Goal: Transaction & Acquisition: Obtain resource

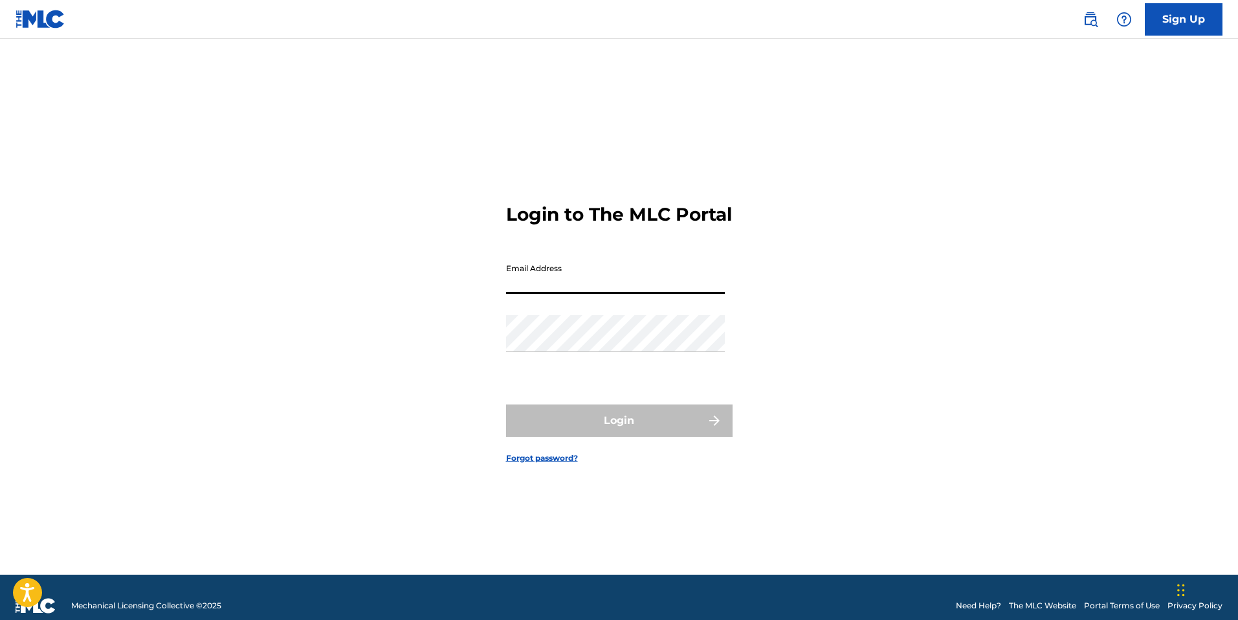
click at [522, 287] on input "Email Address" at bounding box center [615, 275] width 219 height 37
type input "[EMAIL_ADDRESS][DOMAIN_NAME]"
click at [590, 331] on form "Login to The MLC Portal Email Address [EMAIL_ADDRESS][DOMAIN_NAME] Password Log…" at bounding box center [619, 322] width 226 height 503
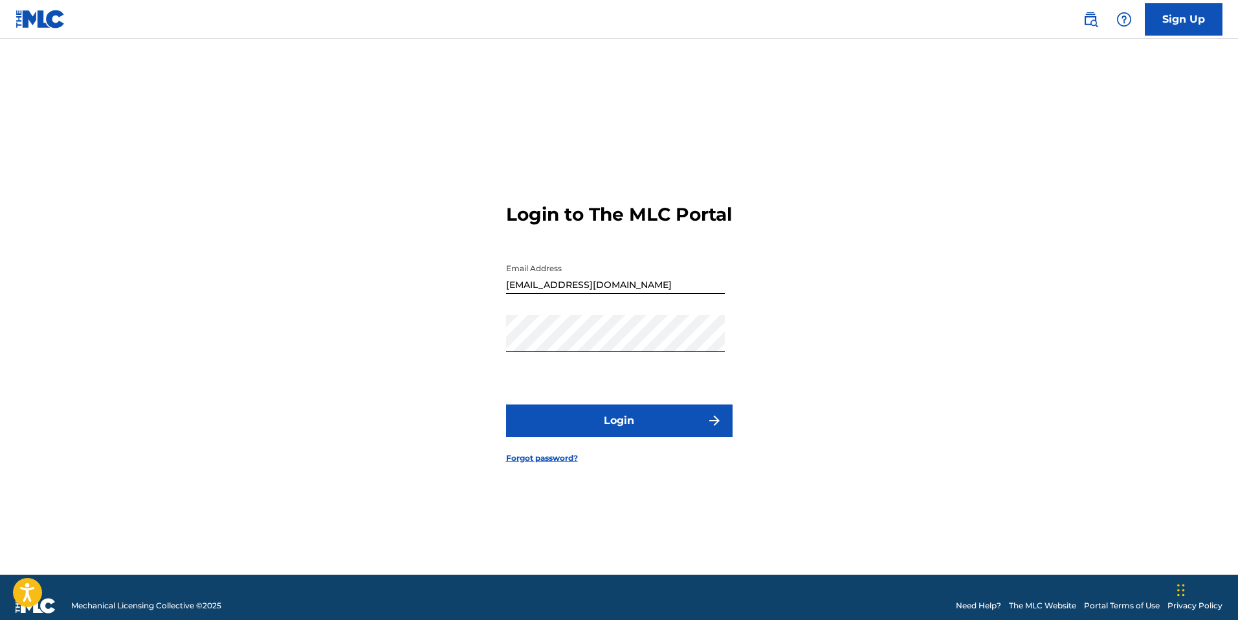
click at [618, 430] on button "Login" at bounding box center [619, 420] width 226 height 32
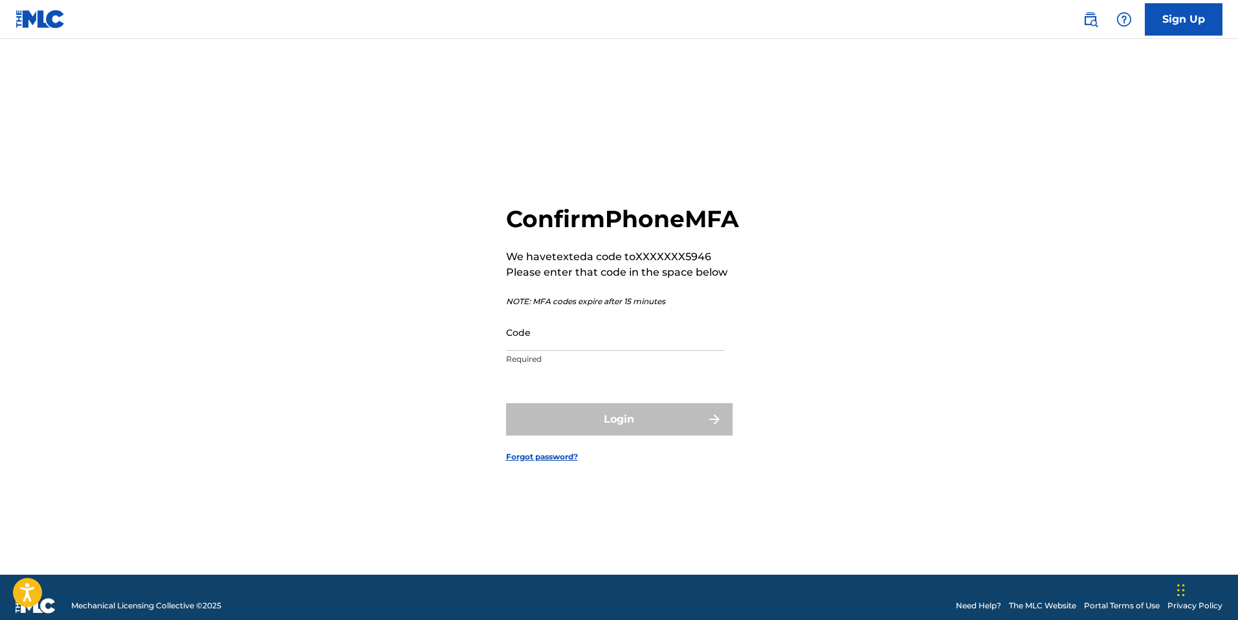
click at [542, 348] on input "Code" at bounding box center [615, 332] width 219 height 37
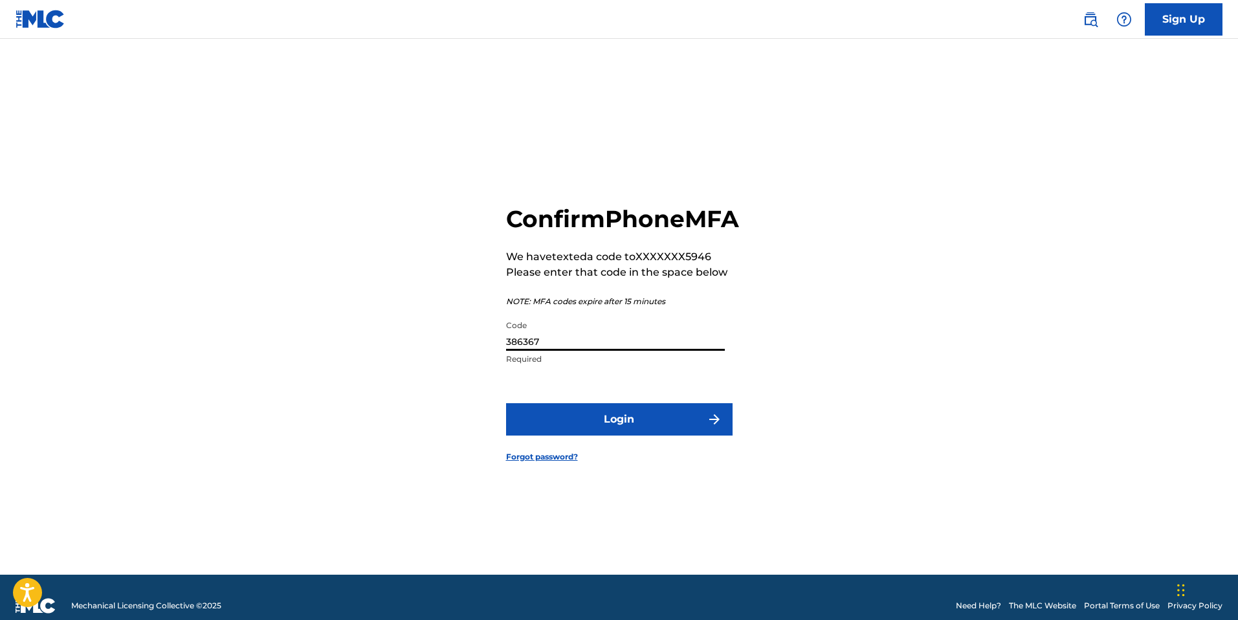
type input "386367"
click at [649, 433] on button "Login" at bounding box center [619, 419] width 226 height 32
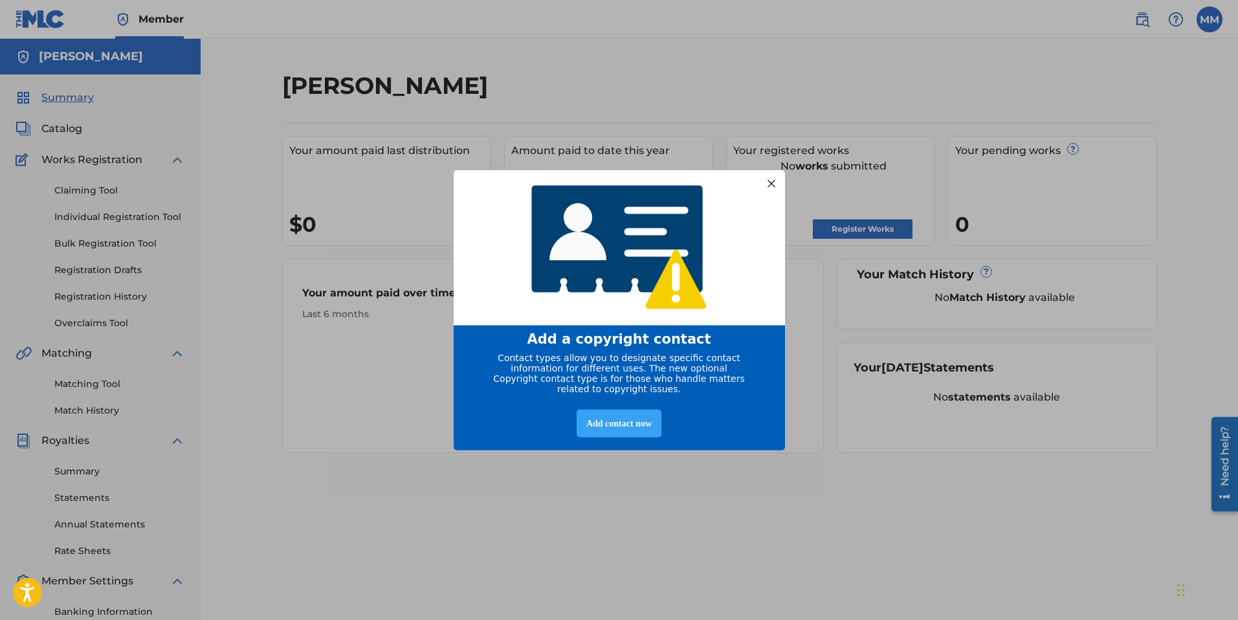
click at [587, 433] on div "Add contact now" at bounding box center [618, 423] width 85 height 28
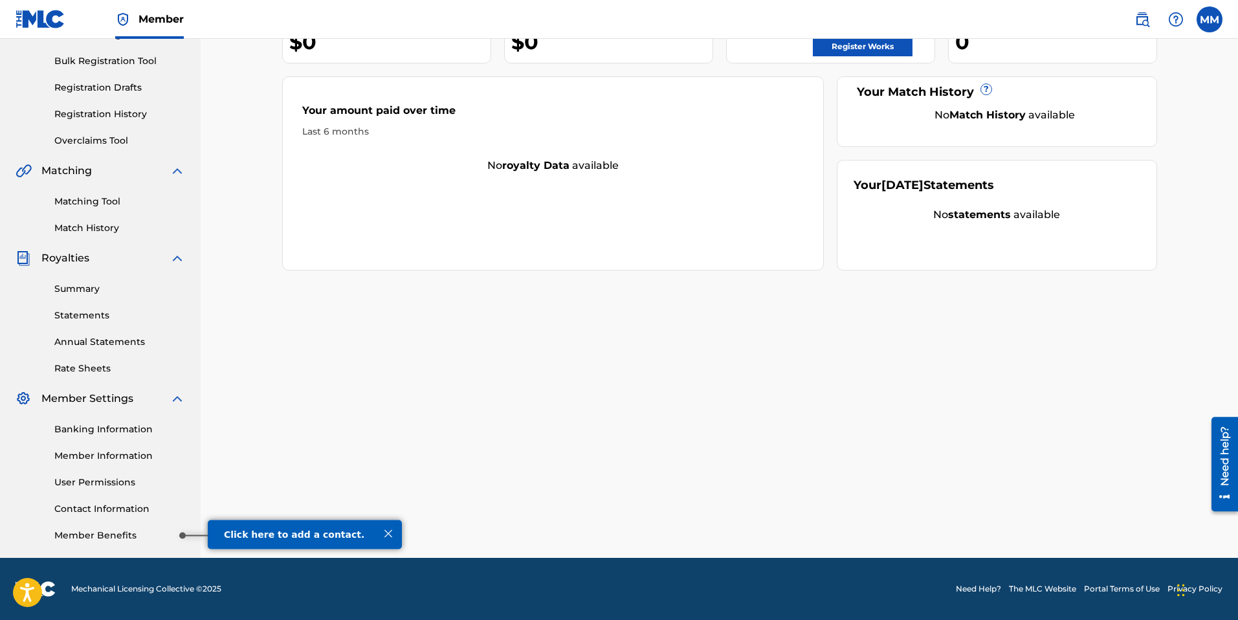
click at [115, 532] on link "Member Benefits" at bounding box center [119, 536] width 131 height 14
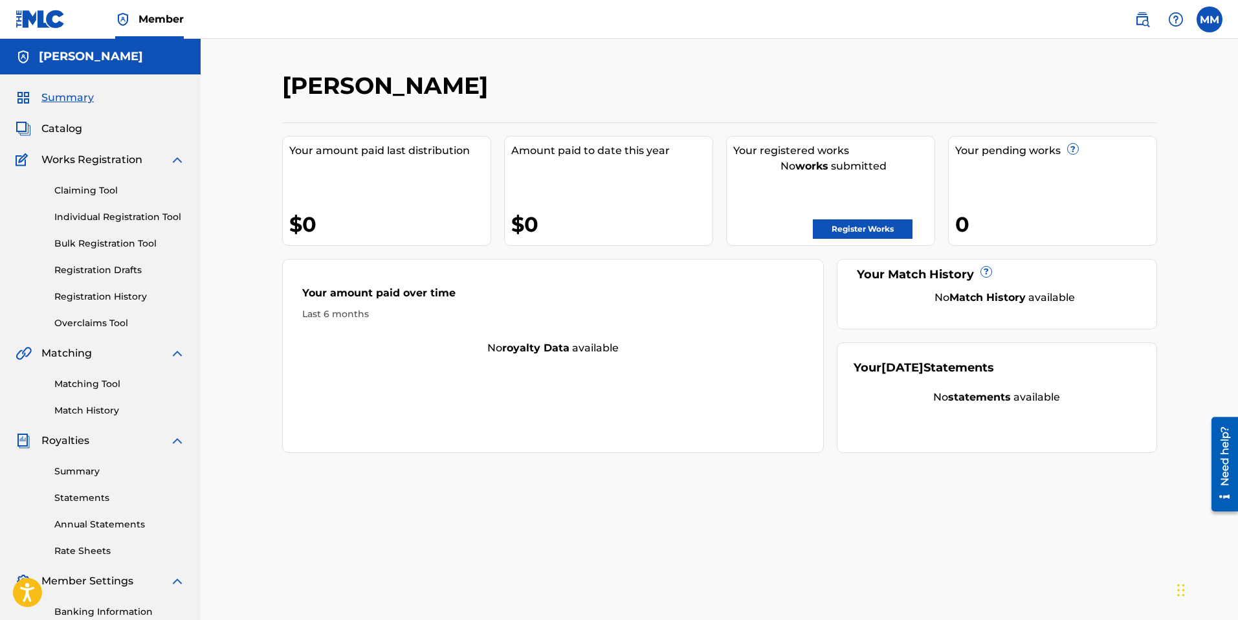
click at [78, 189] on link "Claiming Tool" at bounding box center [119, 191] width 131 height 14
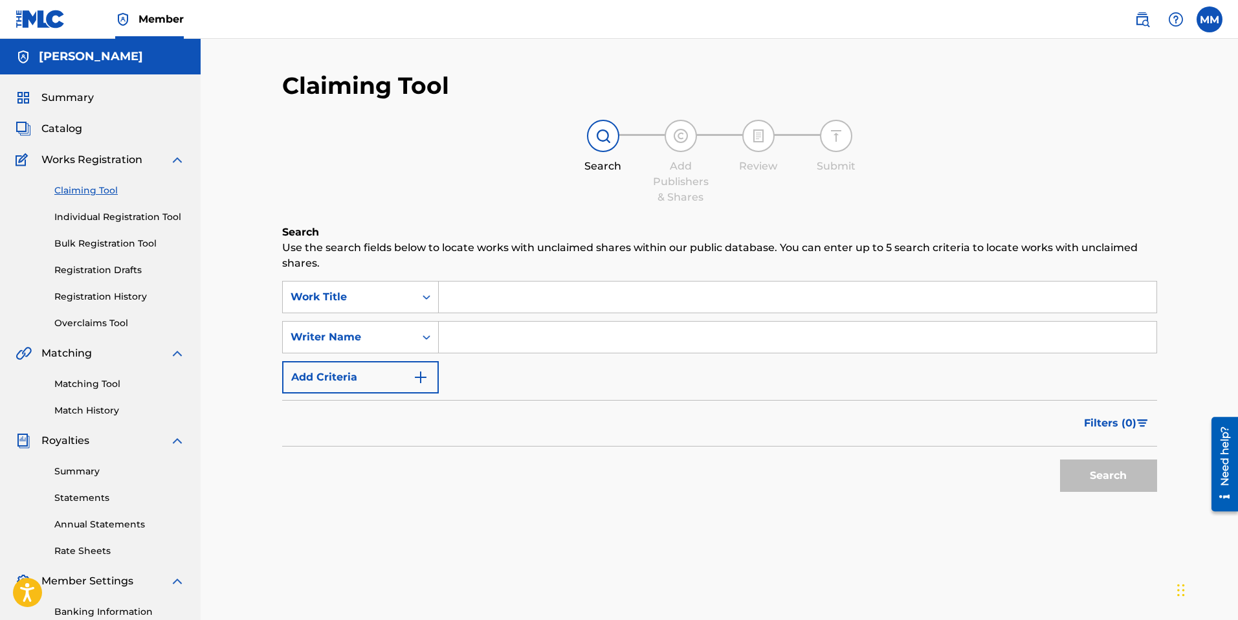
click at [65, 130] on span "Catalog" at bounding box center [61, 129] width 41 height 16
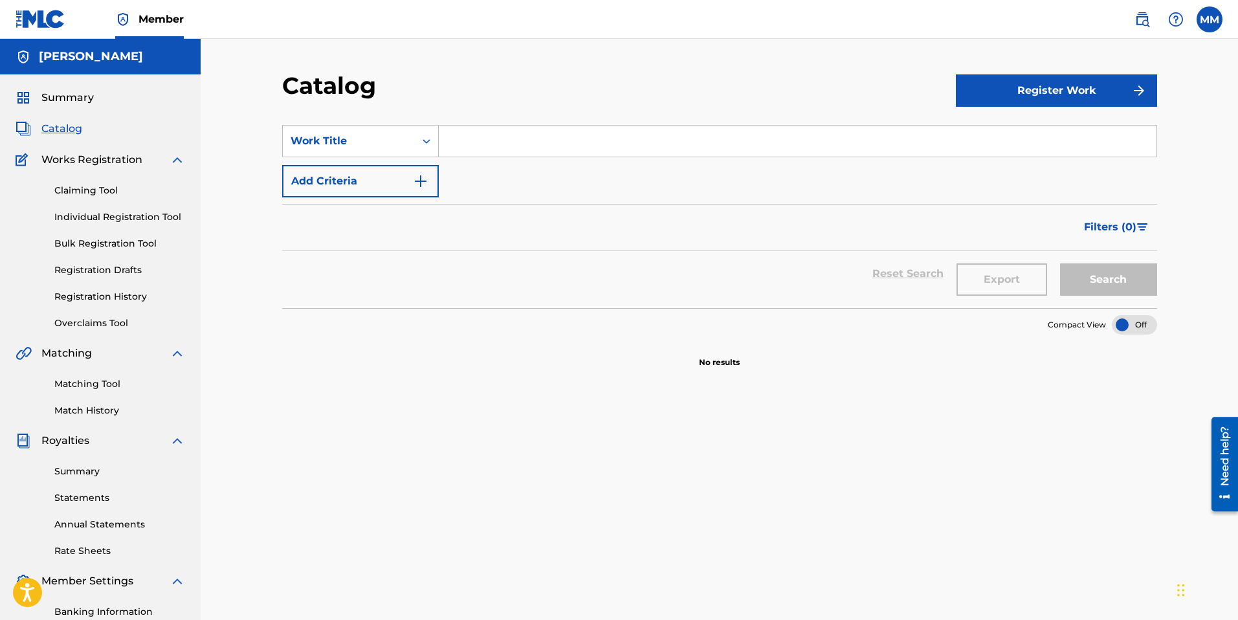
click at [70, 102] on span "Summary" at bounding box center [67, 98] width 52 height 16
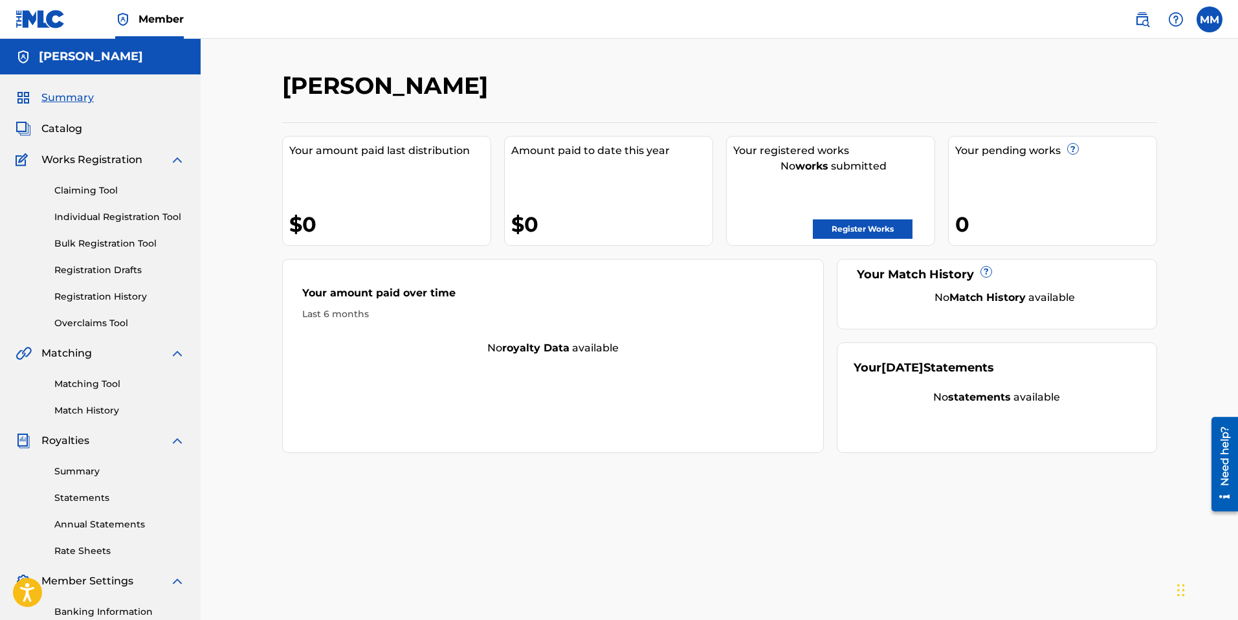
click at [99, 295] on link "Registration History" at bounding box center [119, 297] width 131 height 14
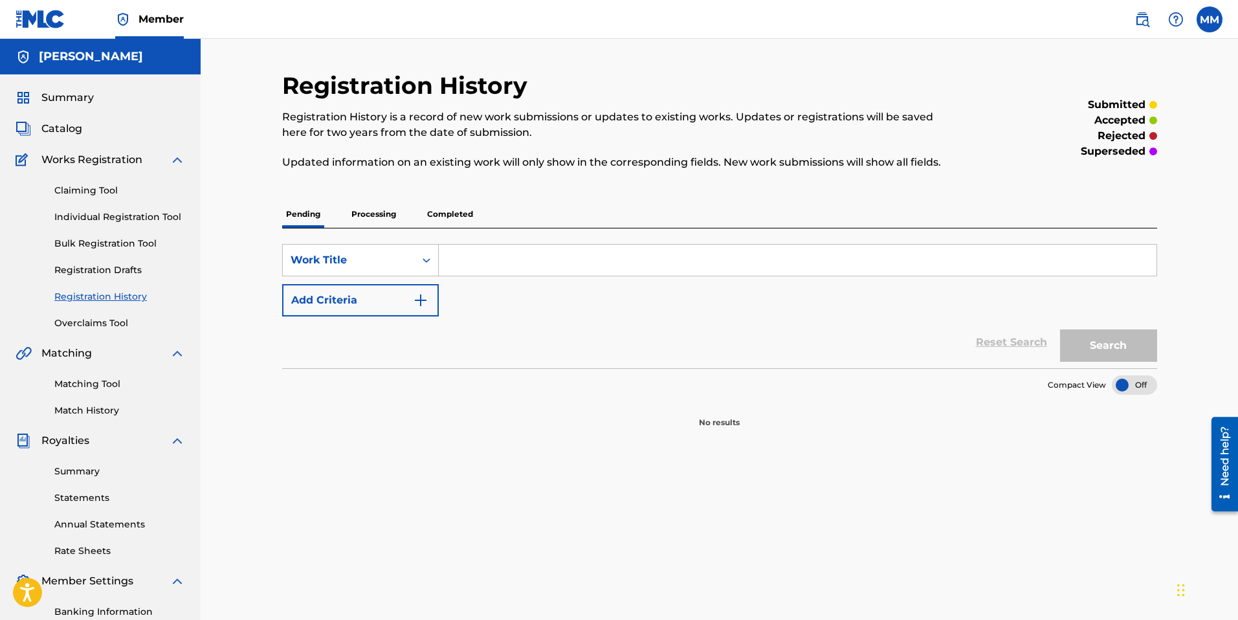
click at [379, 213] on p "Processing" at bounding box center [373, 214] width 52 height 27
click at [428, 212] on p "Completed" at bounding box center [450, 214] width 54 height 27
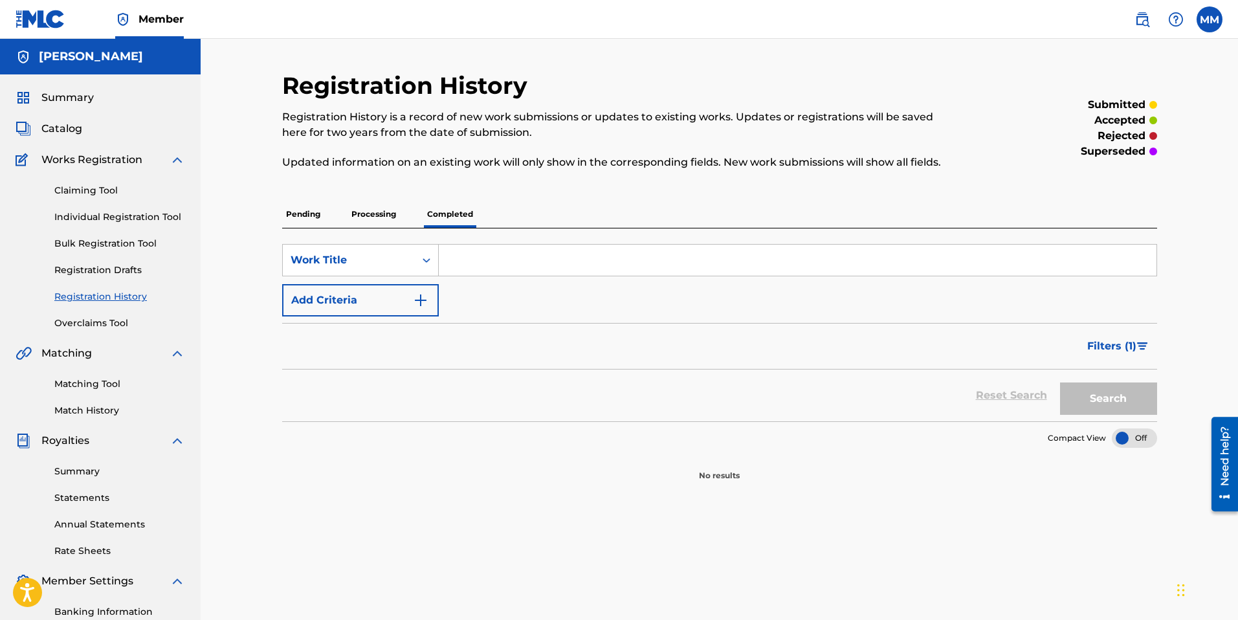
click at [1098, 345] on span "Filters ( 1 )" at bounding box center [1111, 346] width 49 height 16
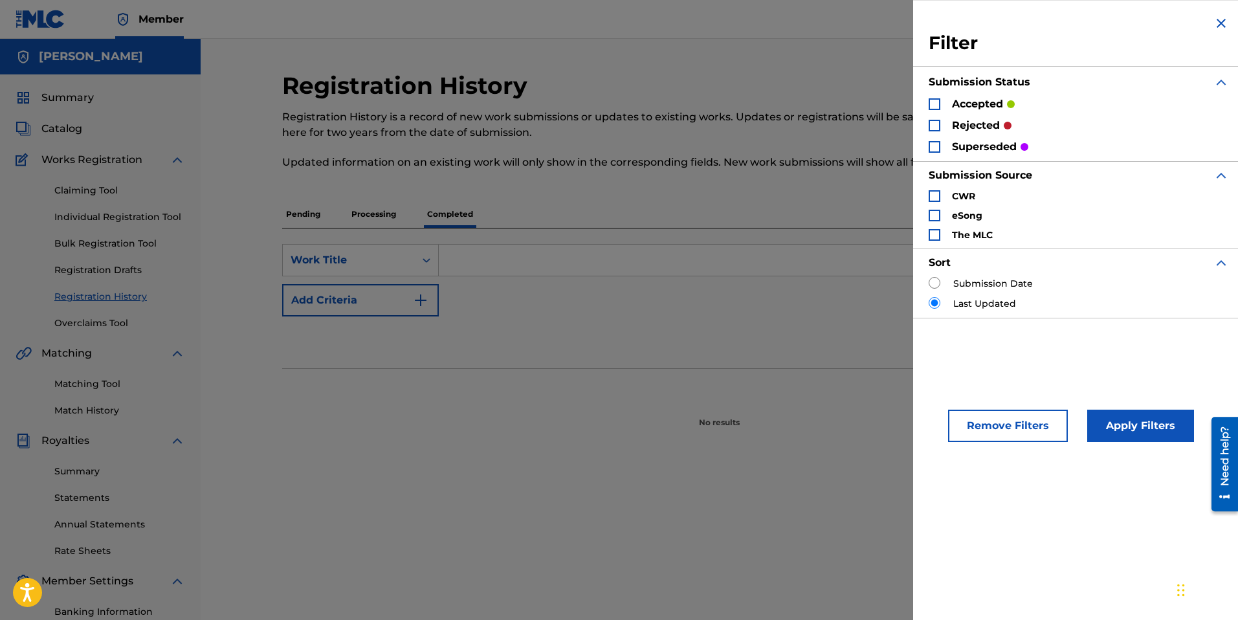
click at [1009, 424] on button "Remove Filters" at bounding box center [1008, 425] width 120 height 32
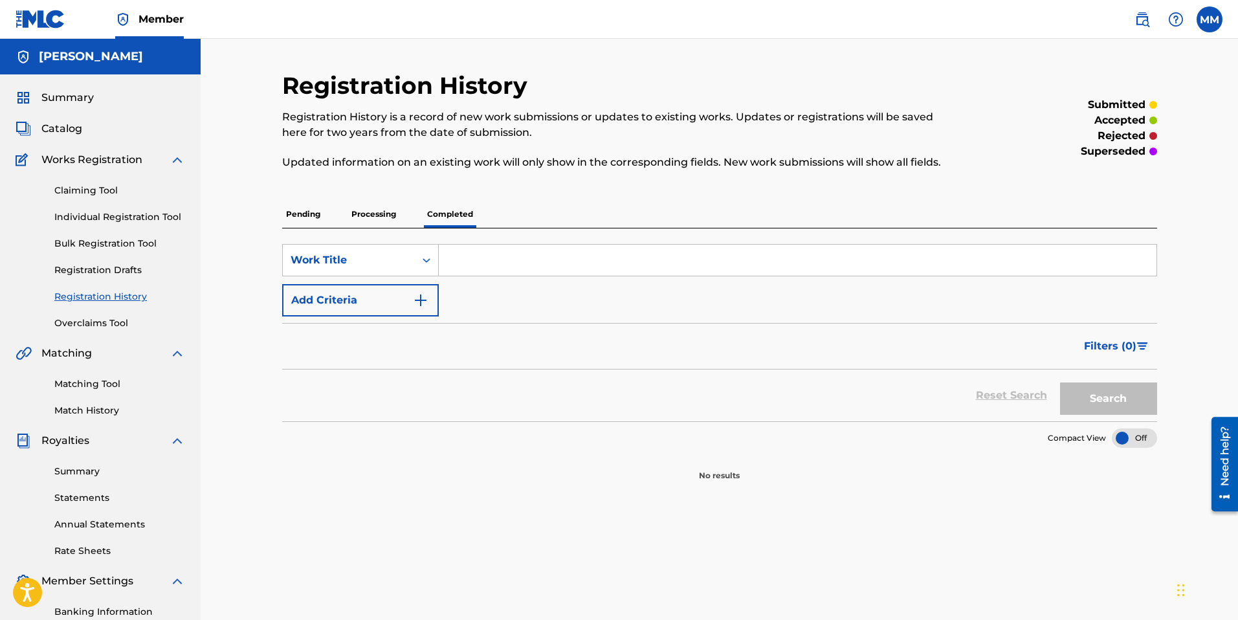
click at [100, 381] on link "Matching Tool" at bounding box center [119, 384] width 131 height 14
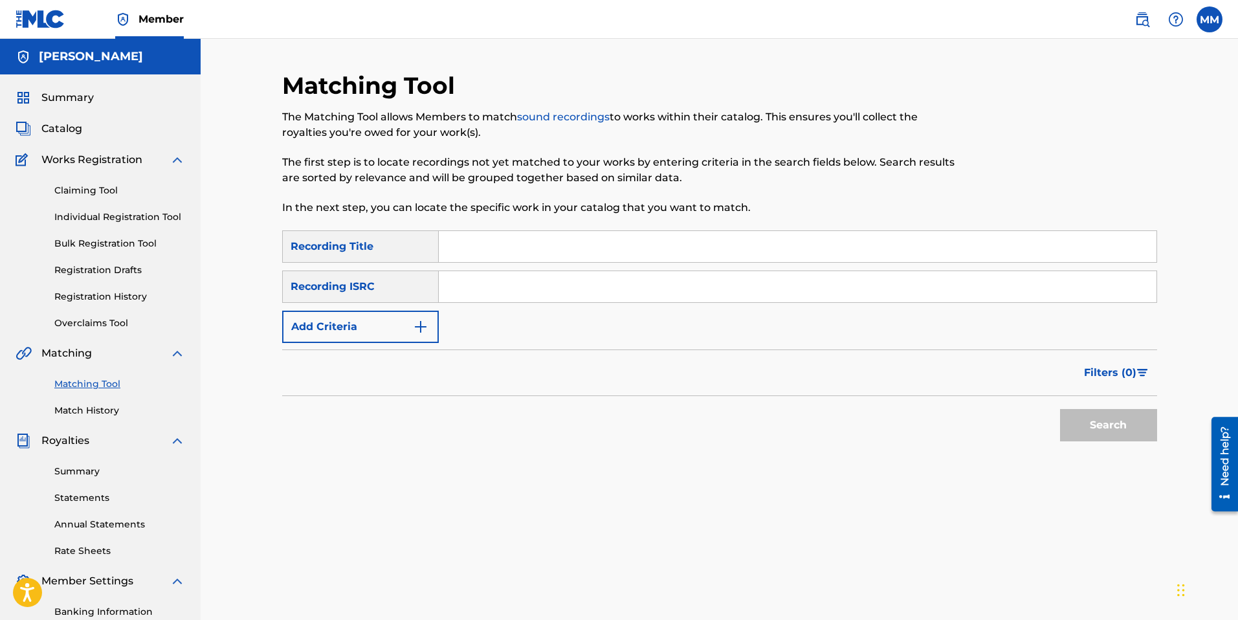
click at [94, 163] on span "Works Registration" at bounding box center [91, 160] width 101 height 16
click at [78, 186] on link "Claiming Tool" at bounding box center [119, 191] width 131 height 14
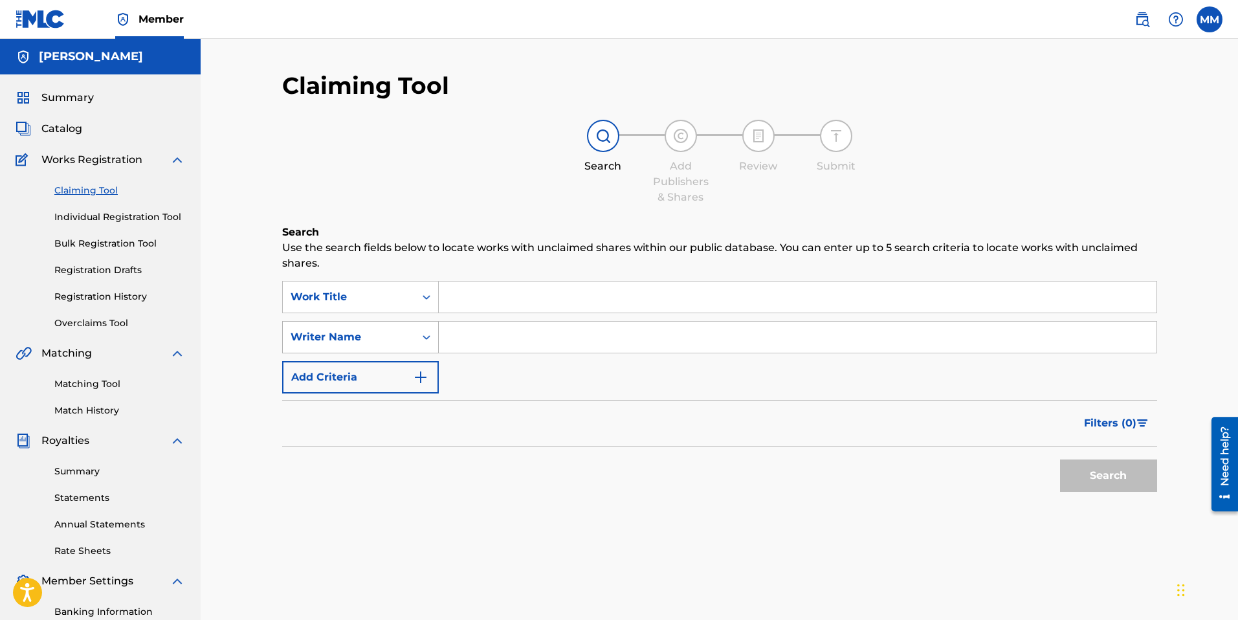
click at [391, 338] on div "Writer Name" at bounding box center [348, 337] width 116 height 16
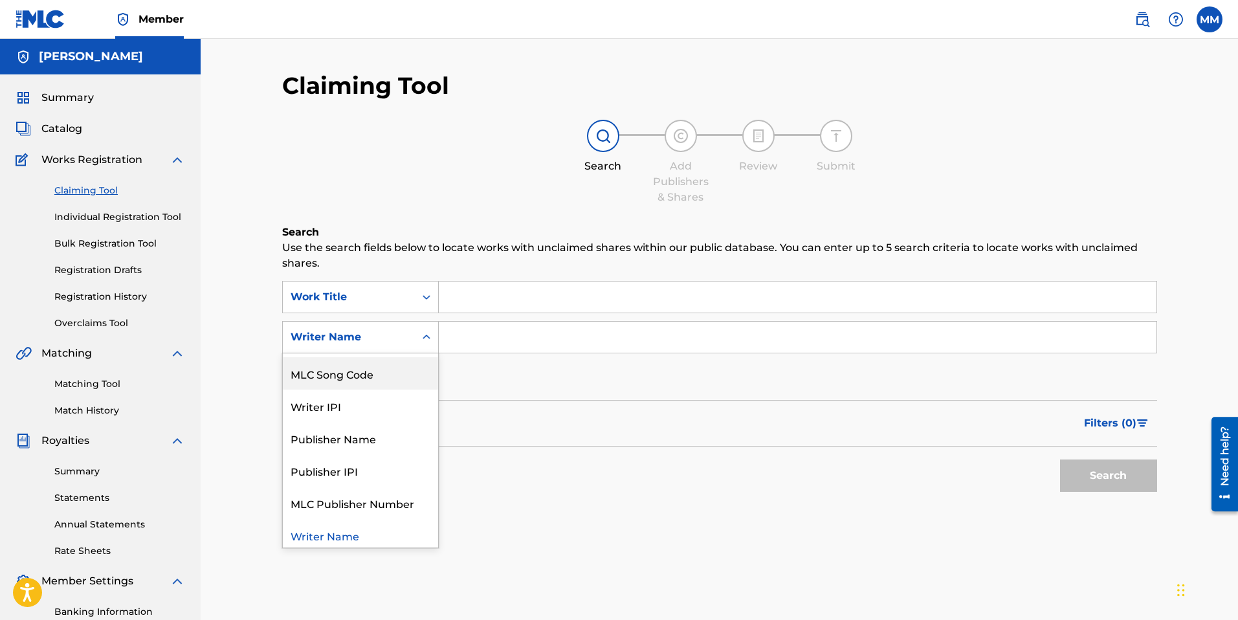
scroll to position [32, 0]
click at [394, 290] on div "Work Title" at bounding box center [348, 297] width 116 height 16
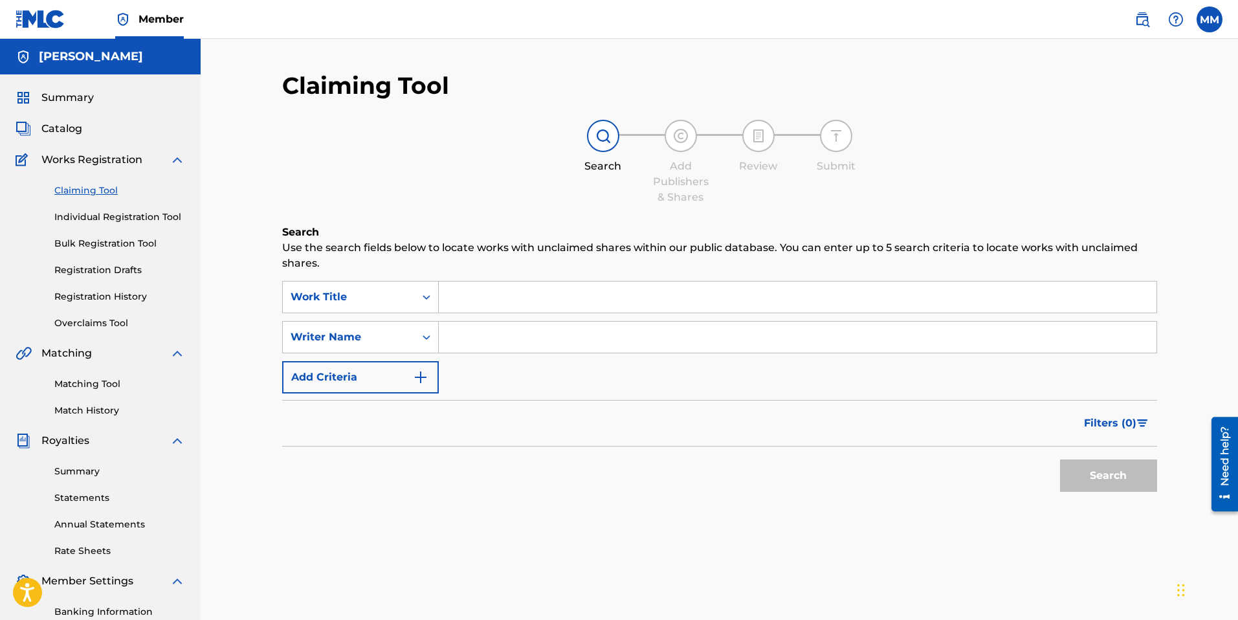
click at [394, 290] on div "Work Title" at bounding box center [348, 297] width 116 height 16
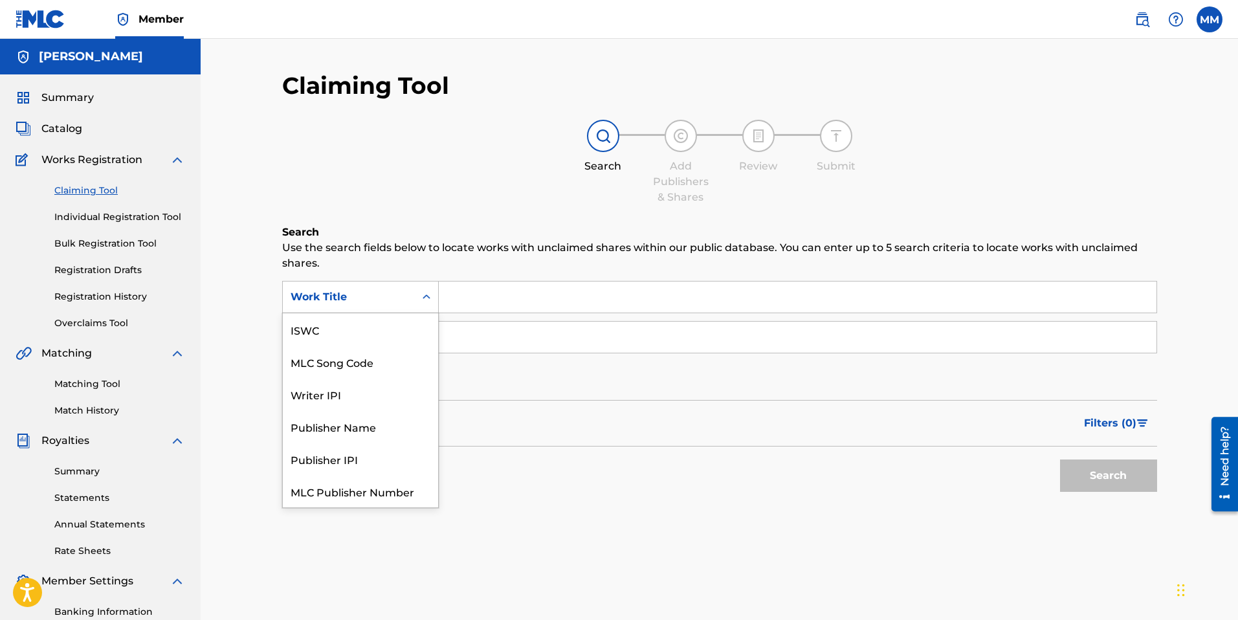
click at [394, 290] on div "Work Title" at bounding box center [348, 297] width 116 height 16
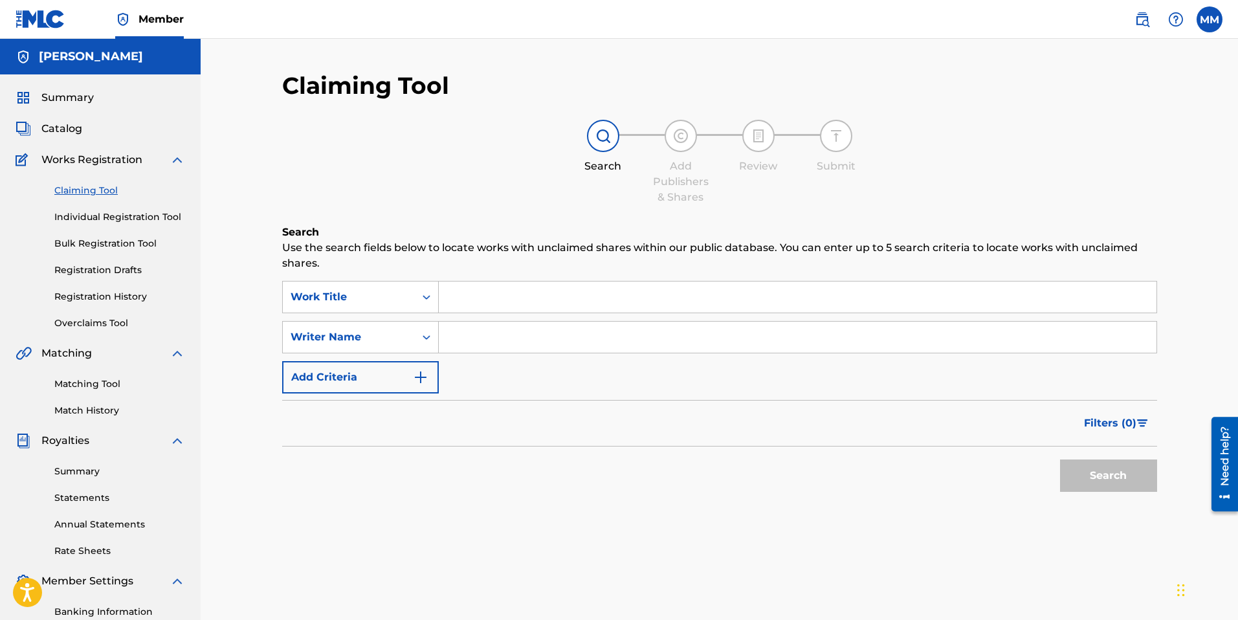
click at [398, 250] on p "Use the search fields below to locate works with unclaimed shares within our pu…" at bounding box center [719, 255] width 875 height 31
click at [383, 331] on div "Writer Name" at bounding box center [348, 337] width 116 height 16
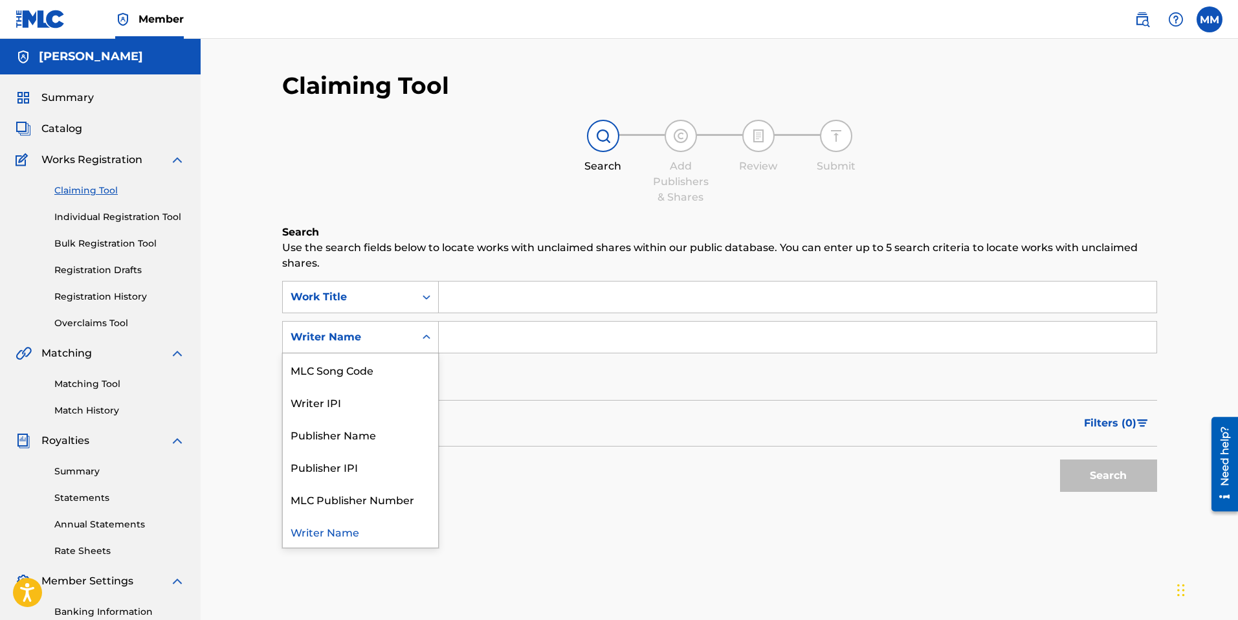
scroll to position [3, 0]
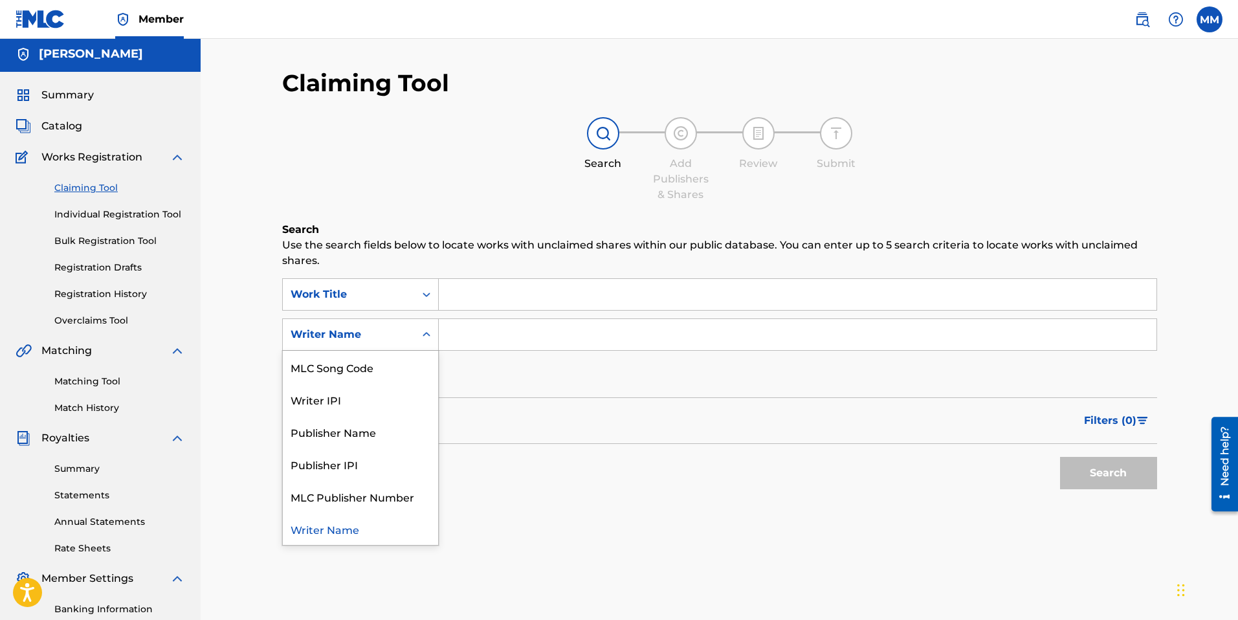
click at [519, 334] on input "Search Form" at bounding box center [797, 334] width 717 height 31
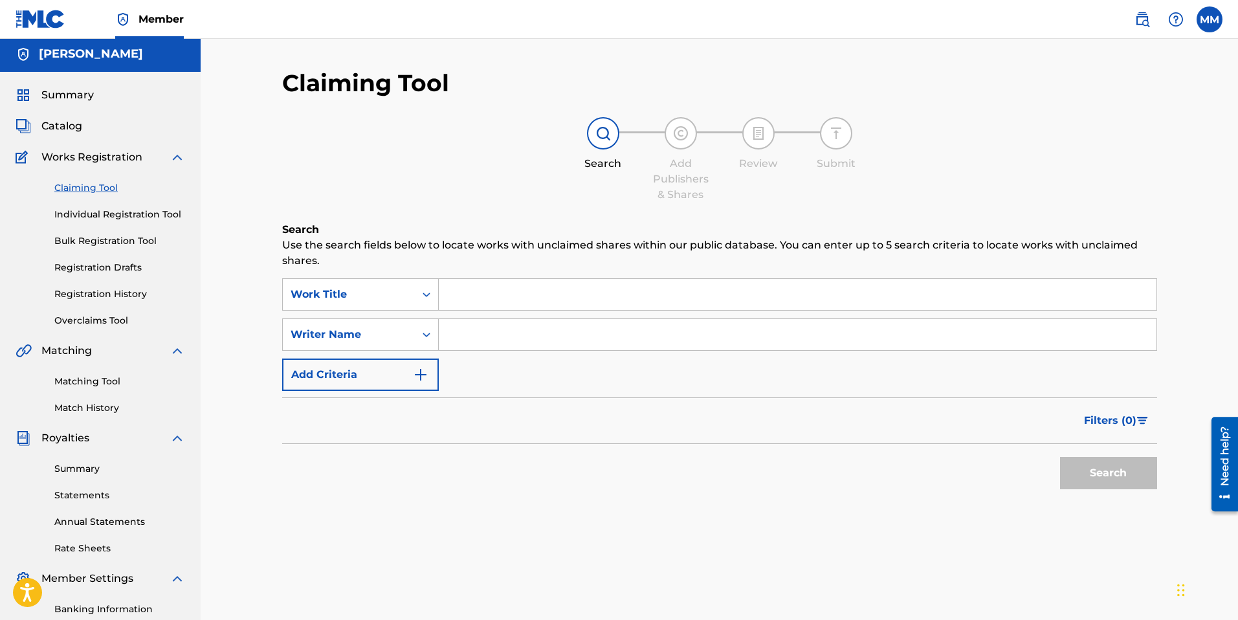
scroll to position [0, 0]
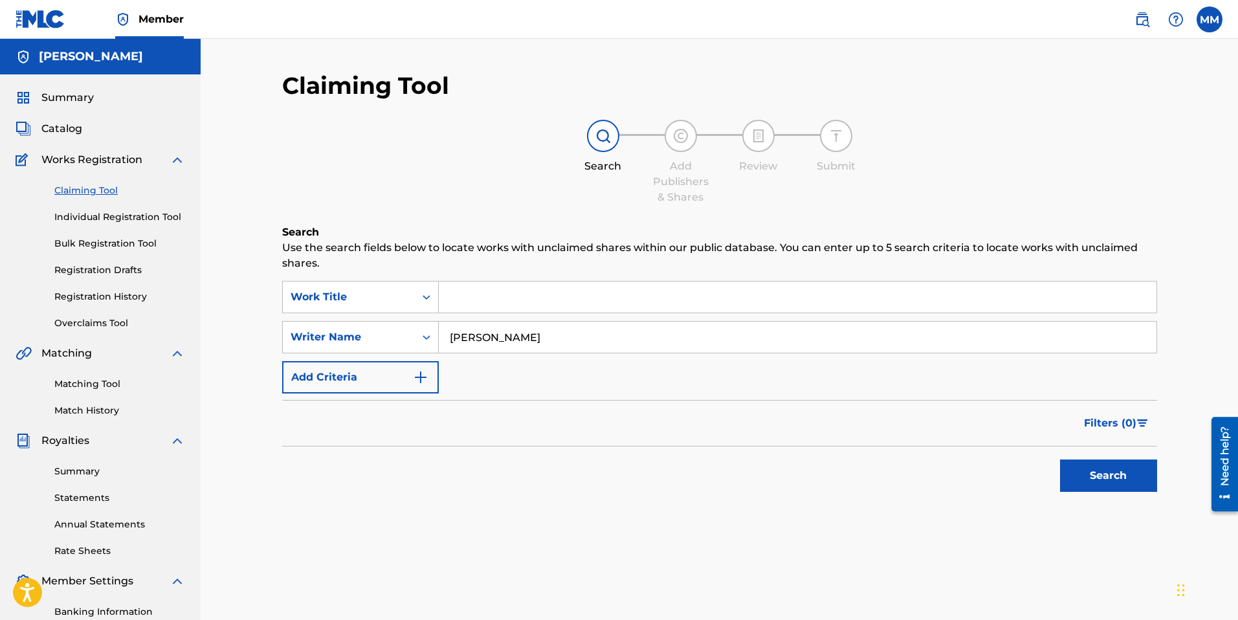
type input "[PERSON_NAME]"
click at [1128, 474] on button "Search" at bounding box center [1108, 475] width 97 height 32
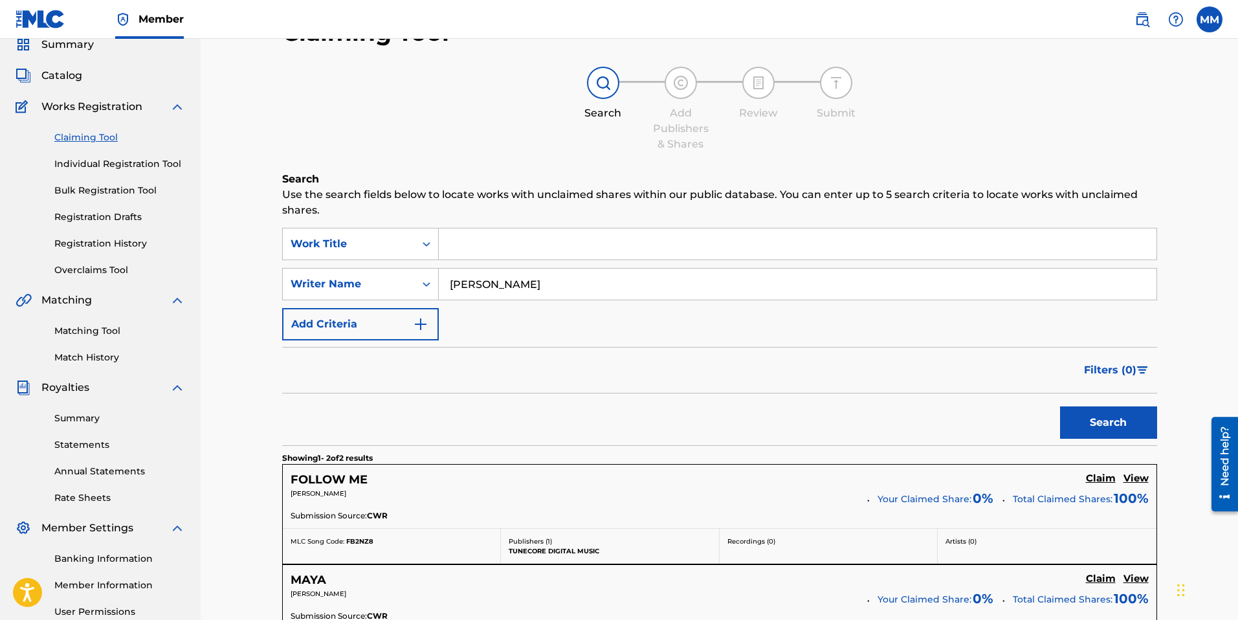
scroll to position [54, 0]
click at [1135, 479] on h5 "View" at bounding box center [1135, 478] width 25 height 12
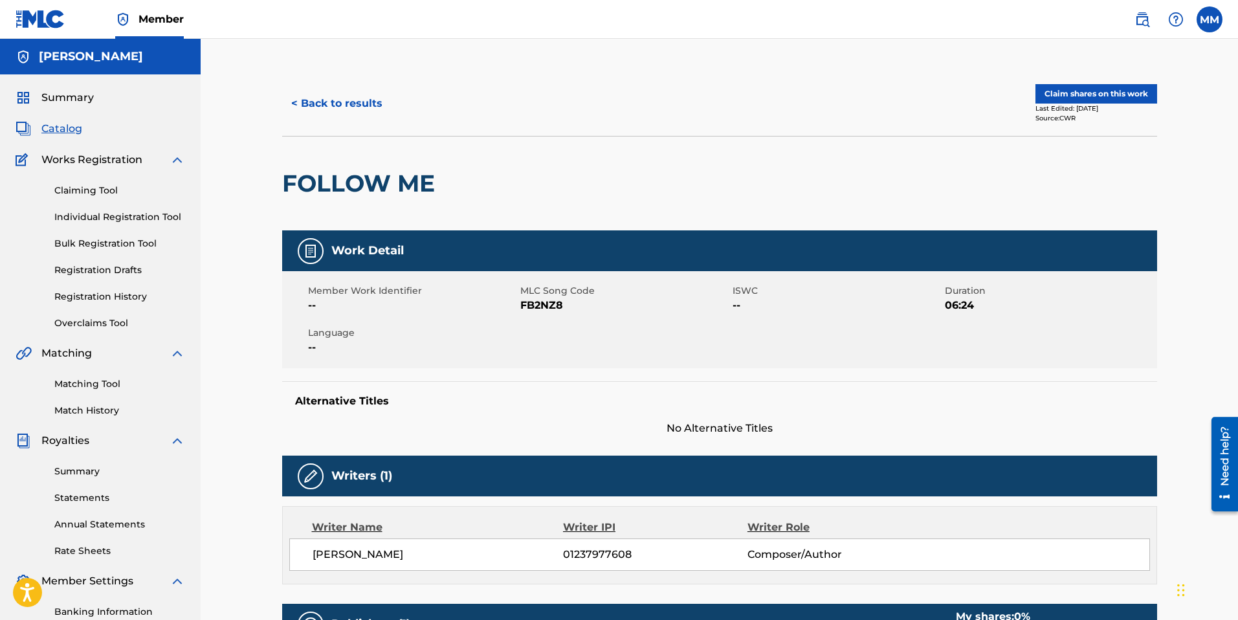
click at [1095, 89] on button "Claim shares on this work" at bounding box center [1096, 93] width 122 height 19
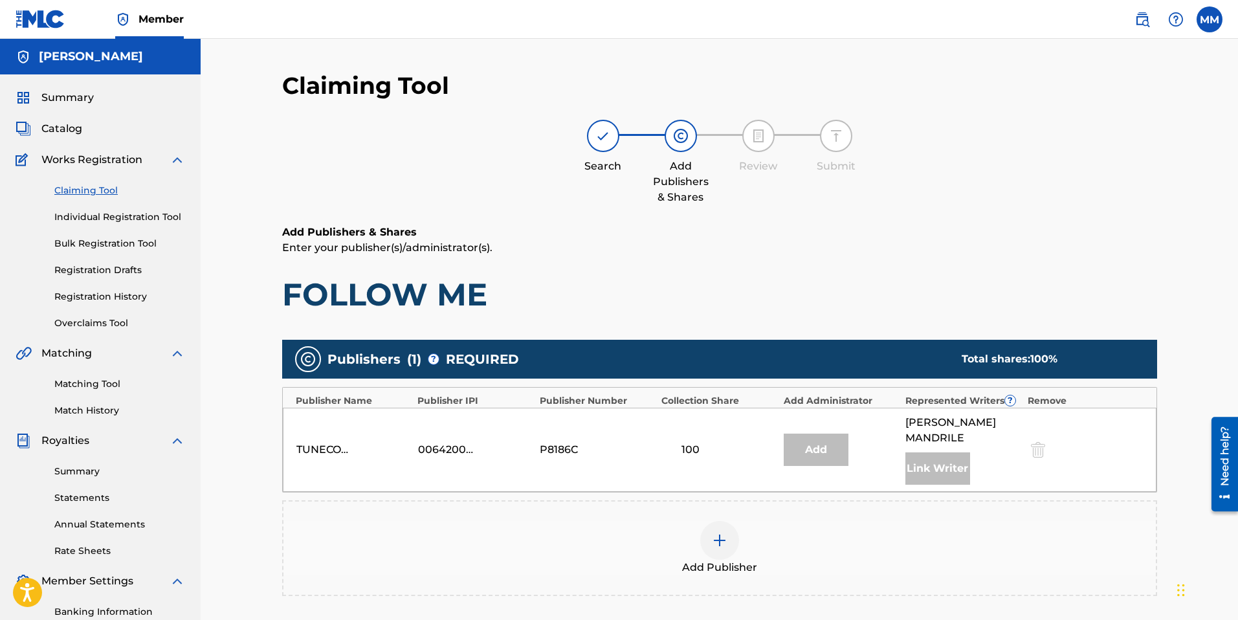
click at [331, 447] on div "TUNECORE DIGITAL MUSIC" at bounding box center [325, 450] width 58 height 16
click at [455, 442] on div "00642005099" at bounding box center [447, 450] width 58 height 16
drag, startPoint x: 544, startPoint y: 439, endPoint x: 631, endPoint y: 437, distance: 86.7
click at [545, 442] on div "P8186C" at bounding box center [569, 450] width 58 height 16
drag, startPoint x: 683, startPoint y: 435, endPoint x: 770, endPoint y: 440, distance: 86.8
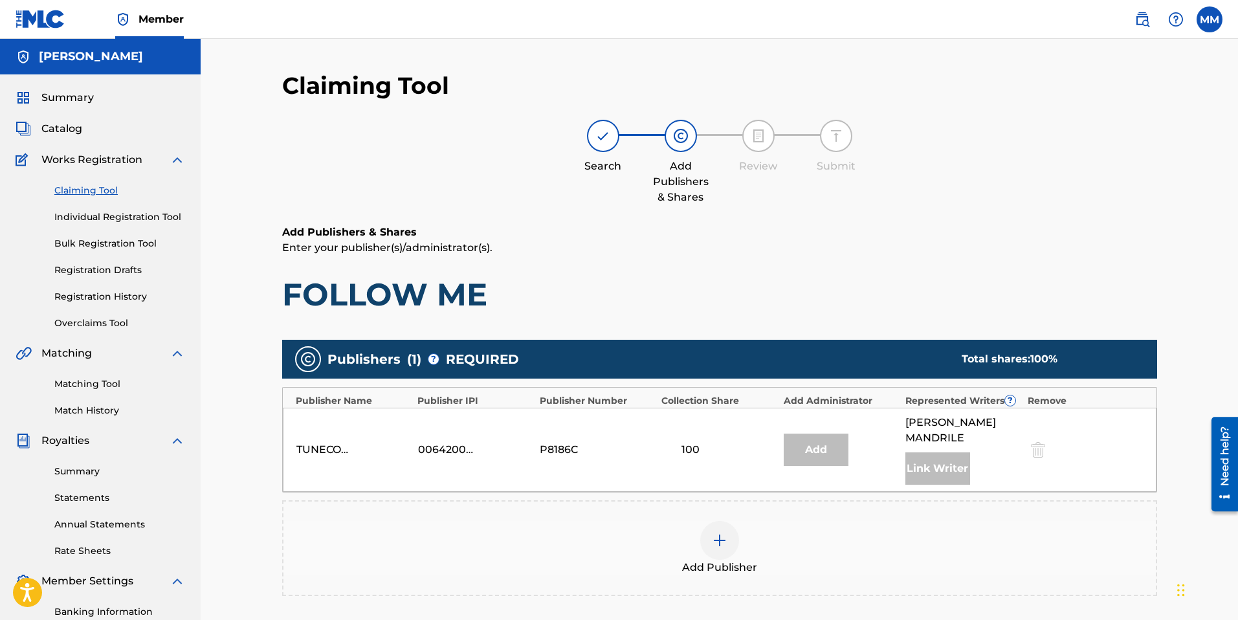
click at [684, 442] on div "100" at bounding box center [690, 450] width 58 height 16
click at [820, 440] on div "Add" at bounding box center [815, 449] width 65 height 32
click at [930, 452] on div "Link Writer" at bounding box center [937, 468] width 65 height 32
drag, startPoint x: 946, startPoint y: 406, endPoint x: 971, endPoint y: 400, distance: 25.8
click at [946, 405] on div "Represented Writers ?" at bounding box center [963, 401] width 116 height 14
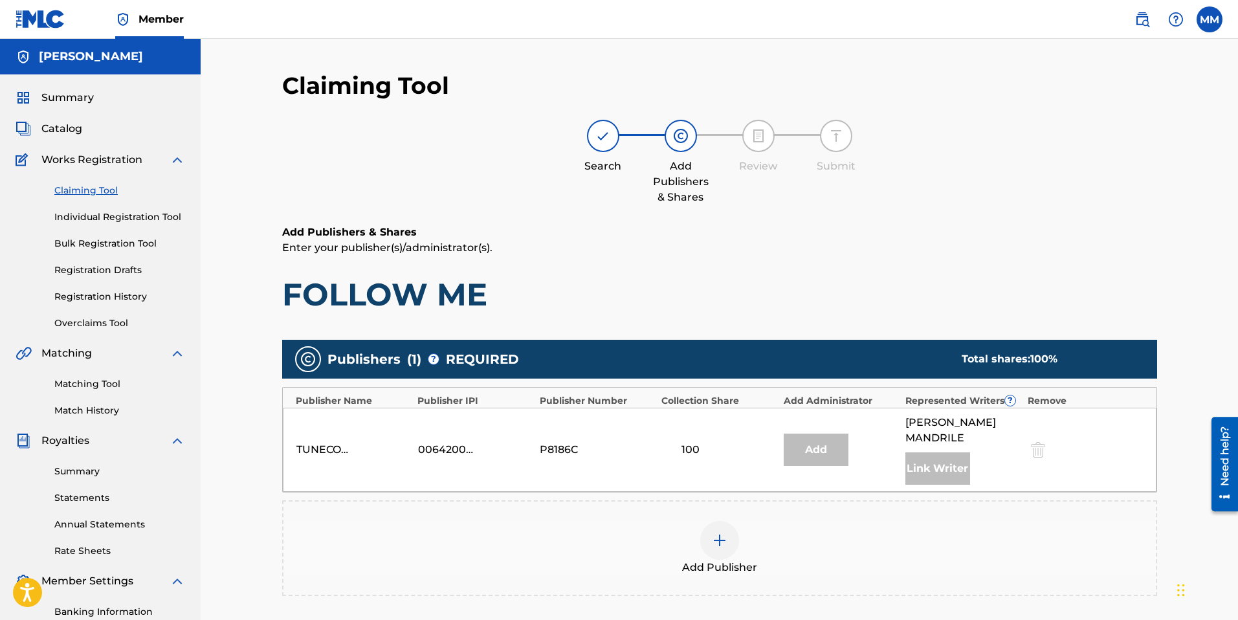
drag, startPoint x: 737, startPoint y: 428, endPoint x: 750, endPoint y: 432, distance: 12.9
click at [739, 428] on div "TUNECORE DIGITAL MUSIC 00642005099 P8186C 100 Add [PERSON_NAME] Link Writer" at bounding box center [719, 450] width 873 height 84
click at [1037, 442] on div at bounding box center [1036, 449] width 19 height 15
click at [69, 98] on span "Summary" at bounding box center [67, 98] width 52 height 16
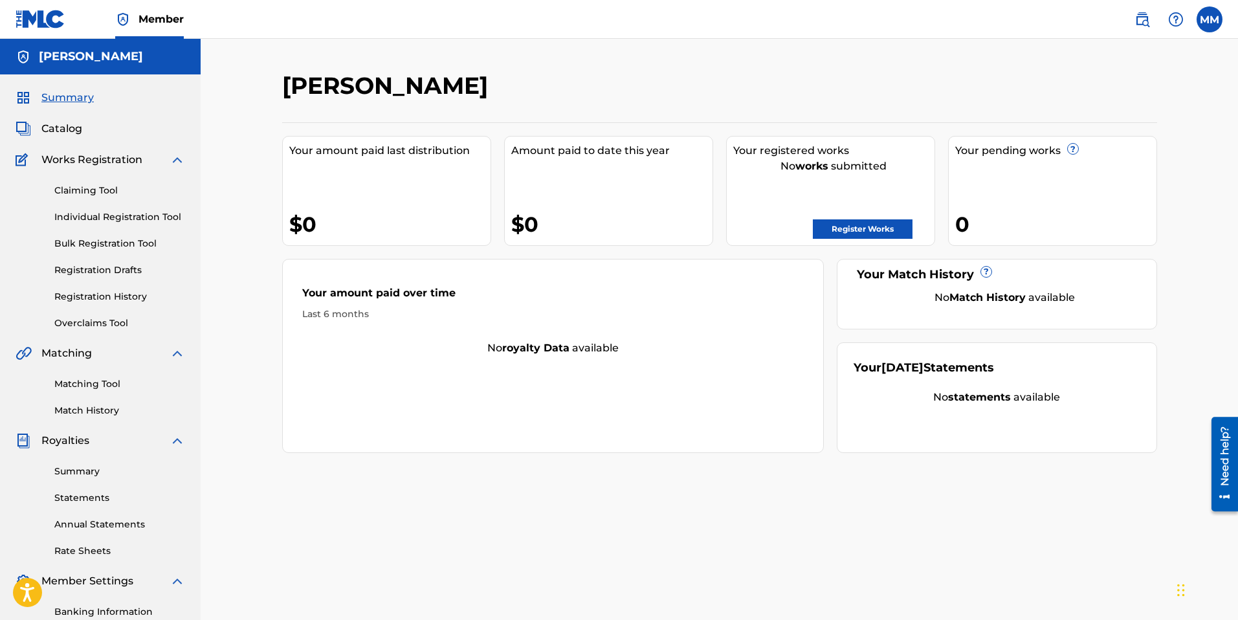
click at [63, 152] on span "Works Registration" at bounding box center [91, 160] width 101 height 16
click at [59, 158] on span "Works Registration" at bounding box center [91, 160] width 101 height 16
drag, startPoint x: 57, startPoint y: 162, endPoint x: 60, endPoint y: 154, distance: 9.0
click at [60, 154] on span "Works Registration" at bounding box center [91, 160] width 101 height 16
click at [73, 124] on span "Catalog" at bounding box center [61, 129] width 41 height 16
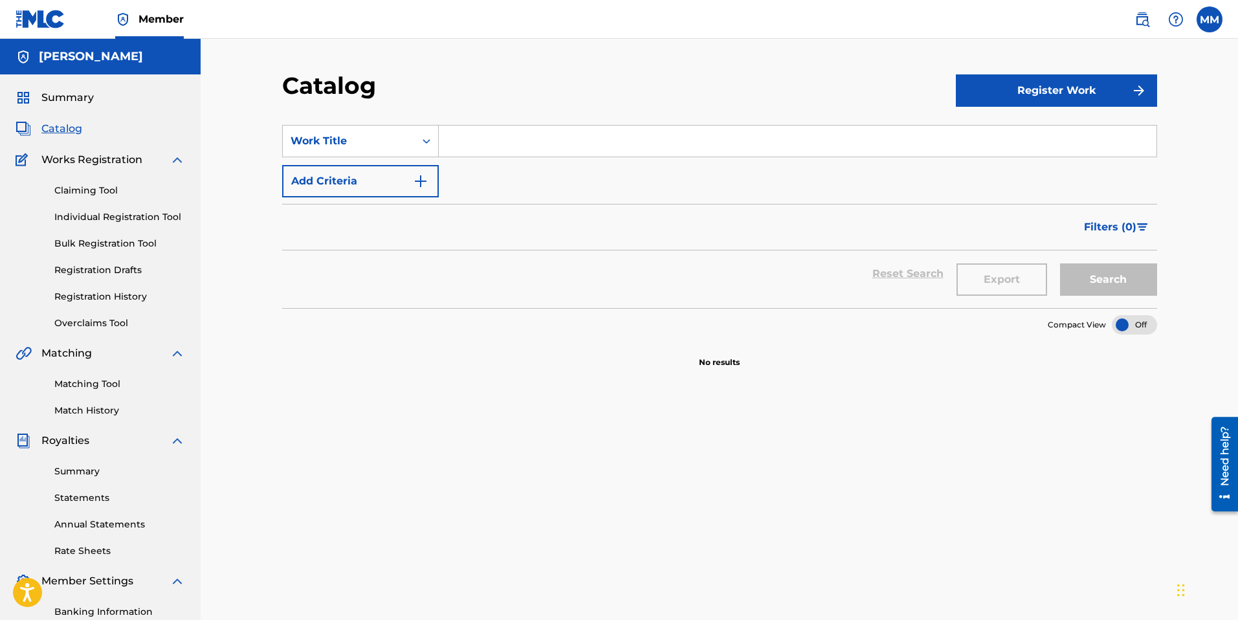
click at [98, 215] on link "Individual Registration Tool" at bounding box center [119, 217] width 131 height 14
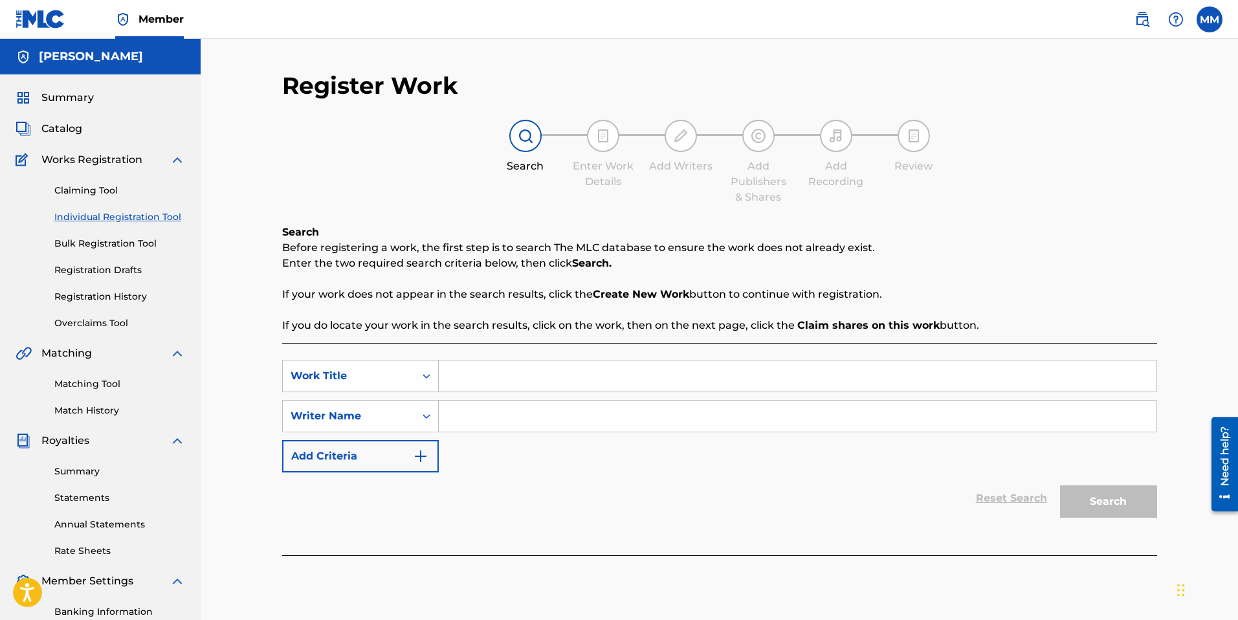
click at [99, 190] on link "Claiming Tool" at bounding box center [119, 191] width 131 height 14
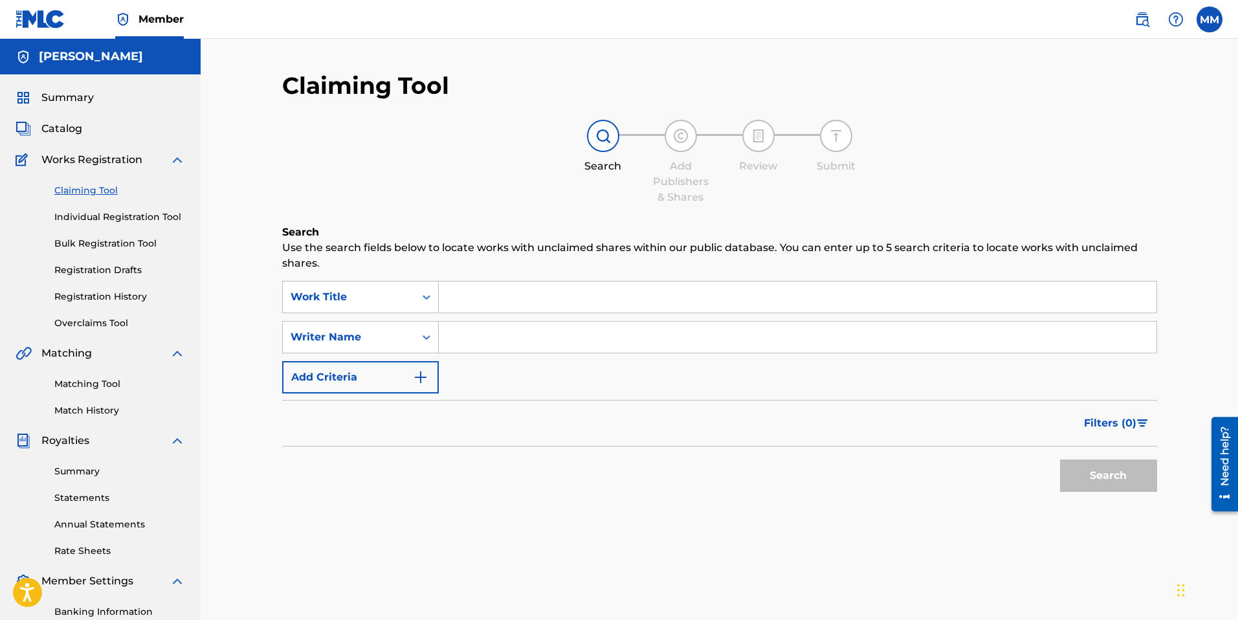
click at [74, 382] on link "Matching Tool" at bounding box center [119, 384] width 131 height 14
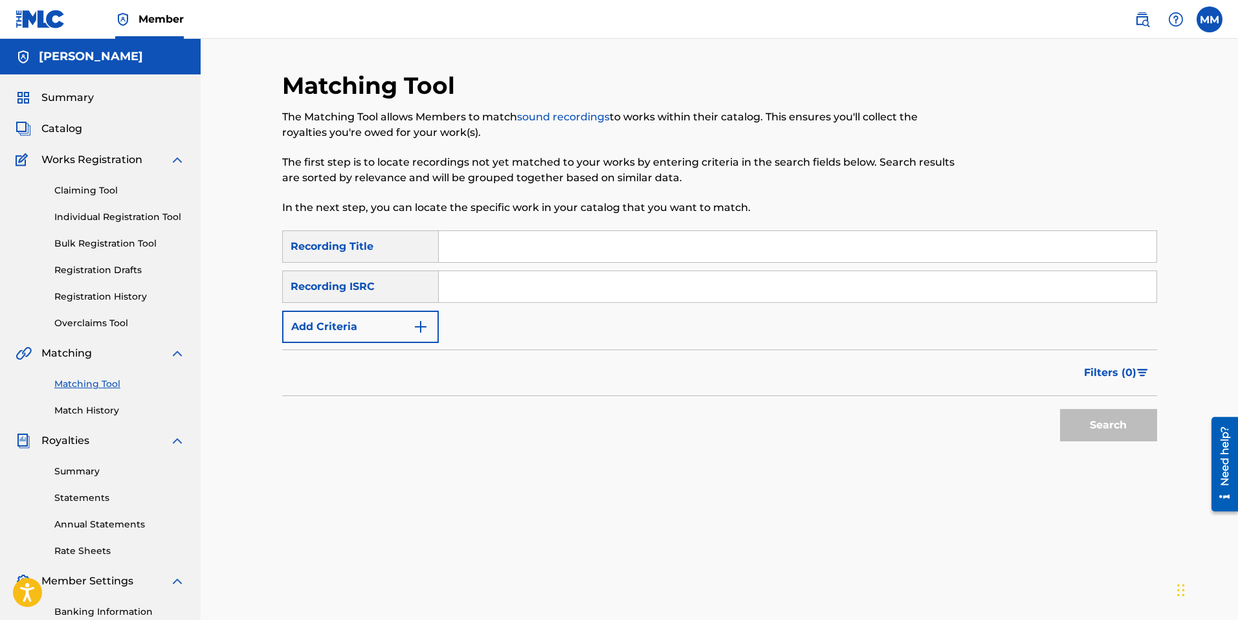
click at [397, 250] on div "Recording Title" at bounding box center [360, 246] width 157 height 32
click at [368, 290] on div "Recording ISRC" at bounding box center [360, 286] width 157 height 32
click at [417, 327] on img "Search Form" at bounding box center [421, 327] width 16 height 16
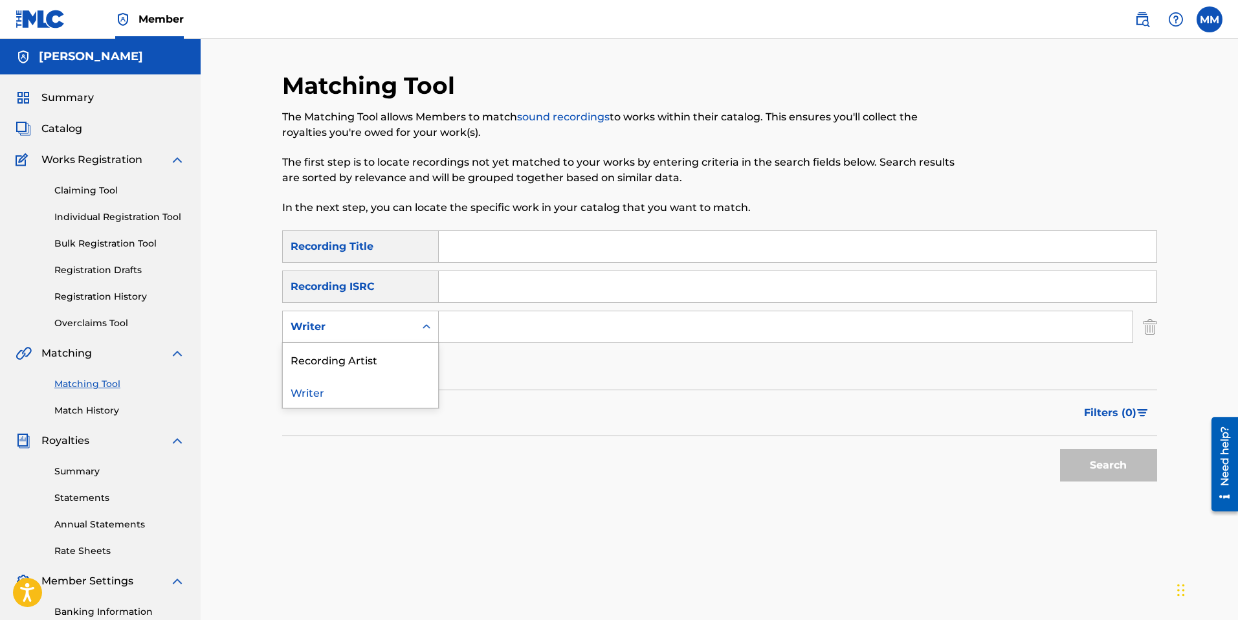
click at [415, 331] on div "Search Form" at bounding box center [426, 326] width 23 height 23
click at [323, 360] on div "Recording Artist" at bounding box center [360, 359] width 155 height 32
click at [359, 322] on div "Recording Artist" at bounding box center [348, 327] width 116 height 16
click at [349, 367] on div "Writer" at bounding box center [360, 359] width 155 height 32
click at [527, 321] on input "Search Form" at bounding box center [785, 326] width 693 height 31
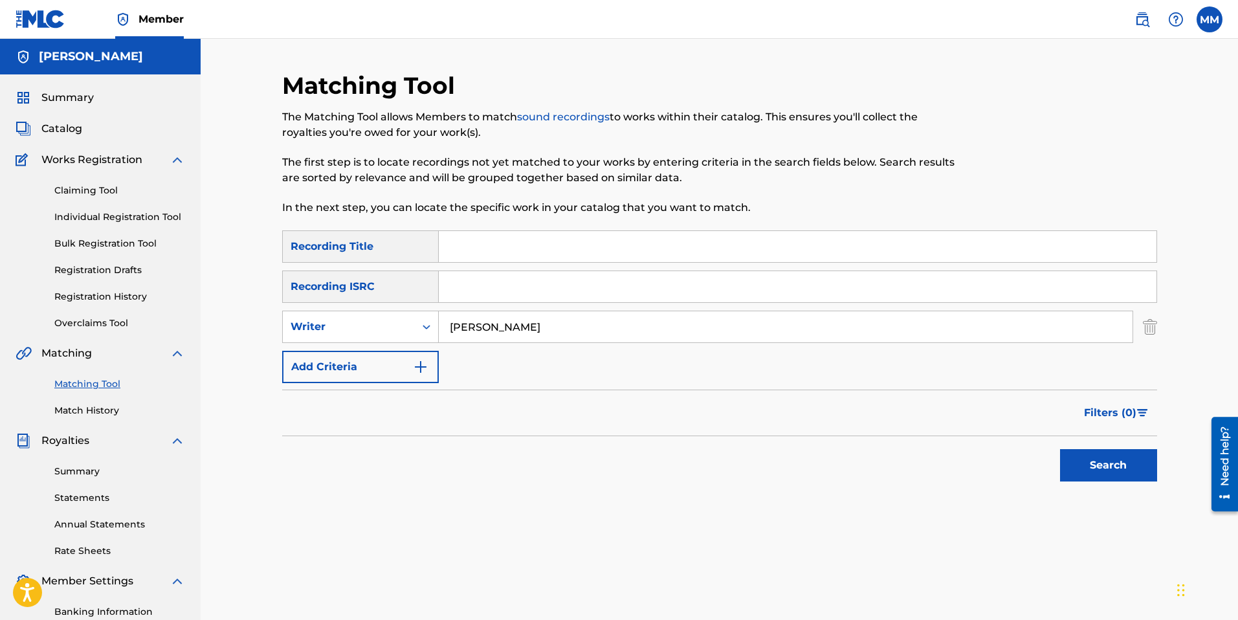
type input "[PERSON_NAME]"
click at [1083, 472] on button "Search" at bounding box center [1108, 465] width 97 height 32
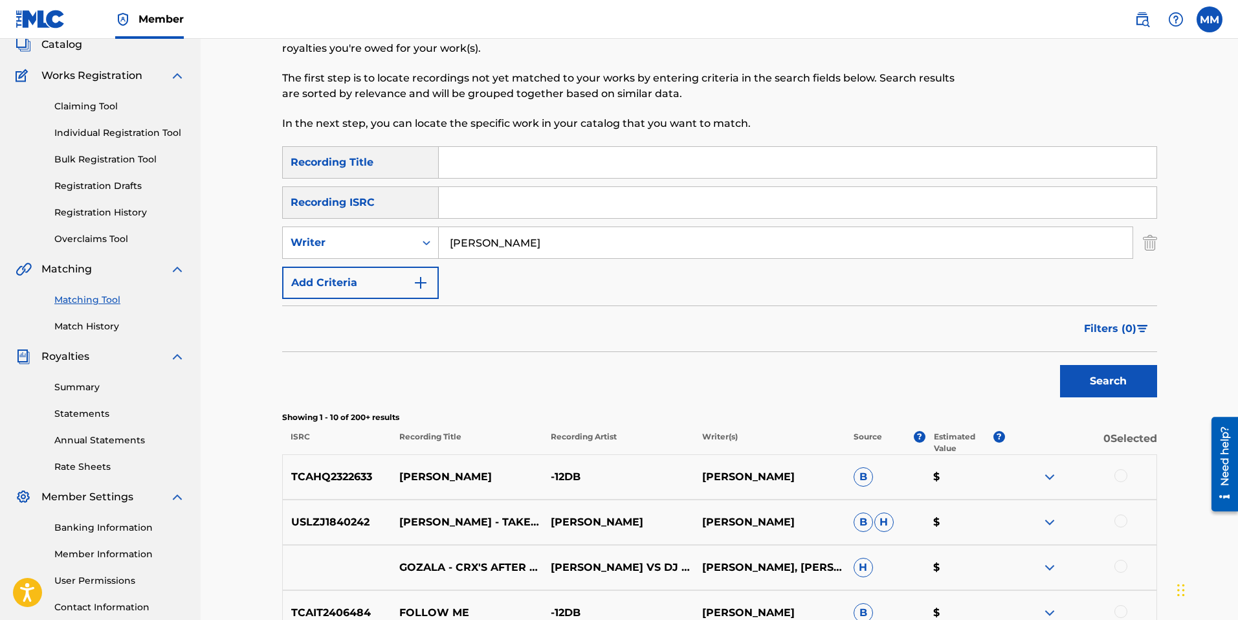
scroll to position [94, 0]
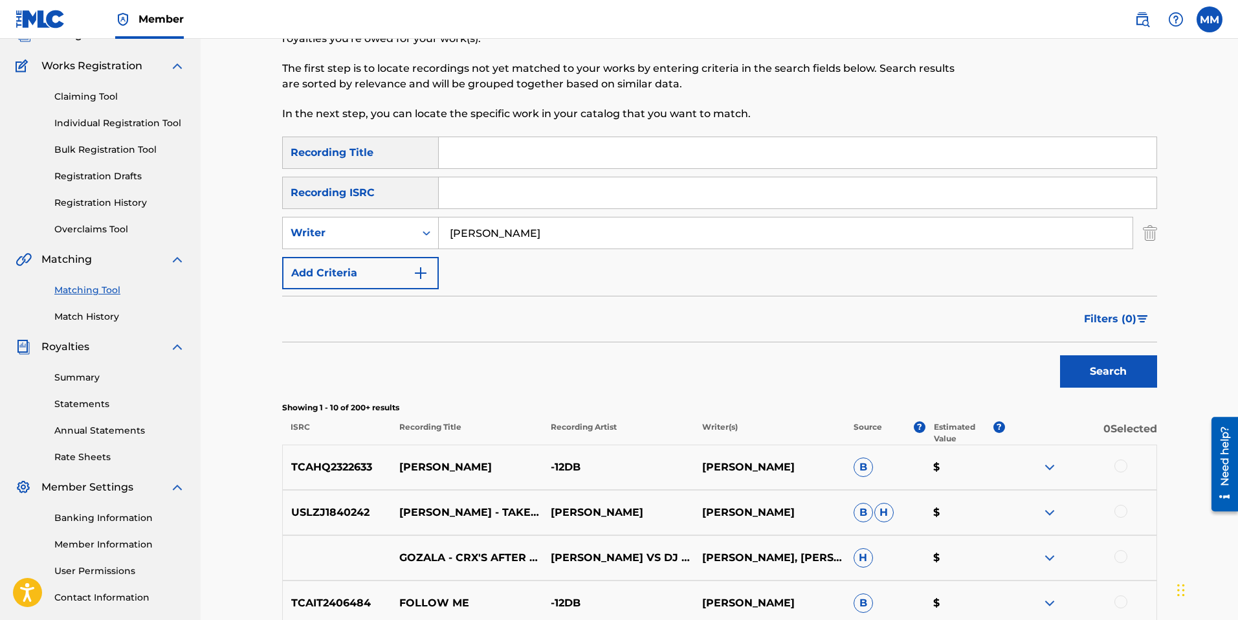
click at [933, 460] on p "$" at bounding box center [964, 467] width 80 height 16
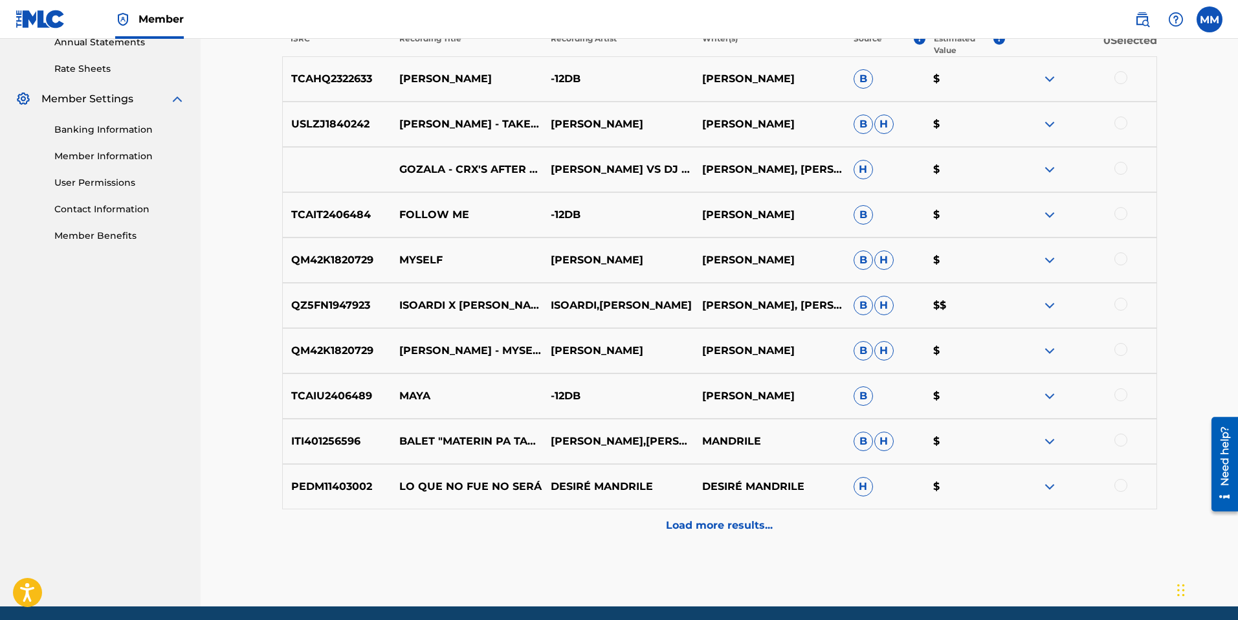
scroll to position [484, 0]
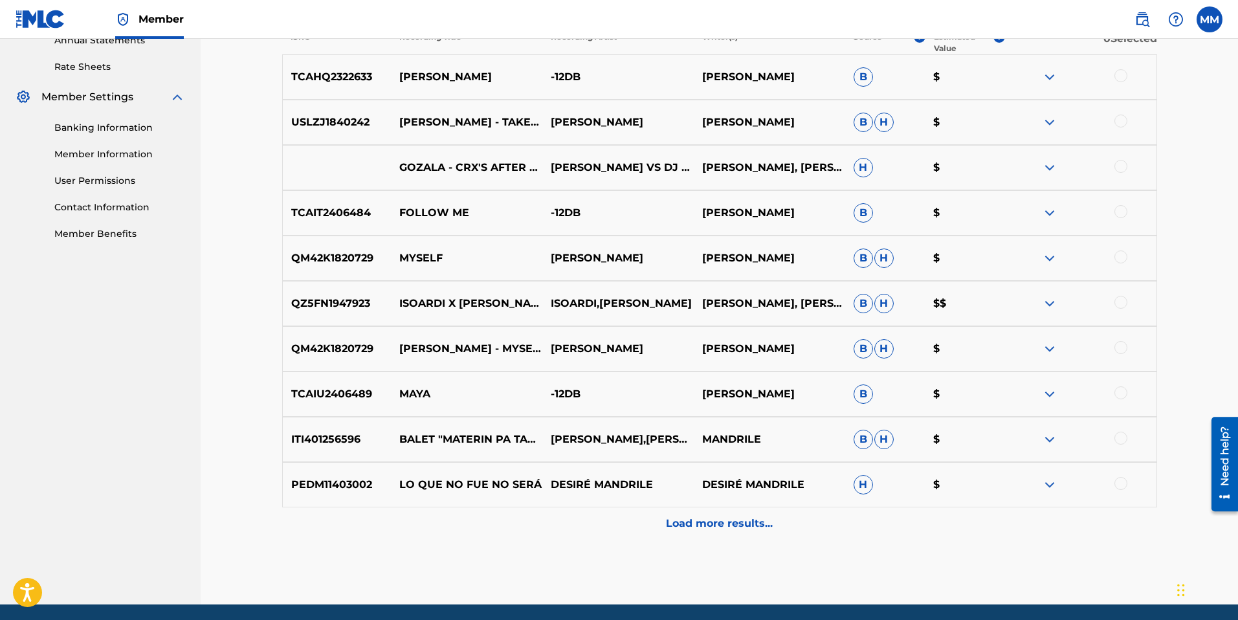
click at [678, 525] on p "Load more results..." at bounding box center [719, 524] width 107 height 16
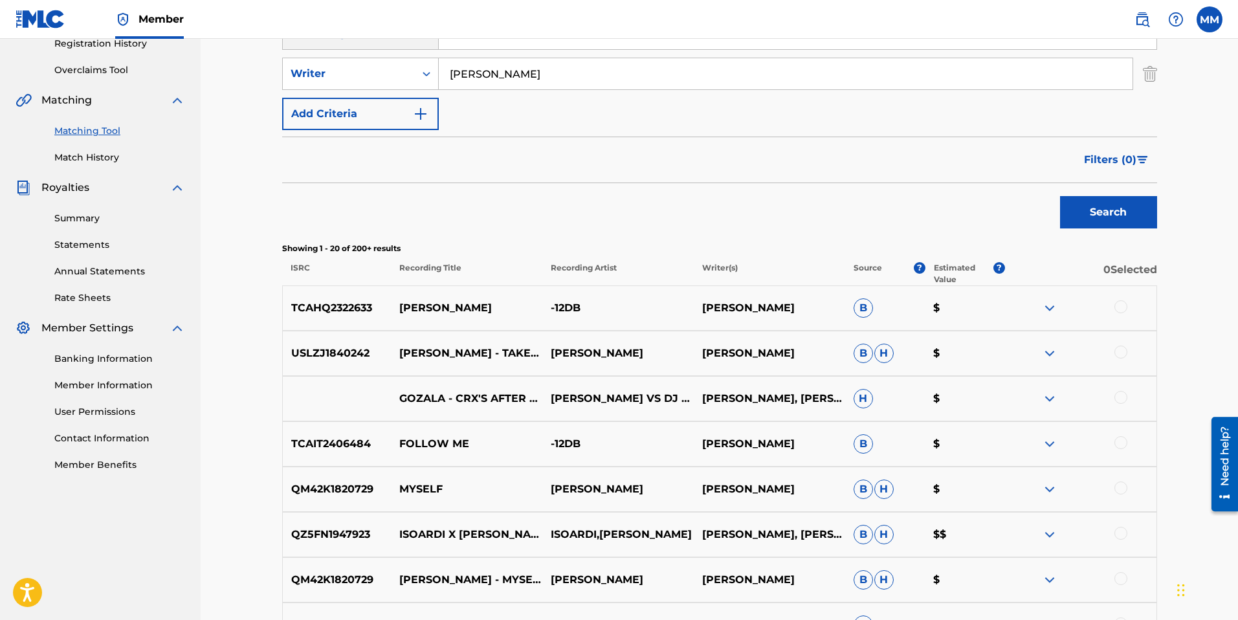
scroll to position [255, 0]
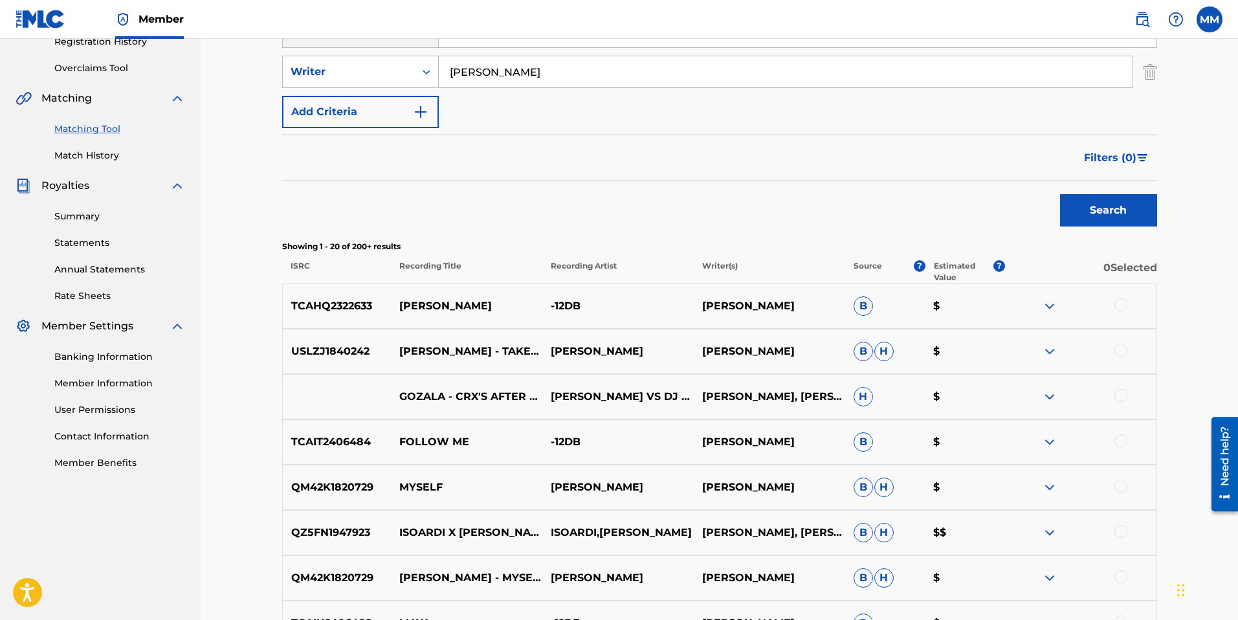
click at [861, 305] on span "B" at bounding box center [862, 305] width 19 height 19
click at [760, 263] on p "Writer(s)" at bounding box center [768, 271] width 151 height 23
click at [877, 239] on div "SearchWithCriteriacc8e7973-d244-4939-9ae6-d4312fa323ba Recording Title SearchWi…" at bounding box center [719, 598] width 875 height 1246
click at [1051, 308] on img at bounding box center [1050, 306] width 16 height 16
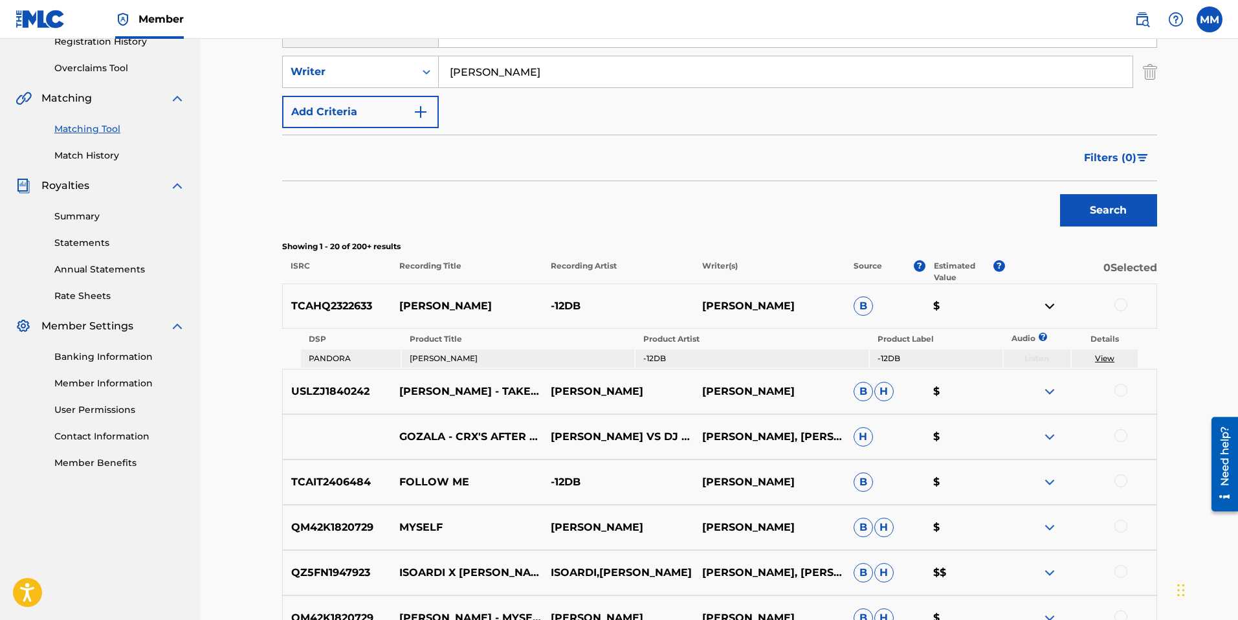
drag, startPoint x: 292, startPoint y: 305, endPoint x: 430, endPoint y: 302, distance: 137.2
click at [293, 305] on p "TCAHQ2322633" at bounding box center [337, 306] width 109 height 16
drag, startPoint x: 456, startPoint y: 302, endPoint x: 464, endPoint y: 302, distance: 7.8
click at [457, 302] on p "[PERSON_NAME]" at bounding box center [466, 306] width 151 height 16
click at [869, 303] on span "B" at bounding box center [862, 305] width 19 height 19
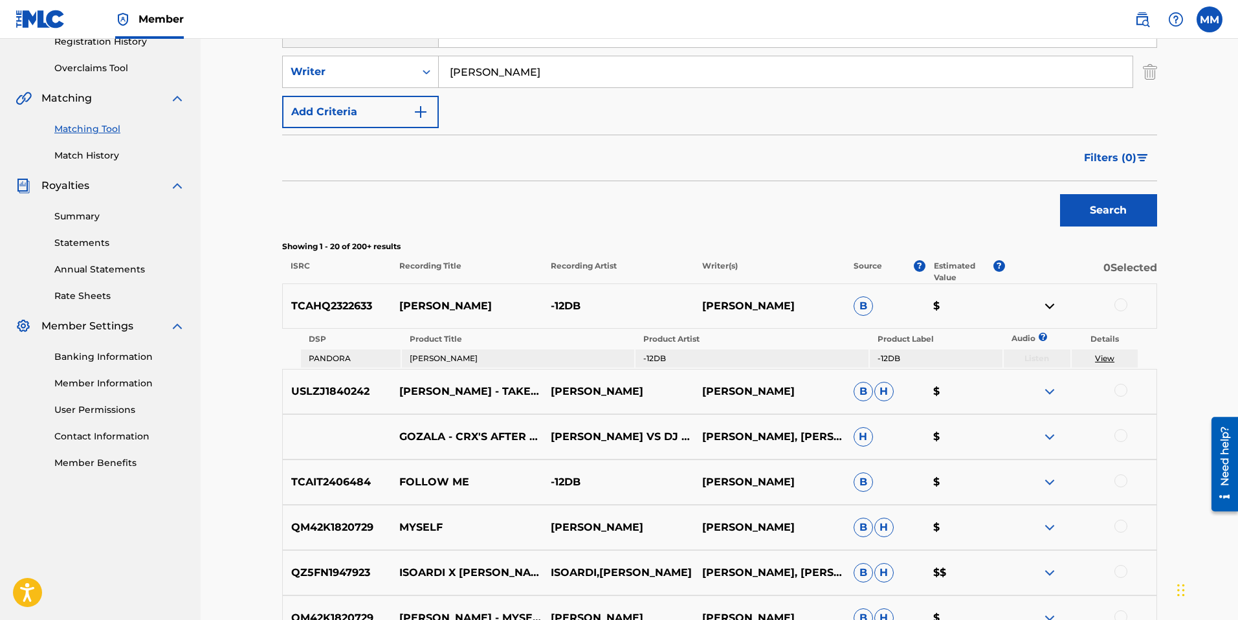
click at [1106, 355] on link "View" at bounding box center [1104, 358] width 19 height 10
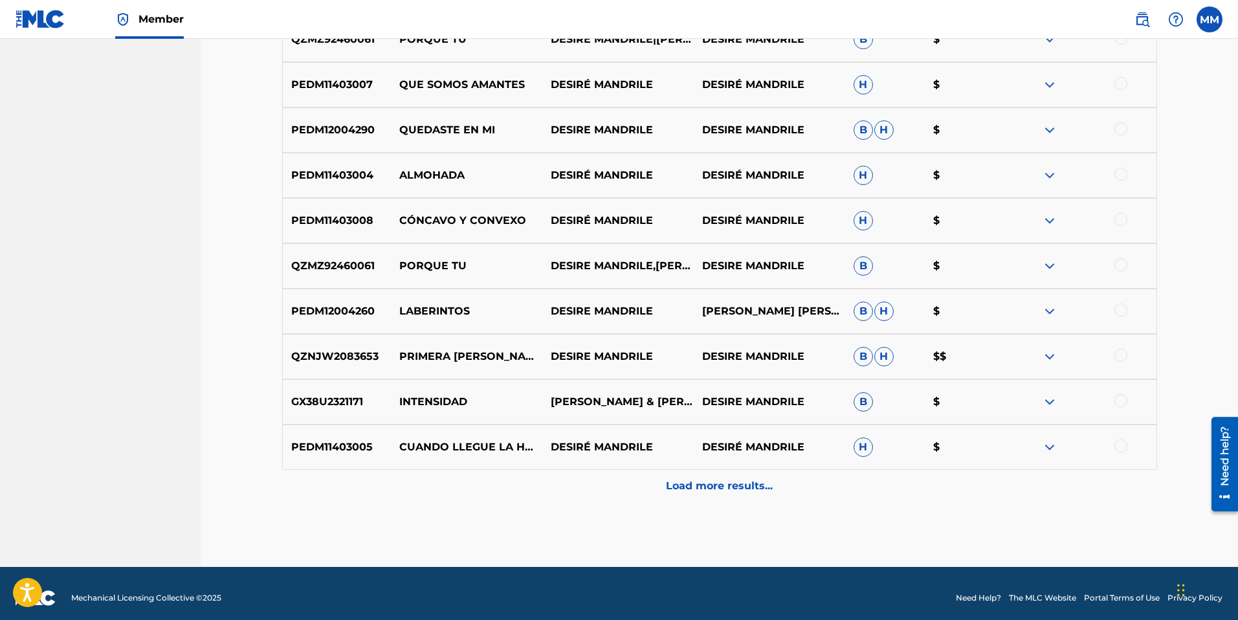
scroll to position [1023, 0]
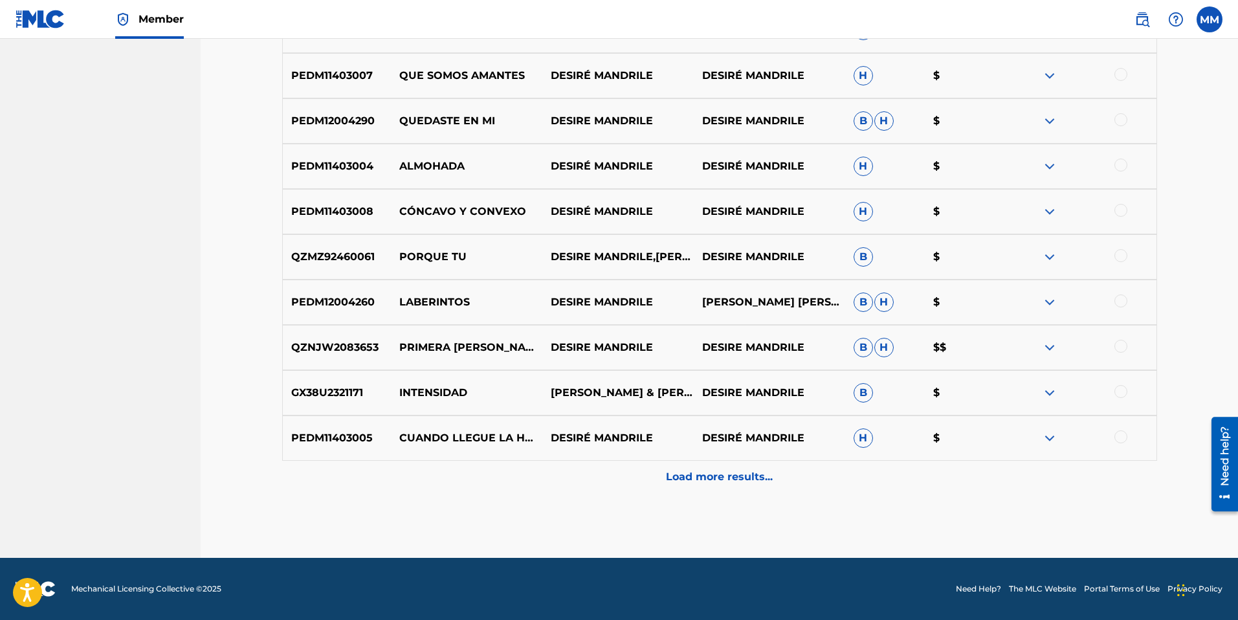
click at [686, 480] on p "Load more results..." at bounding box center [719, 477] width 107 height 16
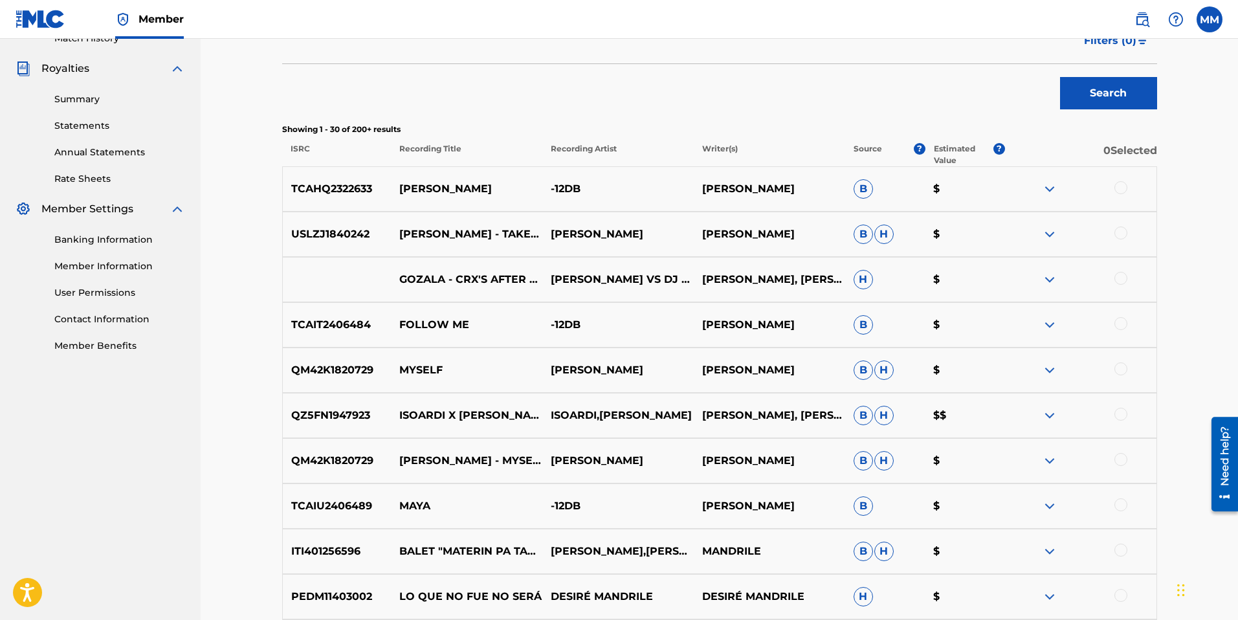
scroll to position [370, 0]
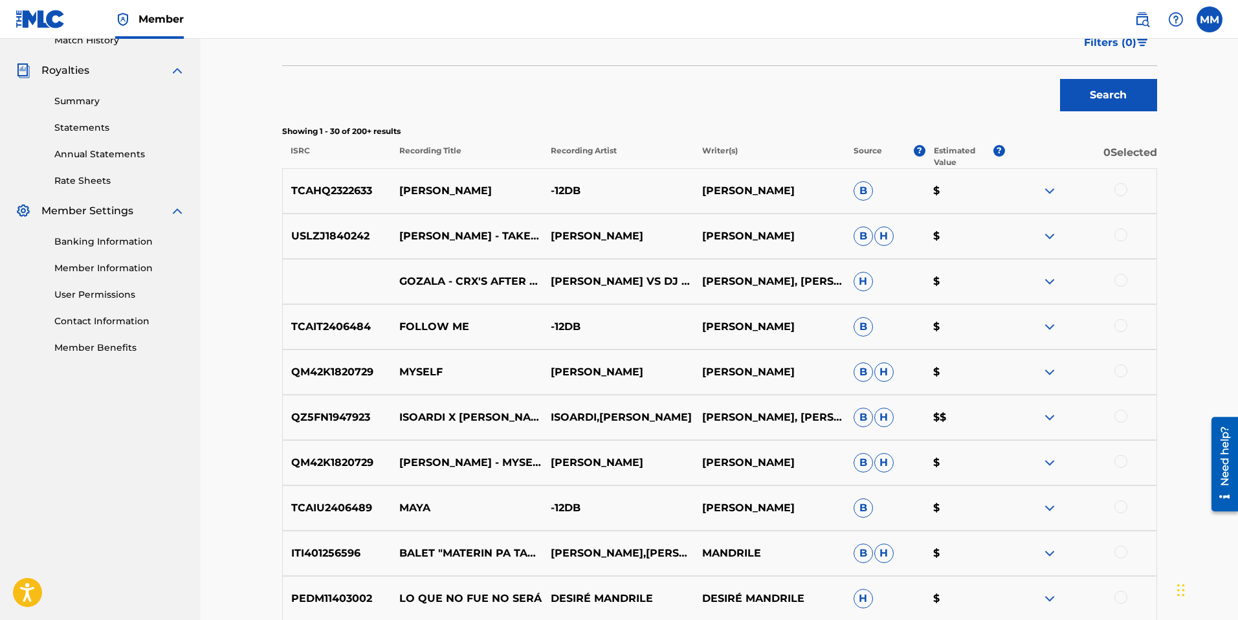
click at [101, 158] on link "Annual Statements" at bounding box center [119, 154] width 131 height 14
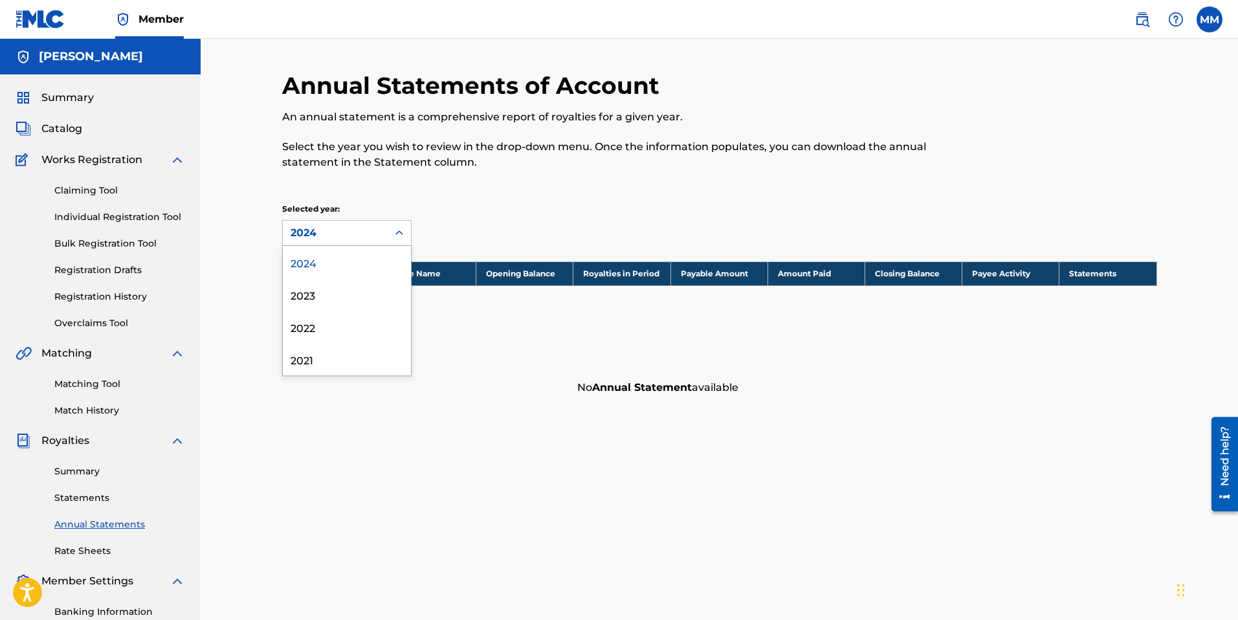
click at [357, 230] on div "2024" at bounding box center [334, 233] width 89 height 16
click at [309, 295] on div "2023" at bounding box center [347, 294] width 128 height 32
click at [397, 214] on p "Selected year:" at bounding box center [346, 209] width 129 height 12
drag, startPoint x: 377, startPoint y: 228, endPoint x: 361, endPoint y: 239, distance: 19.4
click at [377, 228] on div "2023" at bounding box center [334, 233] width 89 height 16
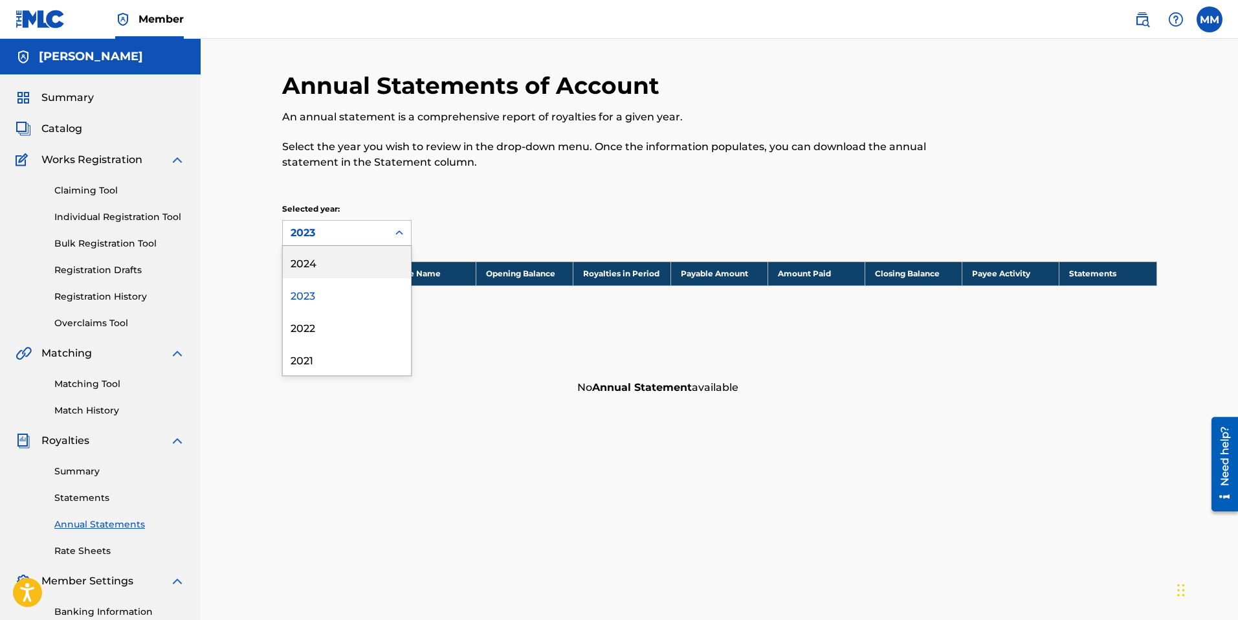
click at [322, 263] on div "2024" at bounding box center [347, 262] width 128 height 32
click at [73, 195] on link "Claiming Tool" at bounding box center [119, 191] width 131 height 14
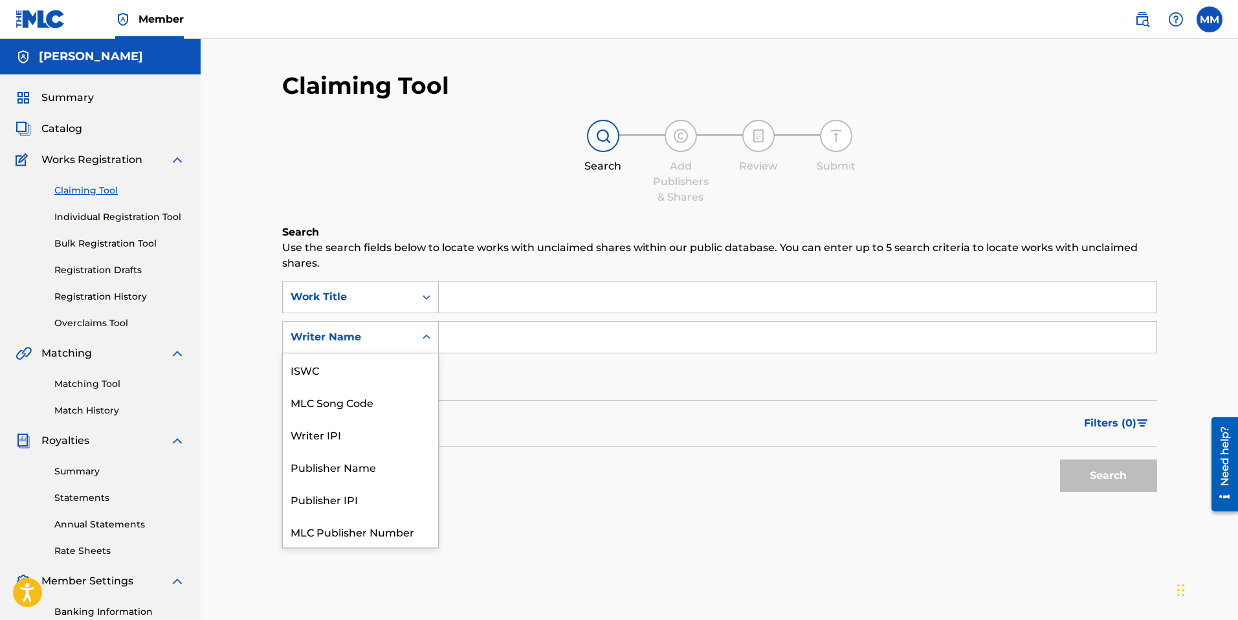
click at [393, 344] on div "Writer Name" at bounding box center [348, 337] width 116 height 16
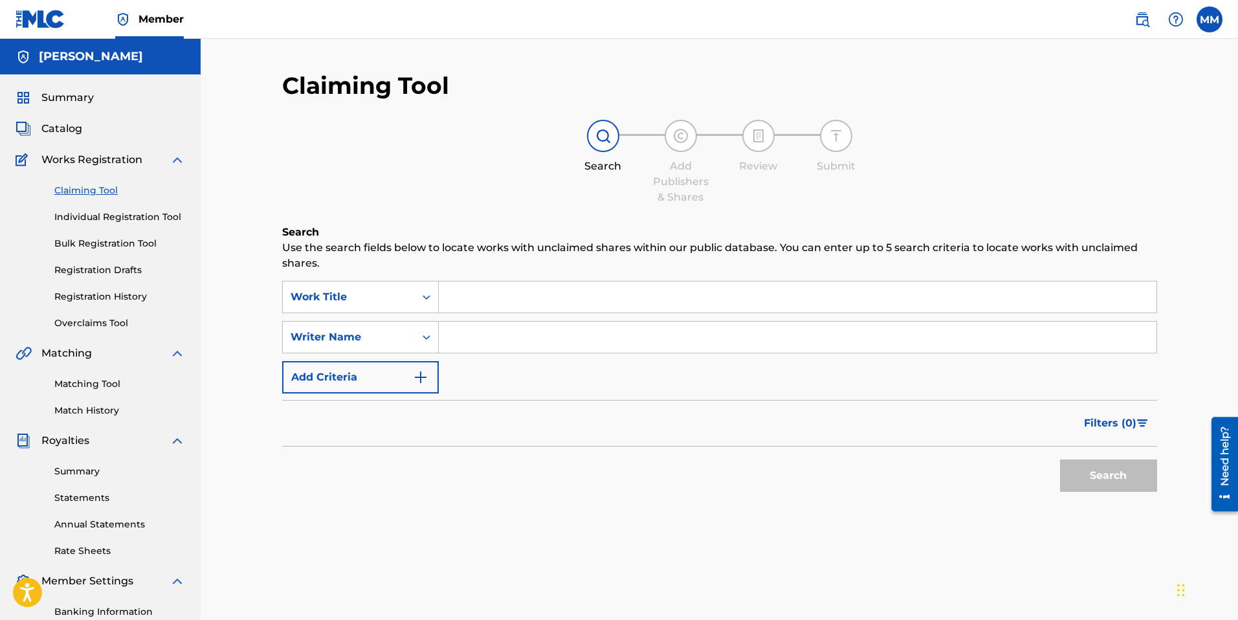
click at [492, 337] on input "Search Form" at bounding box center [797, 337] width 717 height 31
click at [1060, 459] on button "Search" at bounding box center [1108, 475] width 97 height 32
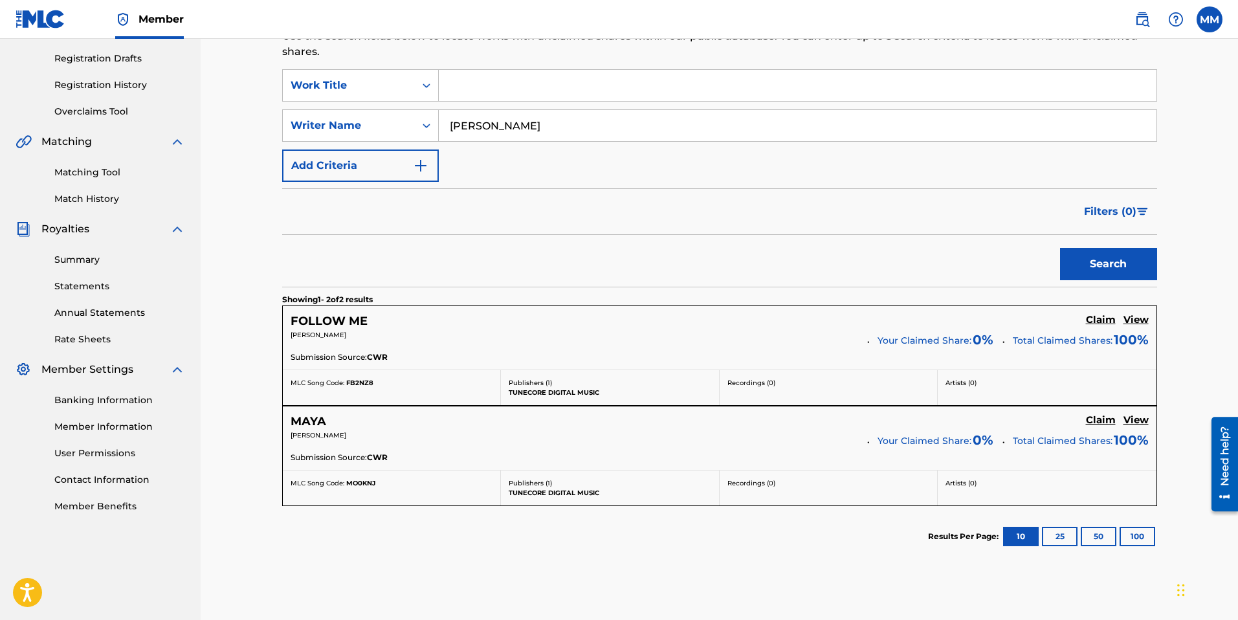
scroll to position [216, 0]
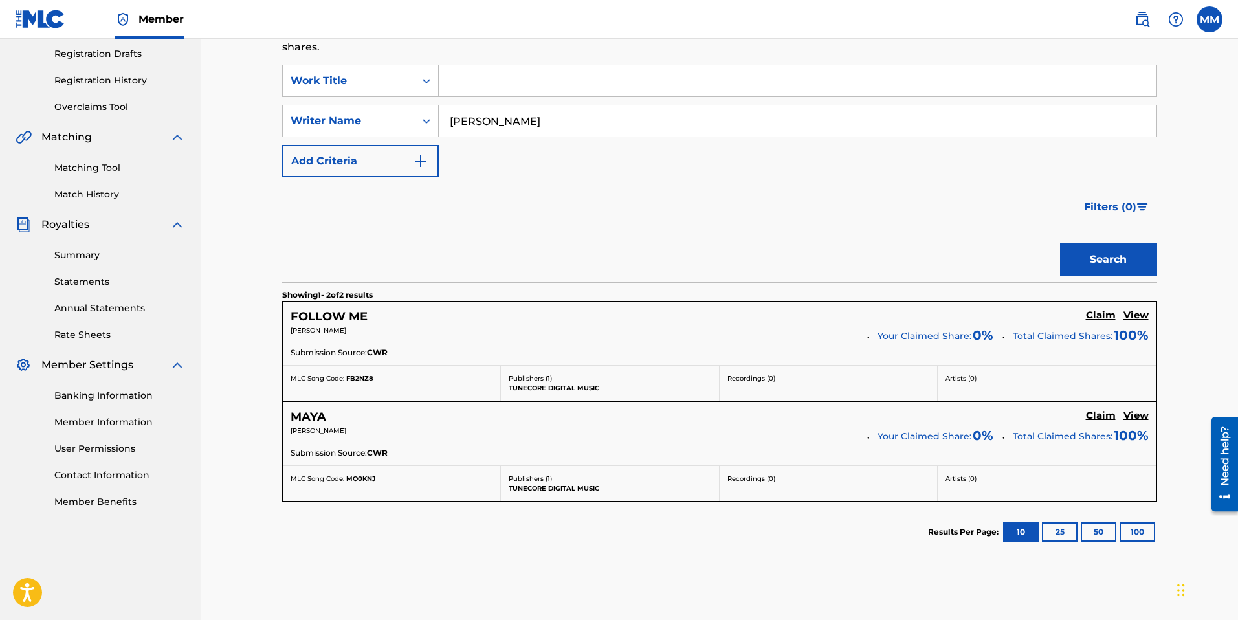
click at [952, 436] on span "Your Claimed Share:" at bounding box center [924, 437] width 94 height 14
click at [1131, 532] on button "100" at bounding box center [1137, 531] width 36 height 19
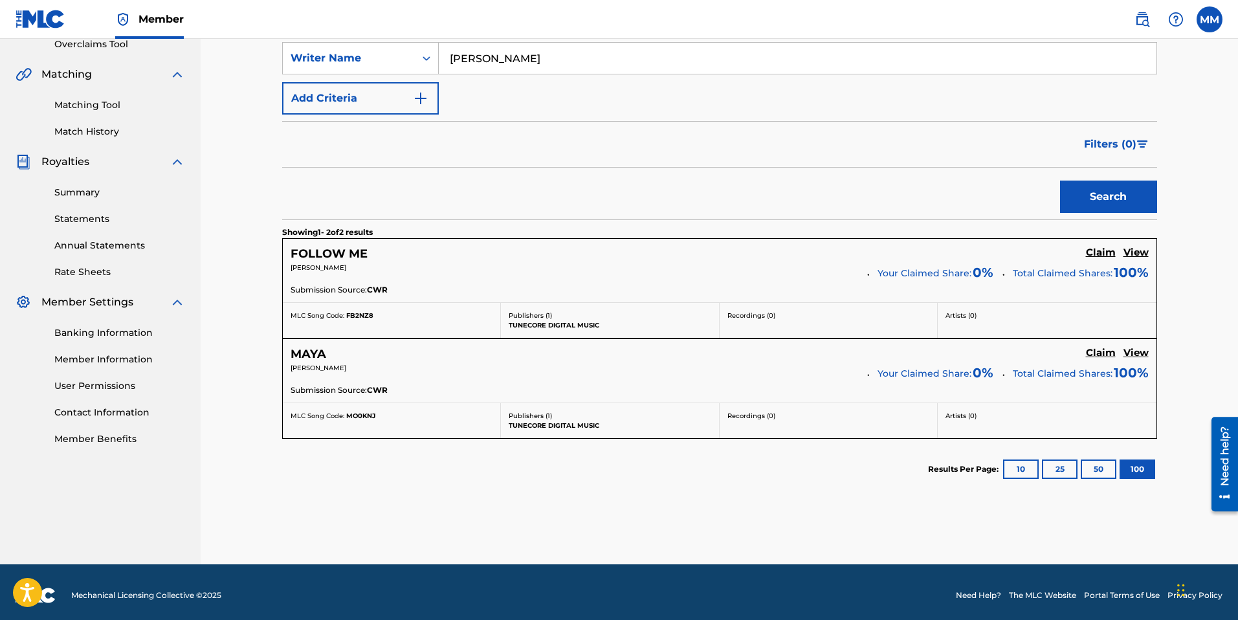
scroll to position [165, 0]
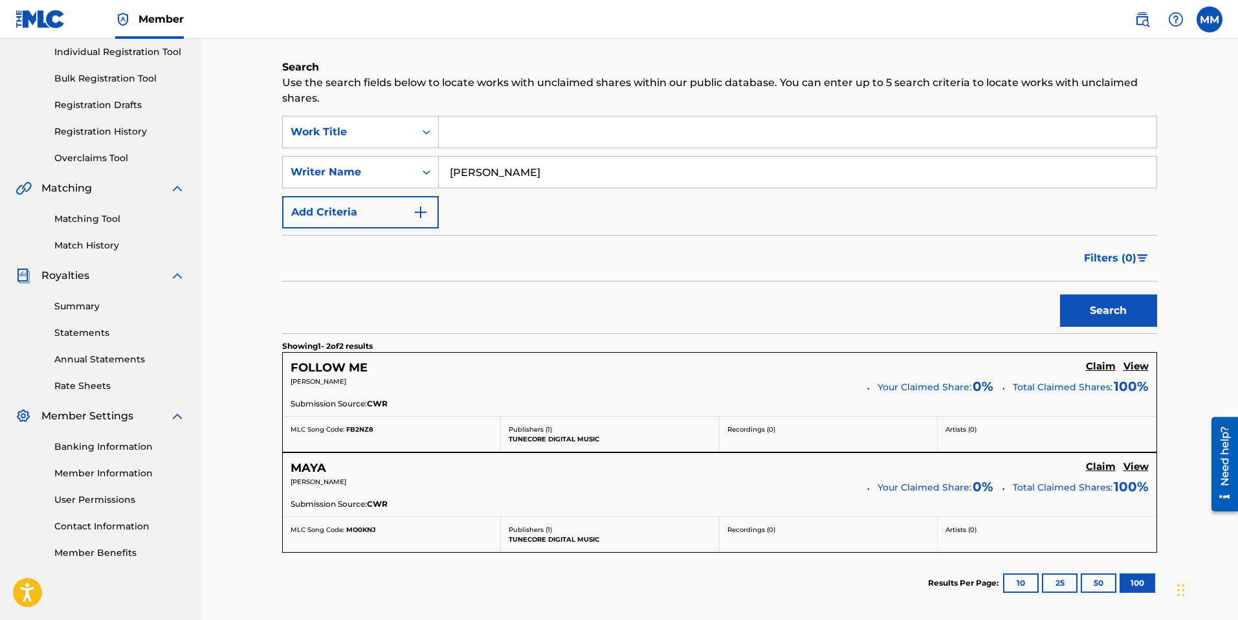
click at [494, 168] on input "[PERSON_NAME]" at bounding box center [797, 172] width 717 height 31
type input "-12dB"
click at [1060, 294] on button "Search" at bounding box center [1108, 310] width 97 height 32
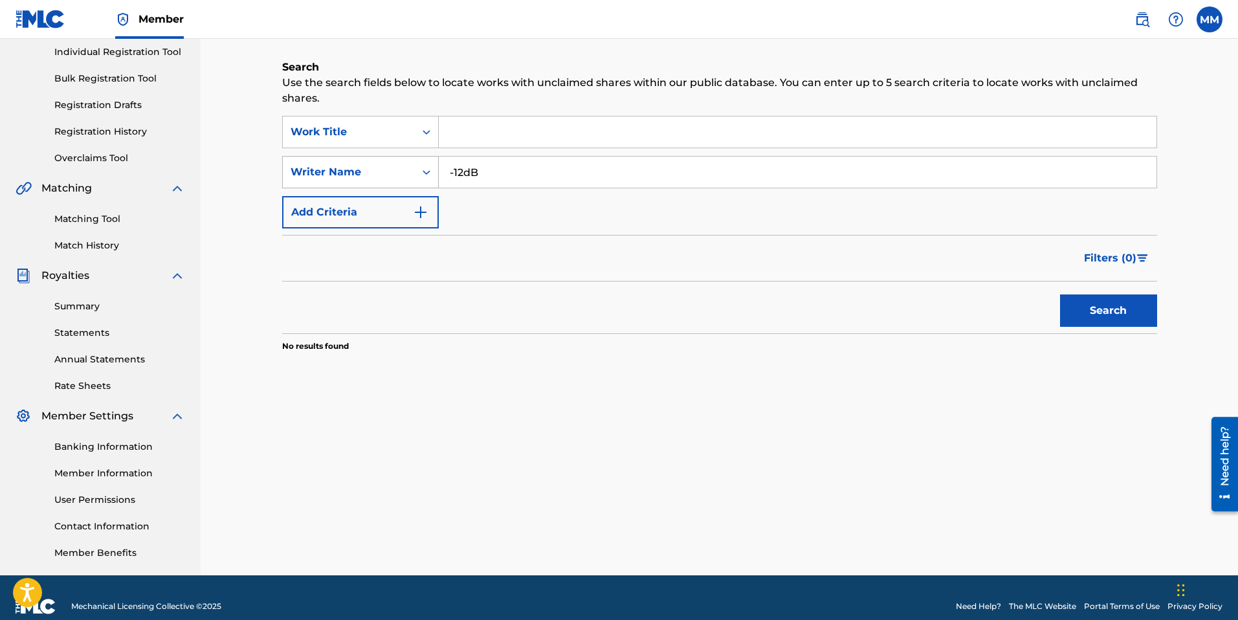
click at [302, 172] on div "Writer Name" at bounding box center [348, 172] width 116 height 16
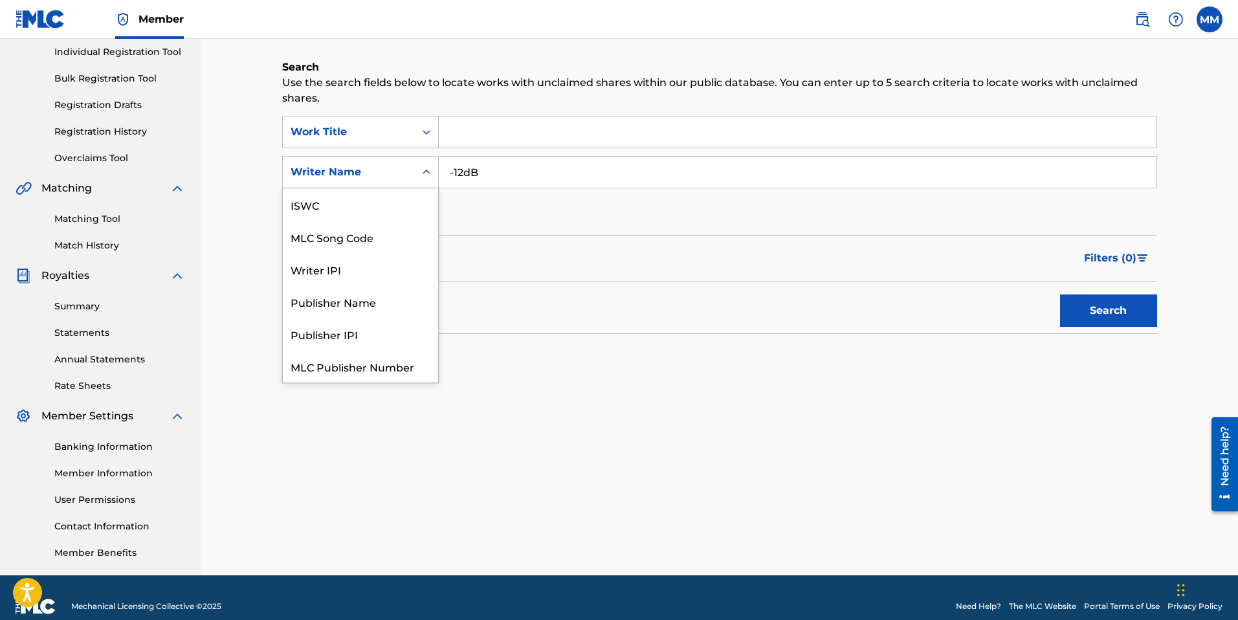
scroll to position [32, 0]
click at [394, 166] on div "Writer Name" at bounding box center [348, 172] width 116 height 16
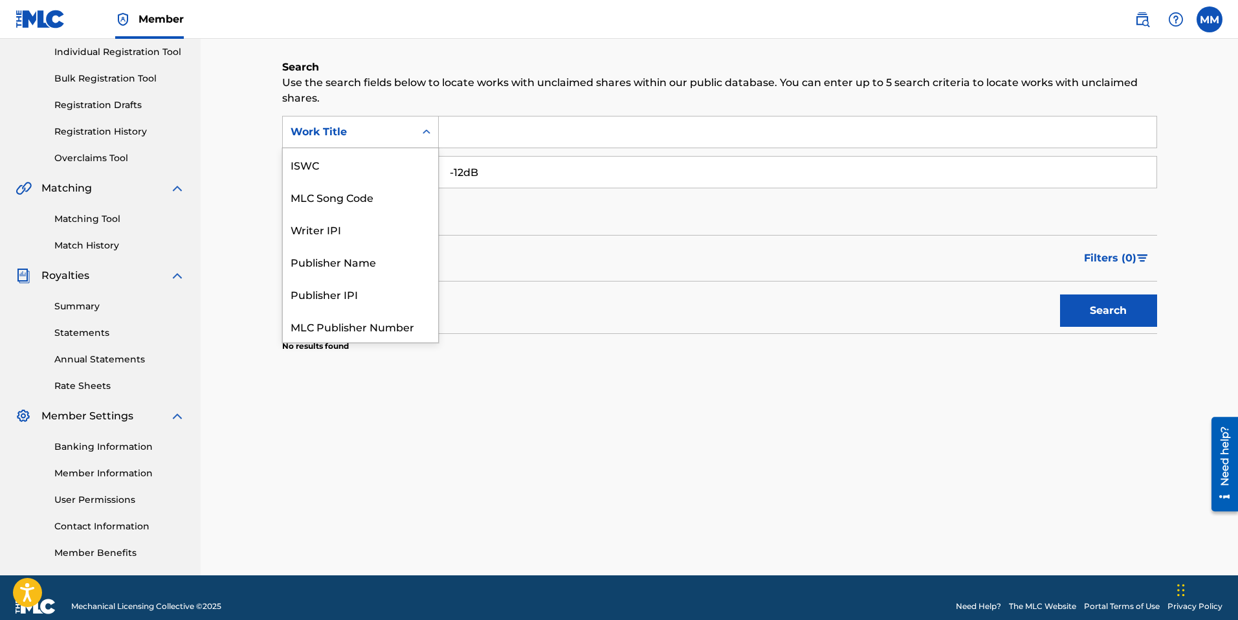
click at [398, 135] on div "Work Title" at bounding box center [348, 132] width 116 height 16
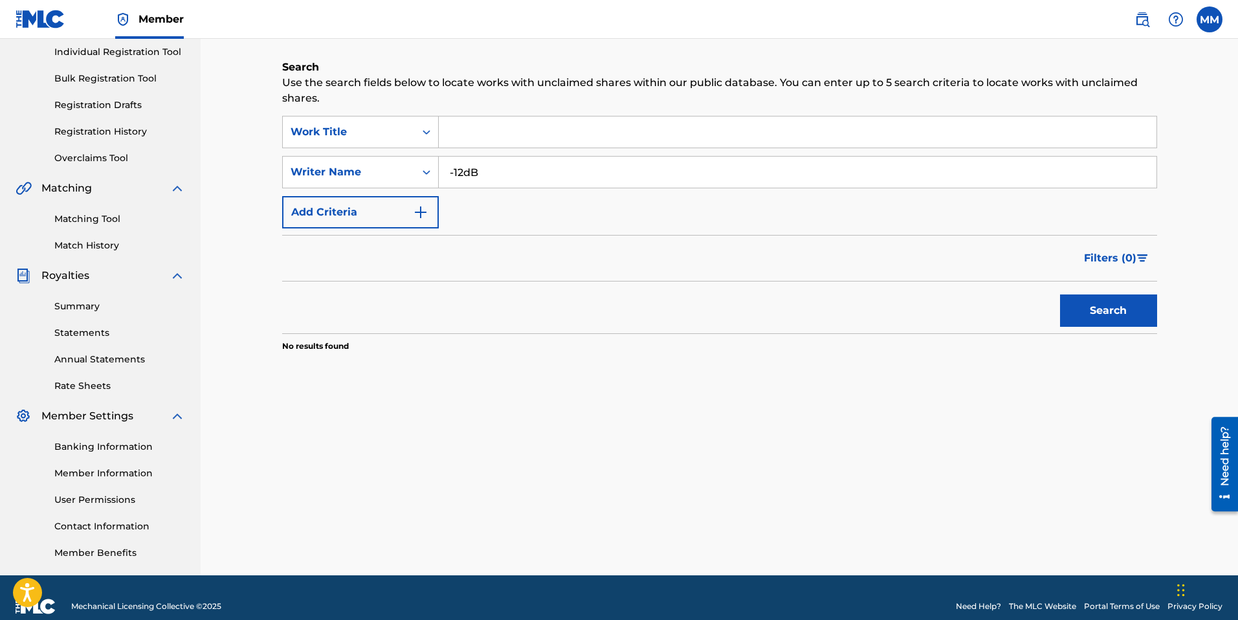
click at [496, 132] on input "Search Form" at bounding box center [797, 131] width 717 height 31
click at [467, 170] on input "-12dB" at bounding box center [797, 172] width 717 height 31
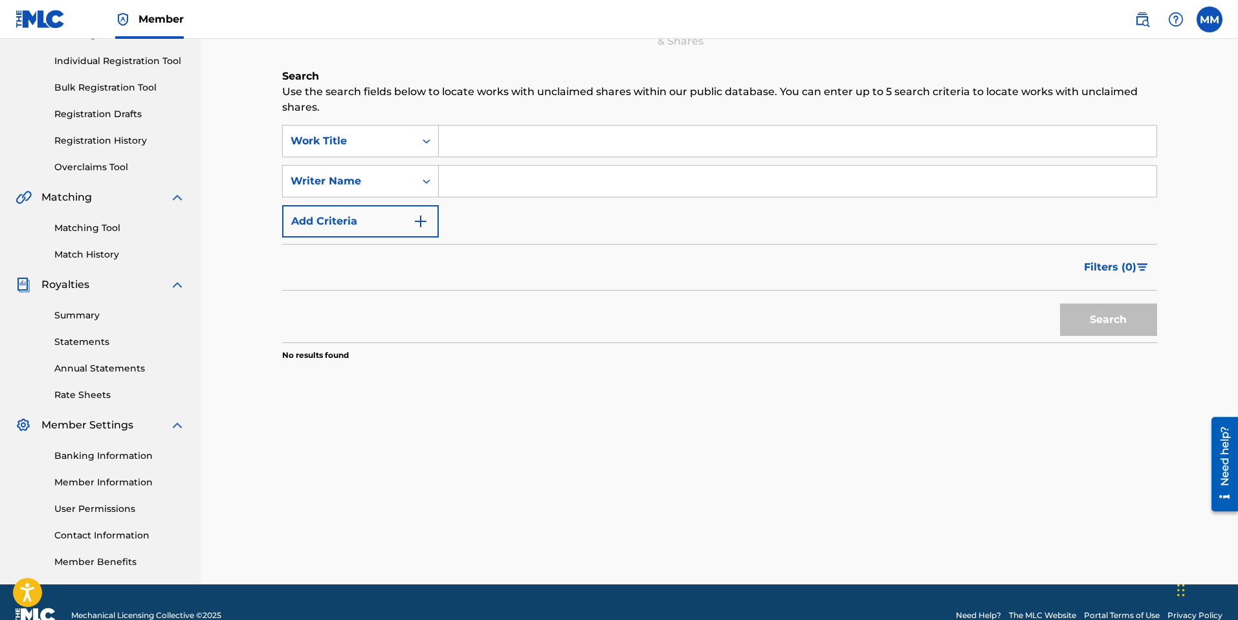
scroll to position [104, 0]
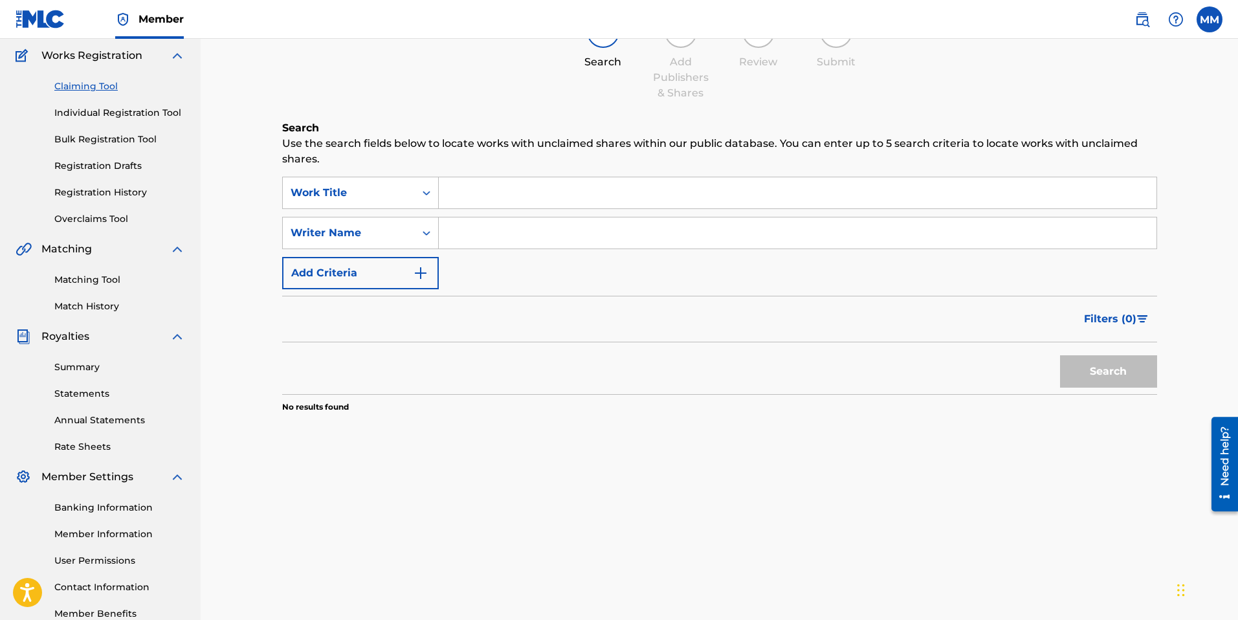
click at [160, 112] on link "Individual Registration Tool" at bounding box center [119, 113] width 131 height 14
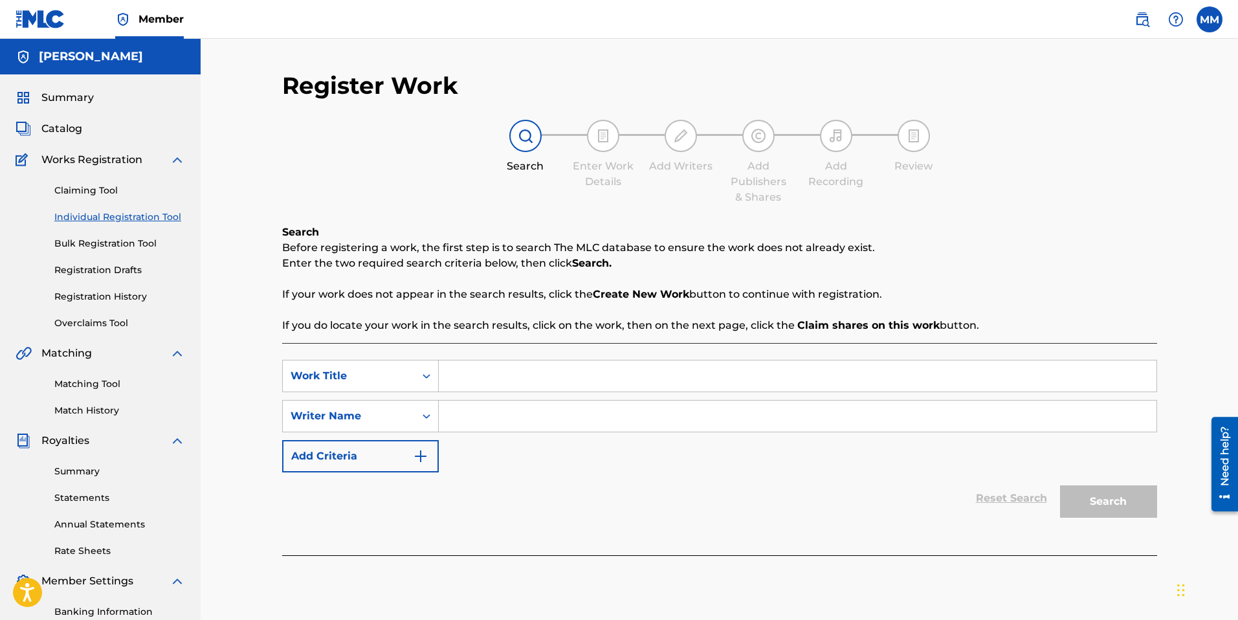
click at [97, 188] on link "Claiming Tool" at bounding box center [119, 191] width 131 height 14
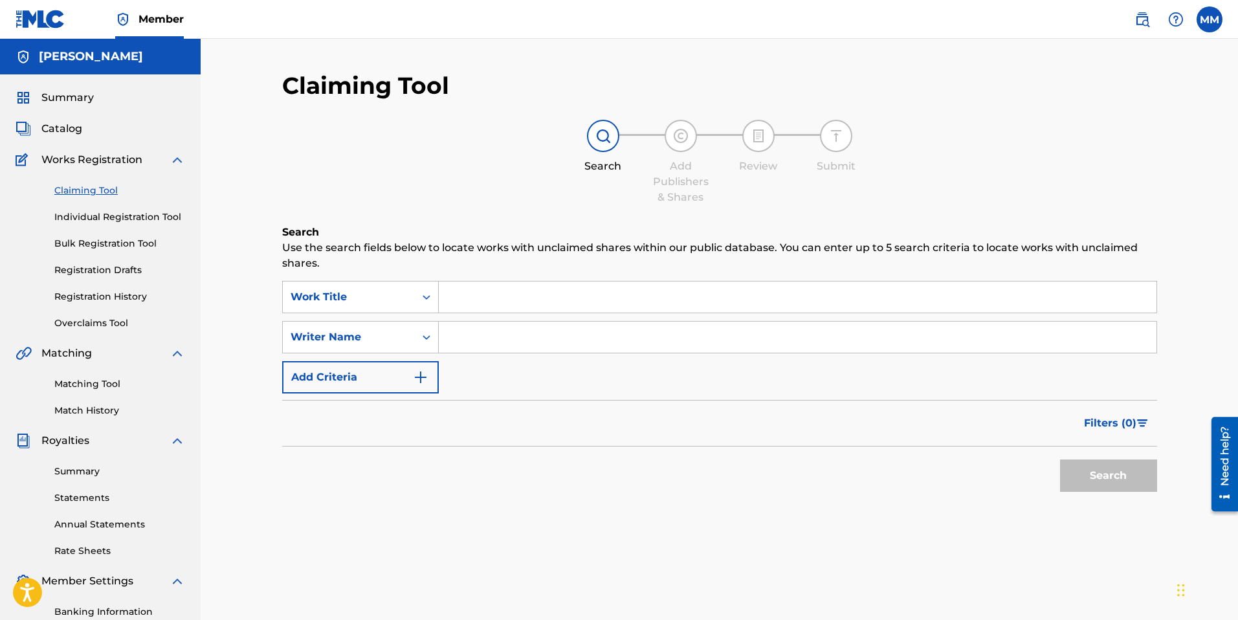
click at [87, 298] on link "Registration History" at bounding box center [119, 297] width 131 height 14
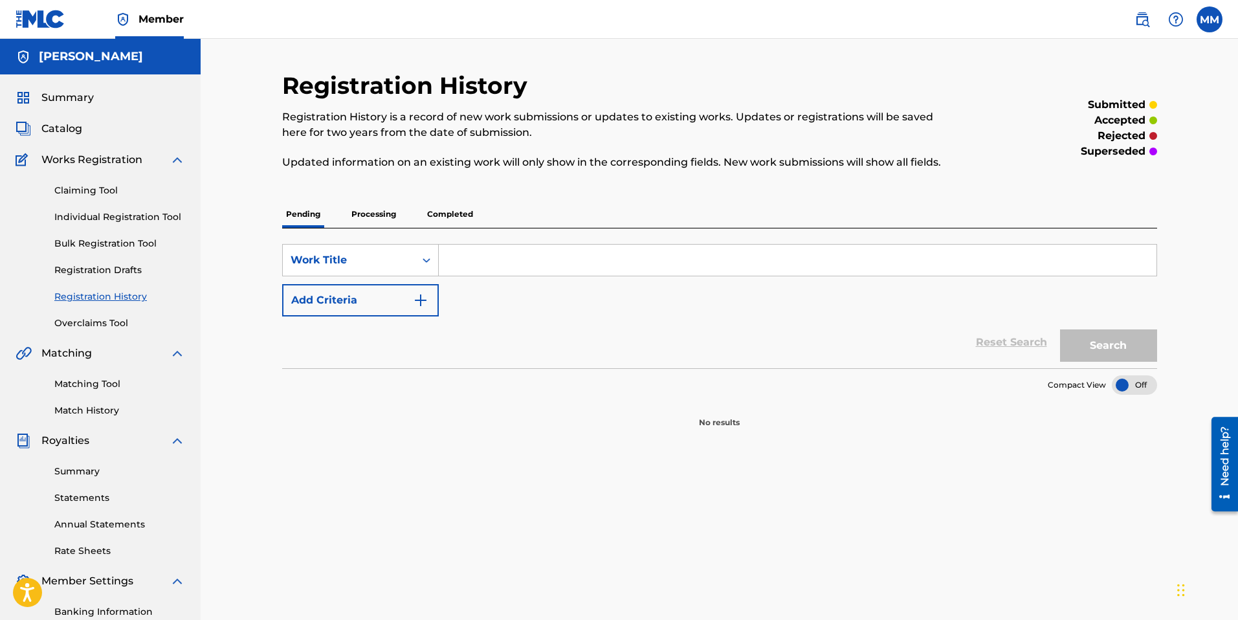
click at [386, 205] on p "Processing" at bounding box center [373, 214] width 52 height 27
click at [1205, 23] on label at bounding box center [1209, 19] width 26 height 26
click at [1209, 19] on input "[PERSON_NAME] [EMAIL_ADDRESS][DOMAIN_NAME] Notification Preferences Profile Log…" at bounding box center [1209, 19] width 0 height 0
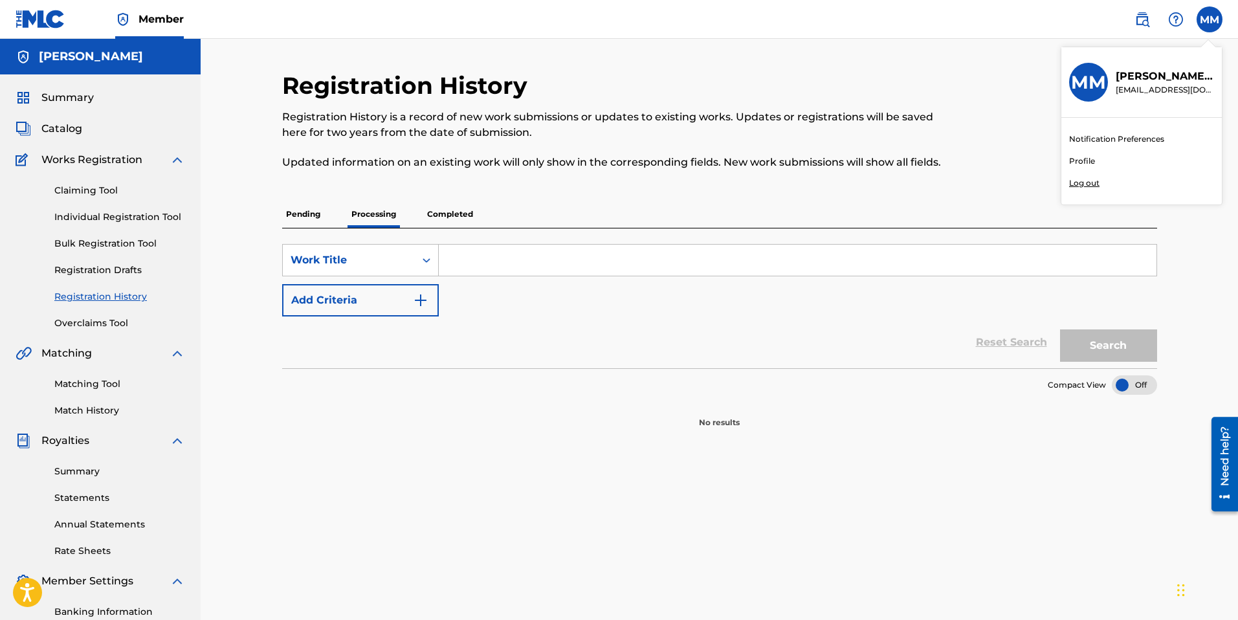
click at [1139, 81] on p "[PERSON_NAME]" at bounding box center [1164, 77] width 98 height 16
click at [1209, 19] on input "[PERSON_NAME] [EMAIL_ADDRESS][DOMAIN_NAME] Notification Preferences Profile Log…" at bounding box center [1209, 19] width 0 height 0
drag, startPoint x: 457, startPoint y: 114, endPoint x: 428, endPoint y: 120, distance: 29.8
click at [456, 114] on p "Registration History is a record of new work submissions or updates to existing…" at bounding box center [618, 124] width 673 height 31
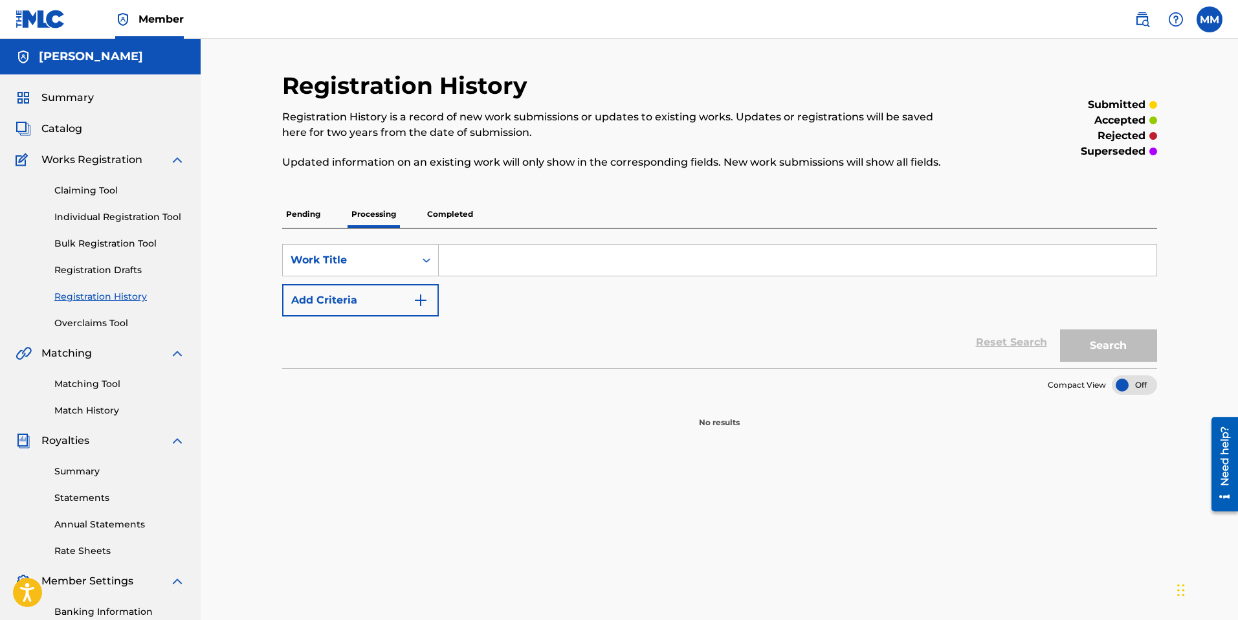
click at [91, 474] on link "Summary" at bounding box center [119, 471] width 131 height 14
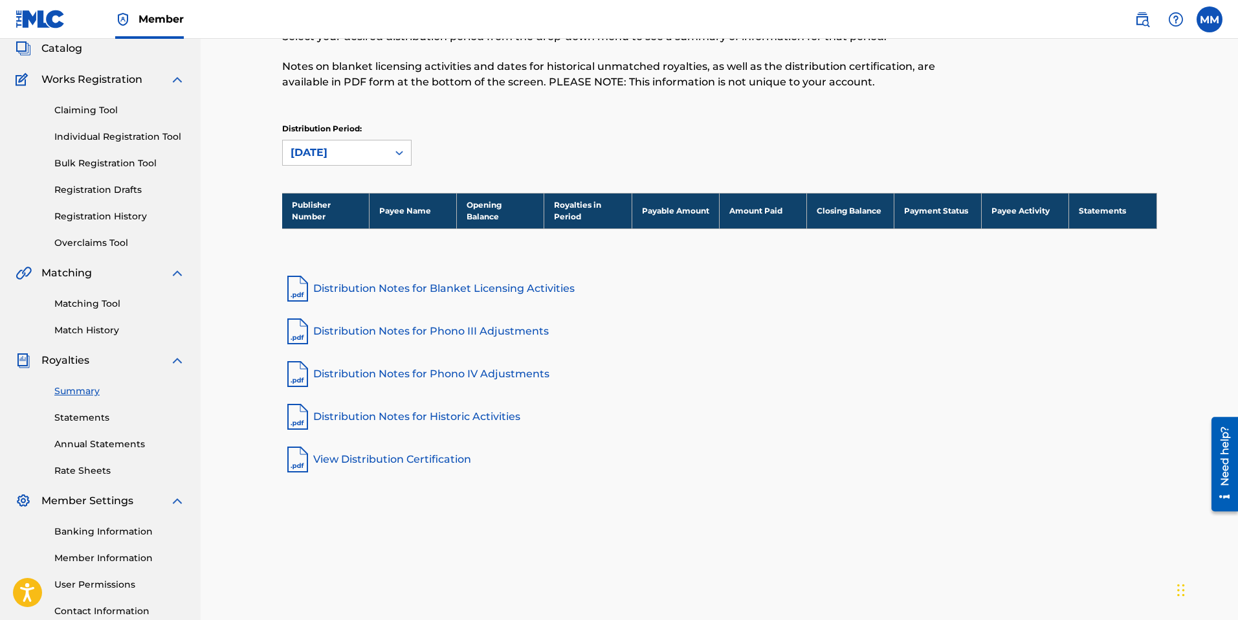
scroll to position [82, 0]
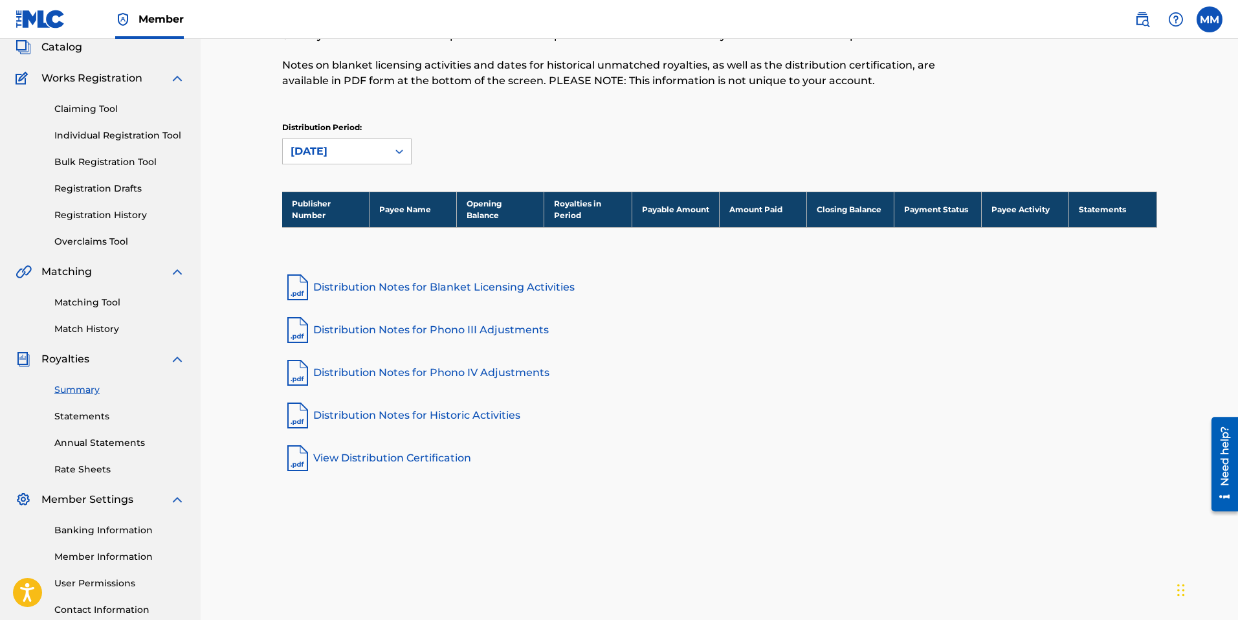
click at [389, 282] on link "Distribution Notes for Blanket Licensing Activities" at bounding box center [719, 287] width 875 height 31
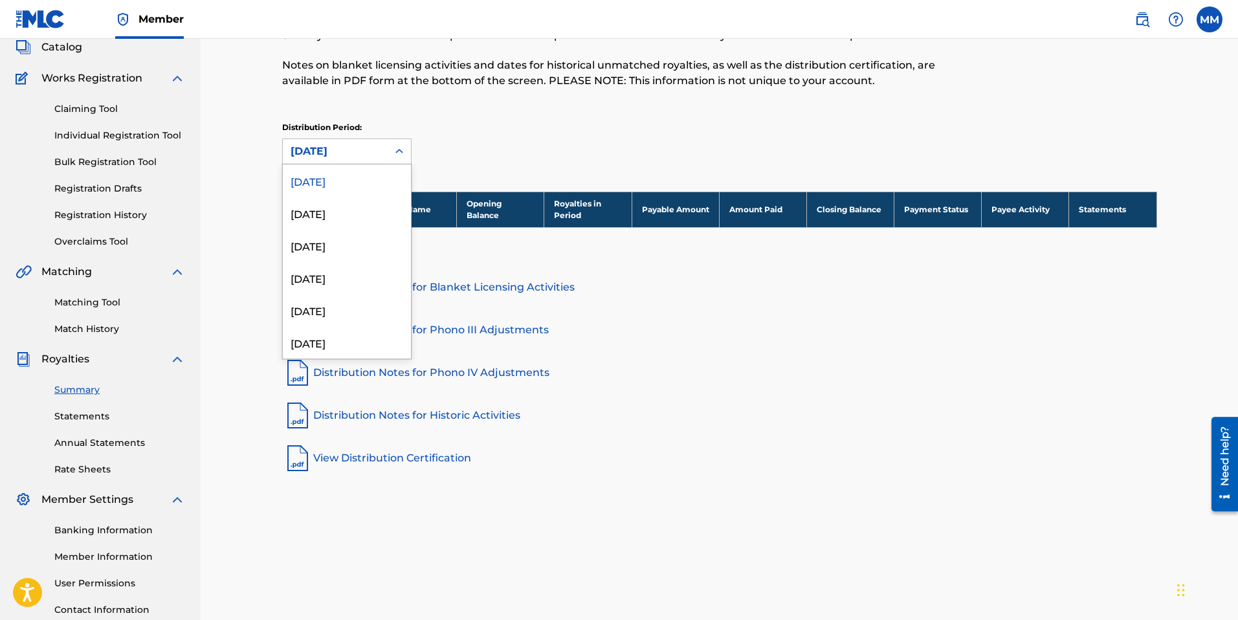
click at [330, 153] on div "[DATE]" at bounding box center [334, 152] width 89 height 16
click at [312, 213] on div "[DATE]" at bounding box center [347, 213] width 128 height 32
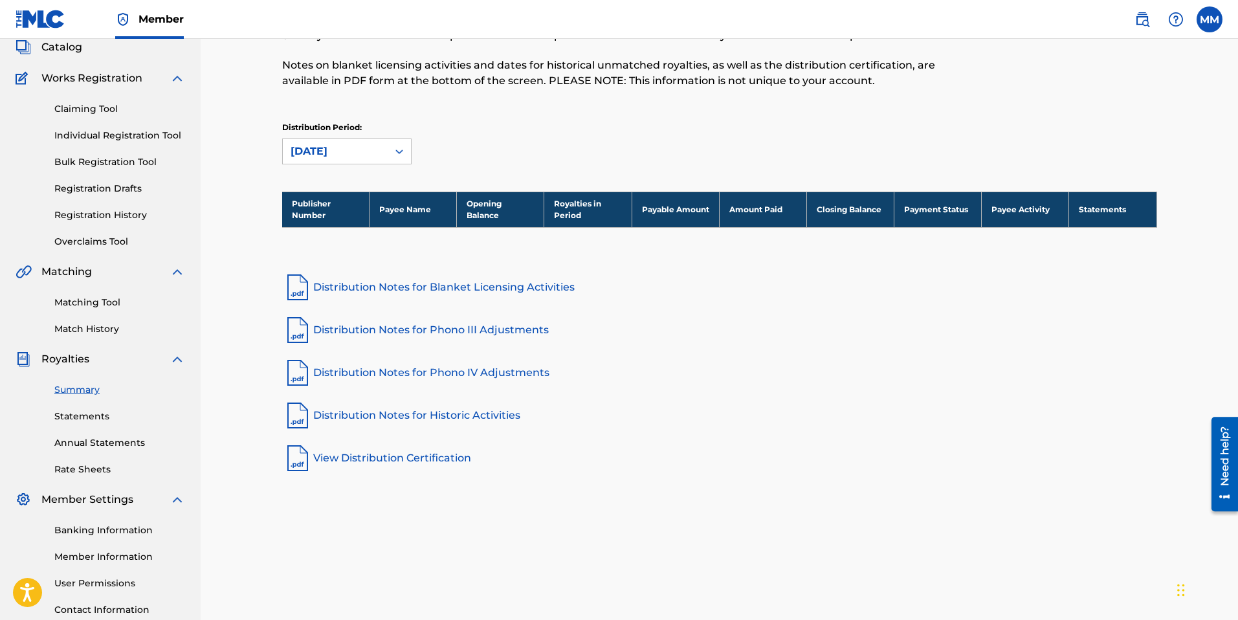
click at [358, 377] on link "Distribution Notes for Phono IV Adjustments" at bounding box center [719, 372] width 875 height 31
click at [98, 414] on link "Statements" at bounding box center [119, 416] width 131 height 14
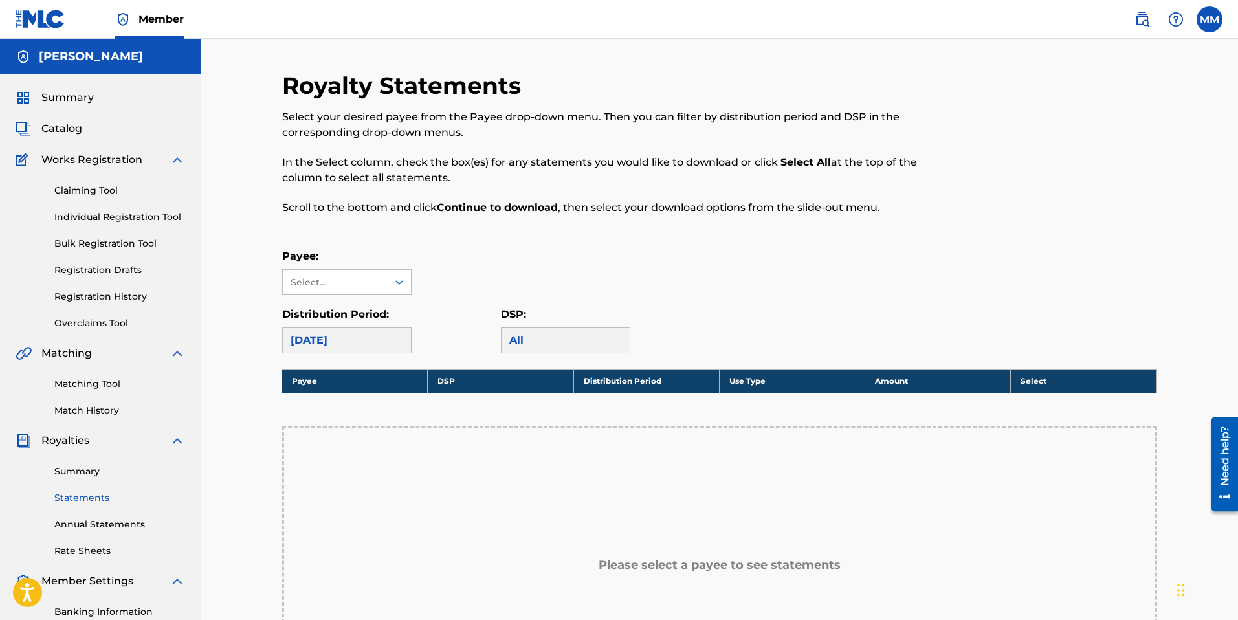
click at [335, 337] on div "[DATE]" at bounding box center [346, 340] width 129 height 26
drag, startPoint x: 349, startPoint y: 340, endPoint x: 477, endPoint y: 340, distance: 128.1
click at [349, 340] on div "[DATE]" at bounding box center [346, 340] width 129 height 26
click at [567, 342] on div "All" at bounding box center [565, 340] width 129 height 26
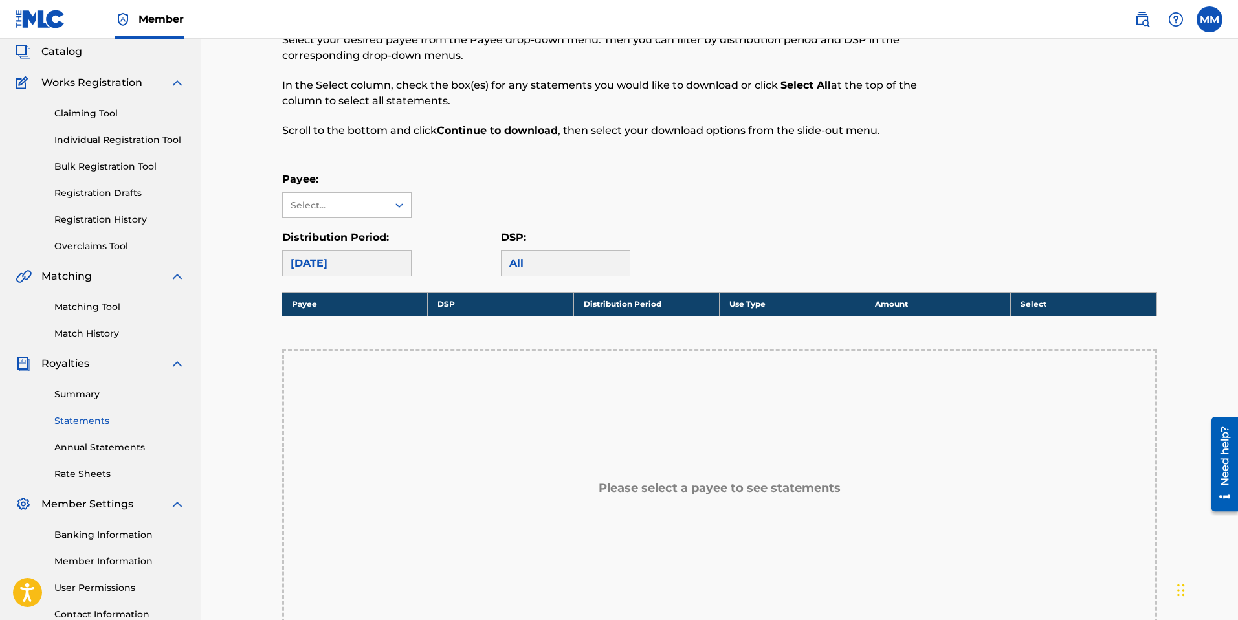
scroll to position [78, 0]
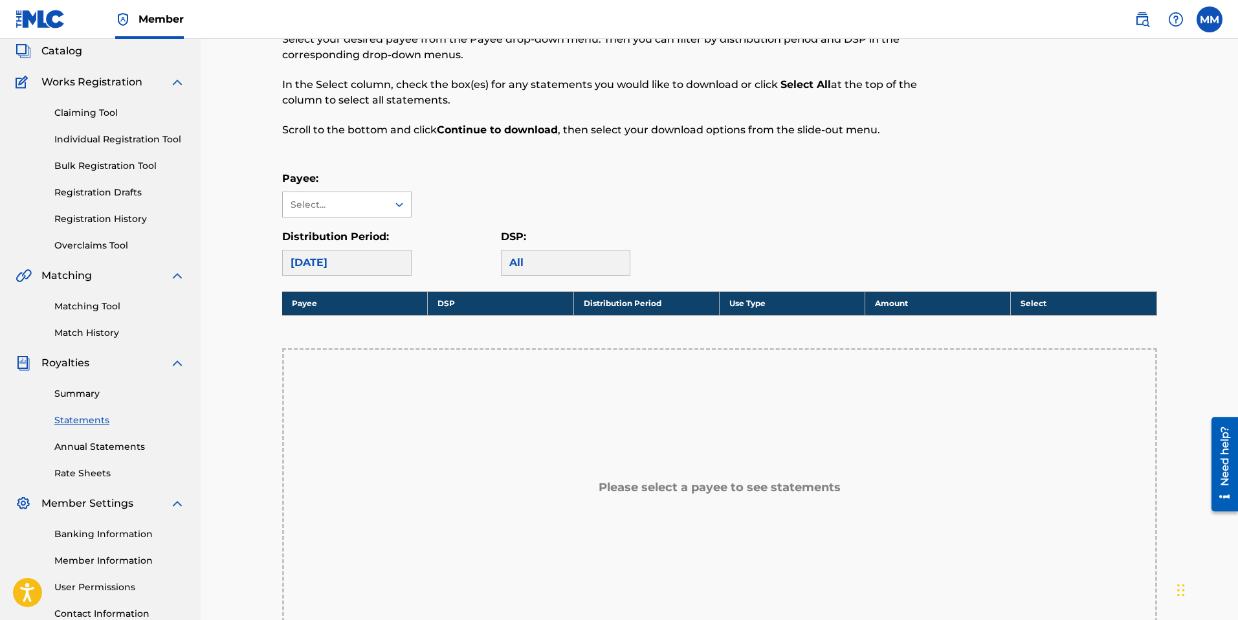
click at [360, 193] on div "Select..." at bounding box center [335, 204] width 105 height 25
click at [337, 223] on div "No options" at bounding box center [347, 230] width 128 height 26
click at [333, 230] on div "No options" at bounding box center [347, 230] width 128 height 26
click at [497, 230] on div "Distribution Period: [DATE]" at bounding box center [391, 252] width 219 height 47
click at [67, 444] on link "Annual Statements" at bounding box center [119, 447] width 131 height 14
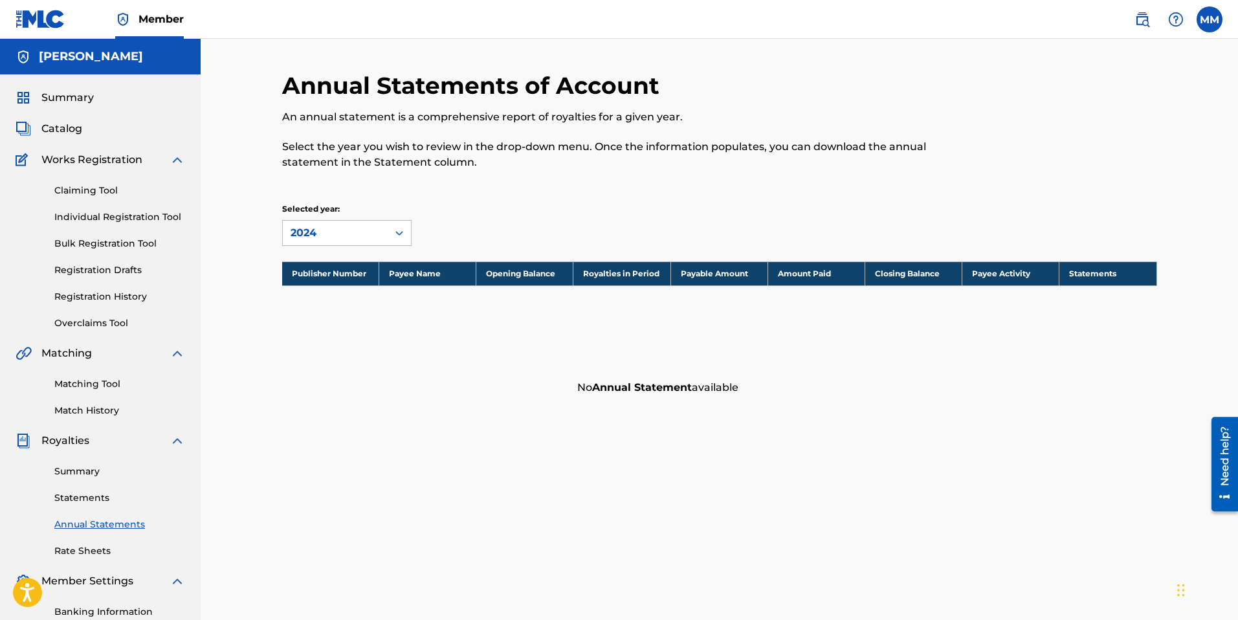
click at [87, 547] on link "Rate Sheets" at bounding box center [119, 551] width 131 height 14
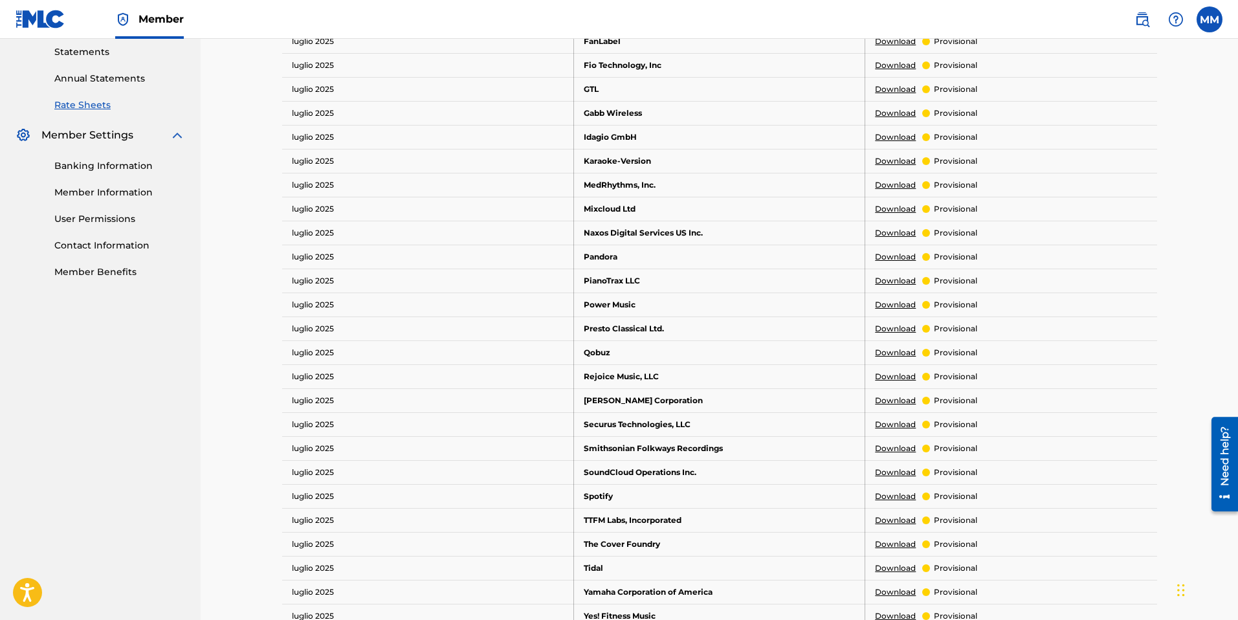
scroll to position [447, 0]
click at [906, 489] on link "Download" at bounding box center [895, 495] width 41 height 12
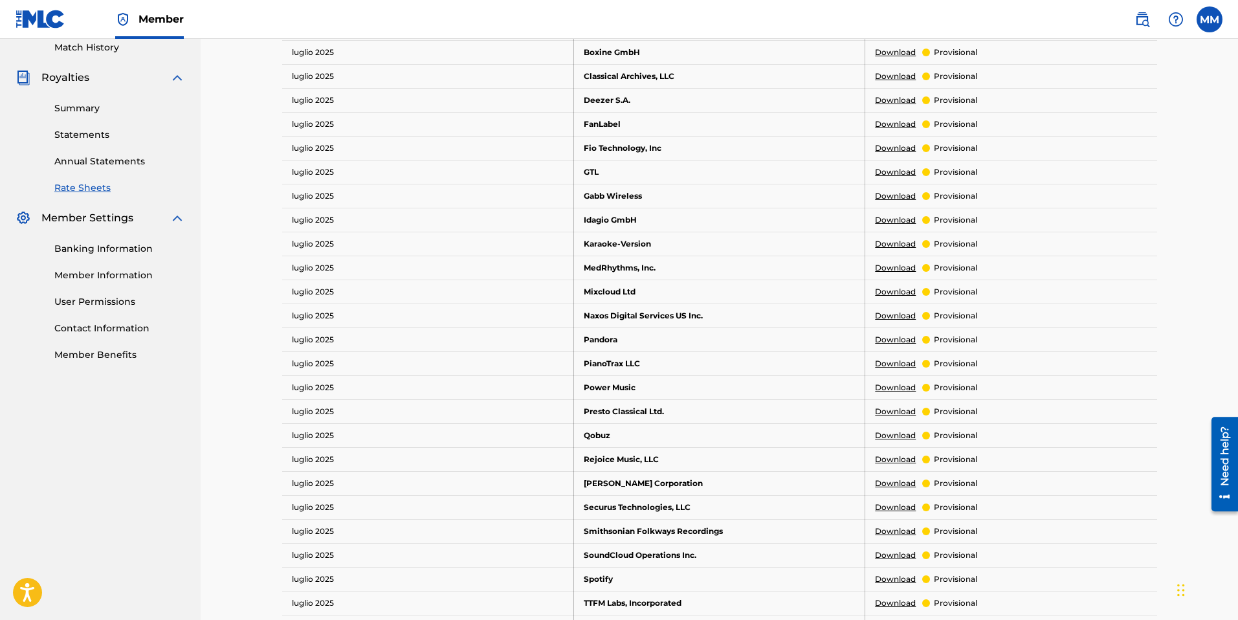
scroll to position [353, 0]
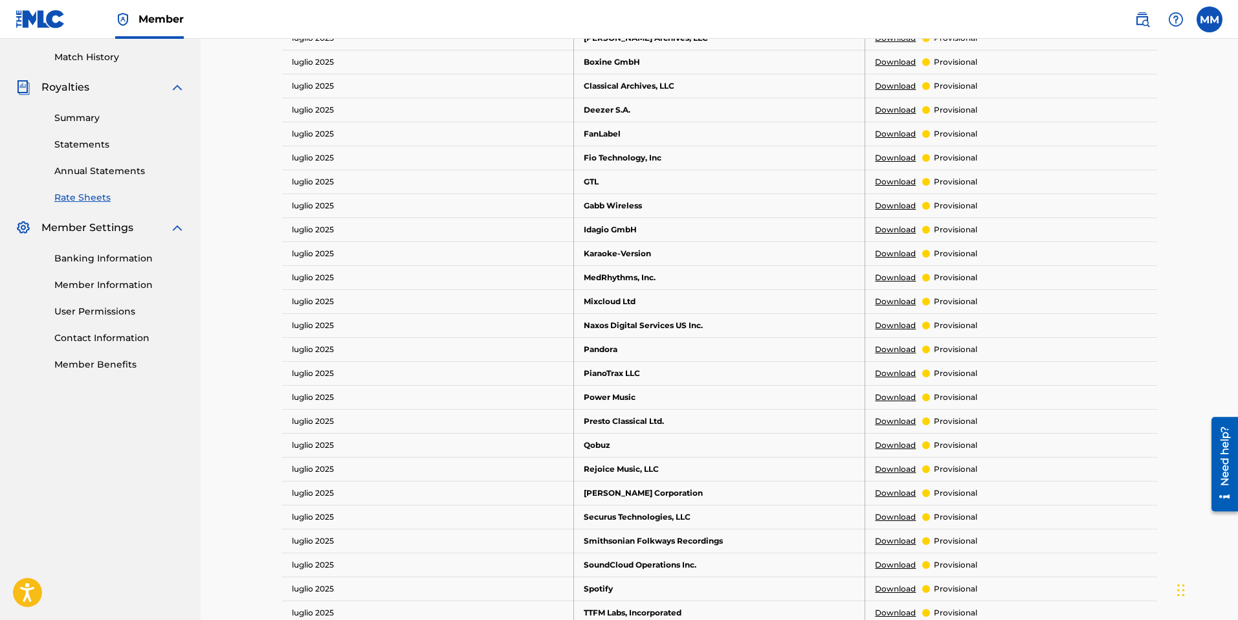
click at [116, 314] on link "User Permissions" at bounding box center [119, 312] width 131 height 14
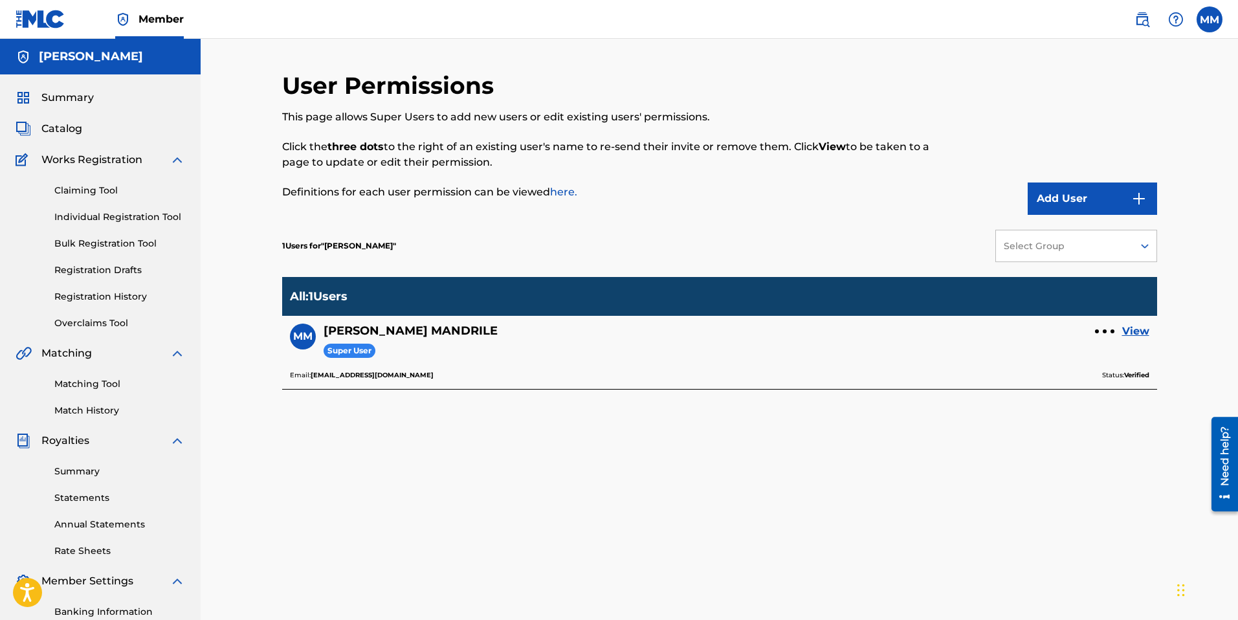
click at [74, 187] on link "Claiming Tool" at bounding box center [119, 191] width 131 height 14
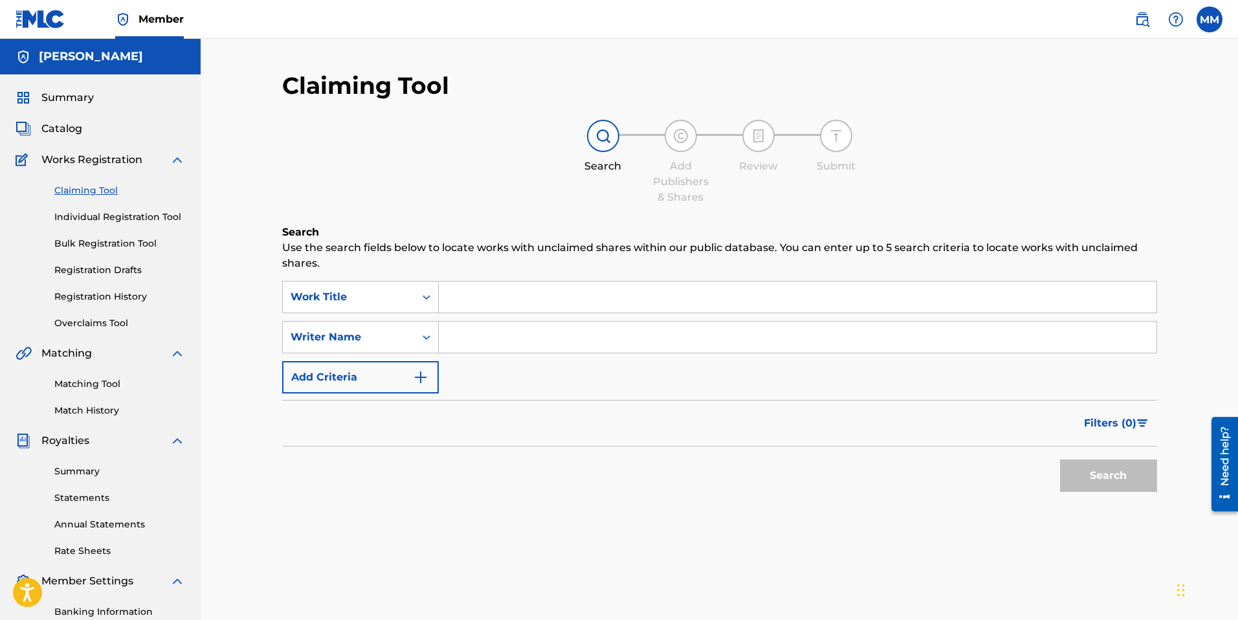
scroll to position [2, 0]
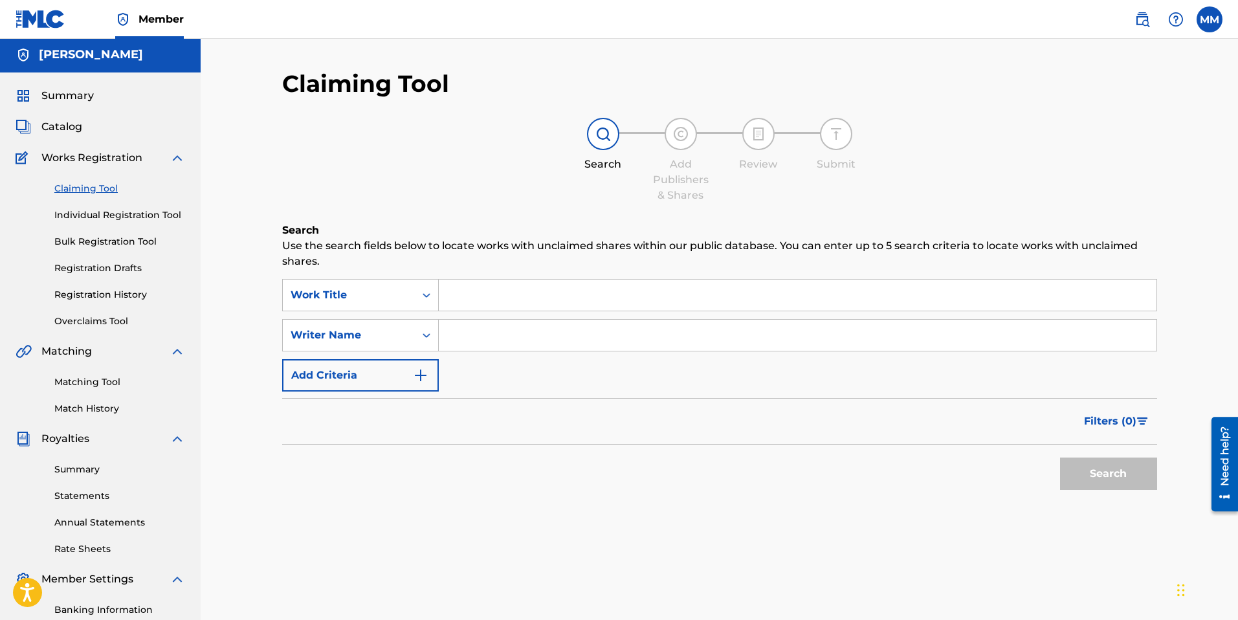
click at [479, 333] on input "Search Form" at bounding box center [797, 335] width 717 height 31
type input "[PERSON_NAME]"
click at [1060, 457] on button "Search" at bounding box center [1108, 473] width 97 height 32
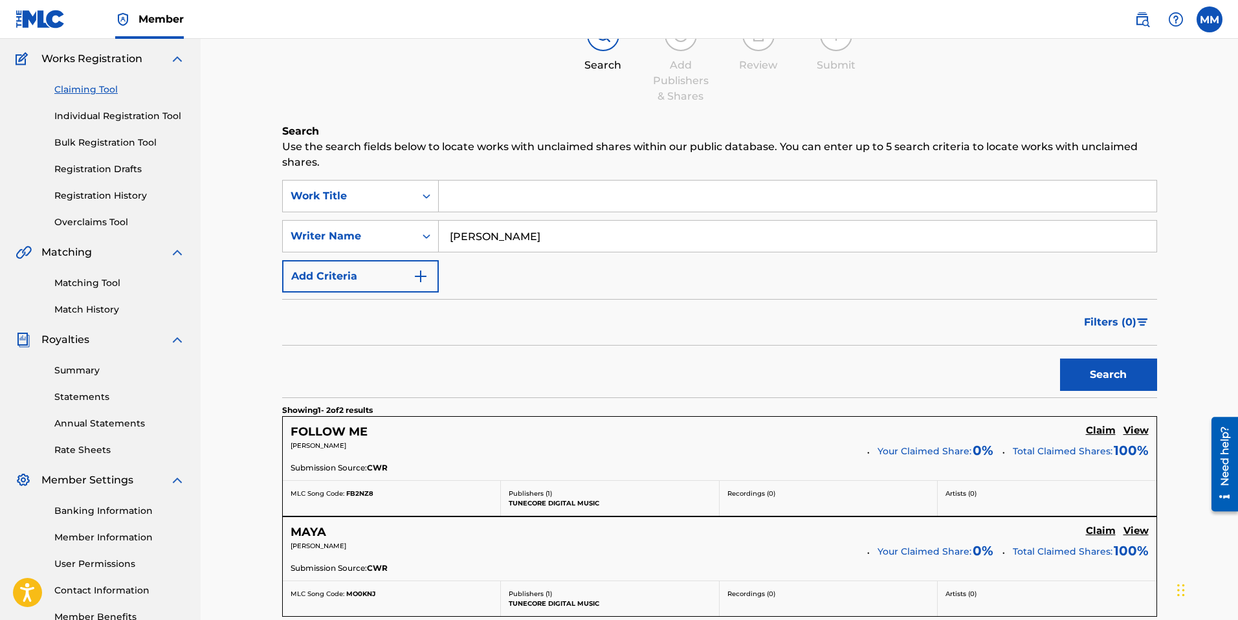
scroll to position [103, 0]
click at [1111, 426] on h5 "Claim" at bounding box center [1101, 428] width 30 height 12
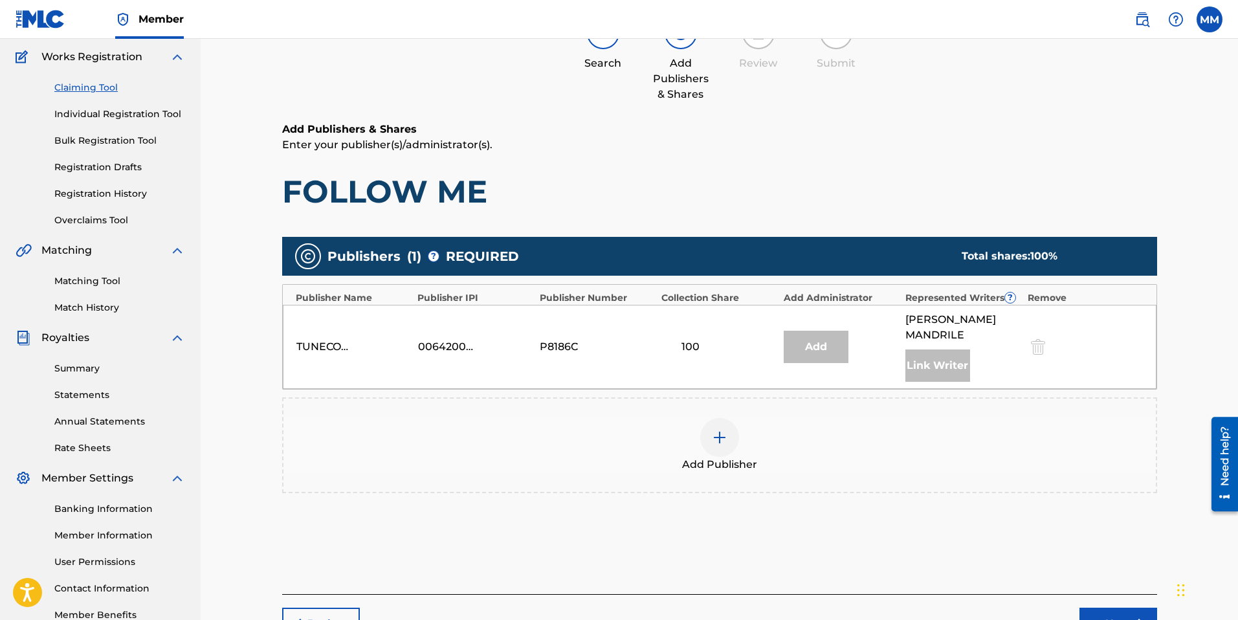
click at [714, 430] on img at bounding box center [720, 438] width 16 height 16
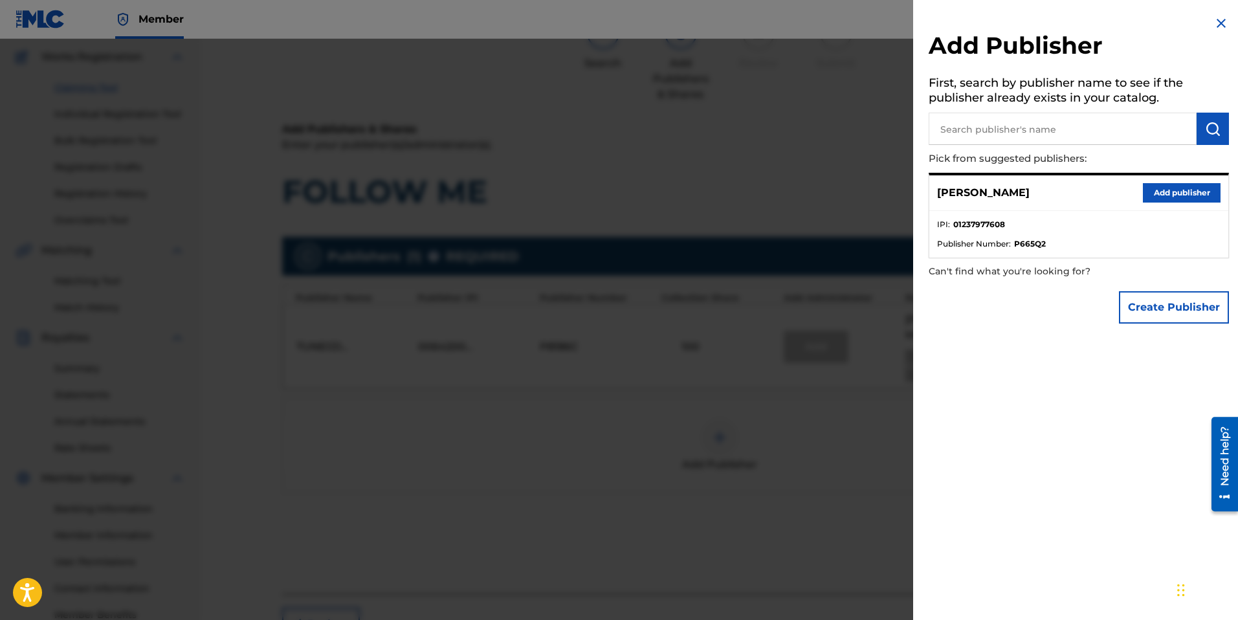
click at [1021, 198] on p "[PERSON_NAME]" at bounding box center [983, 193] width 93 height 16
click at [1190, 195] on button "Add publisher" at bounding box center [1181, 192] width 78 height 19
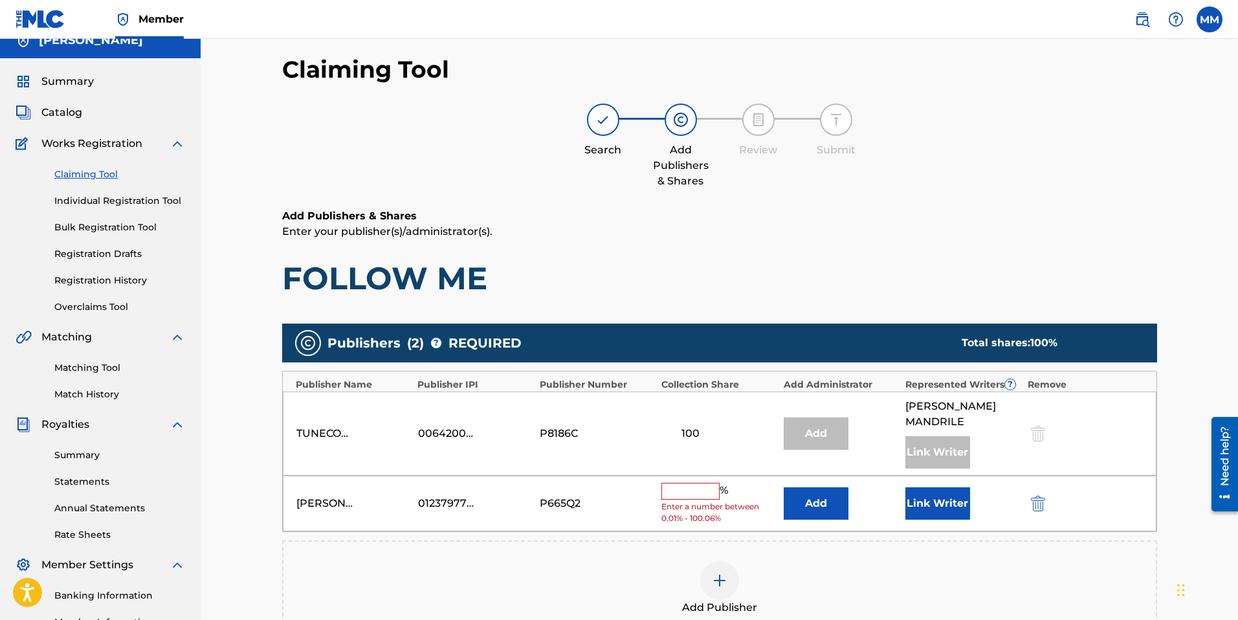
scroll to position [0, 0]
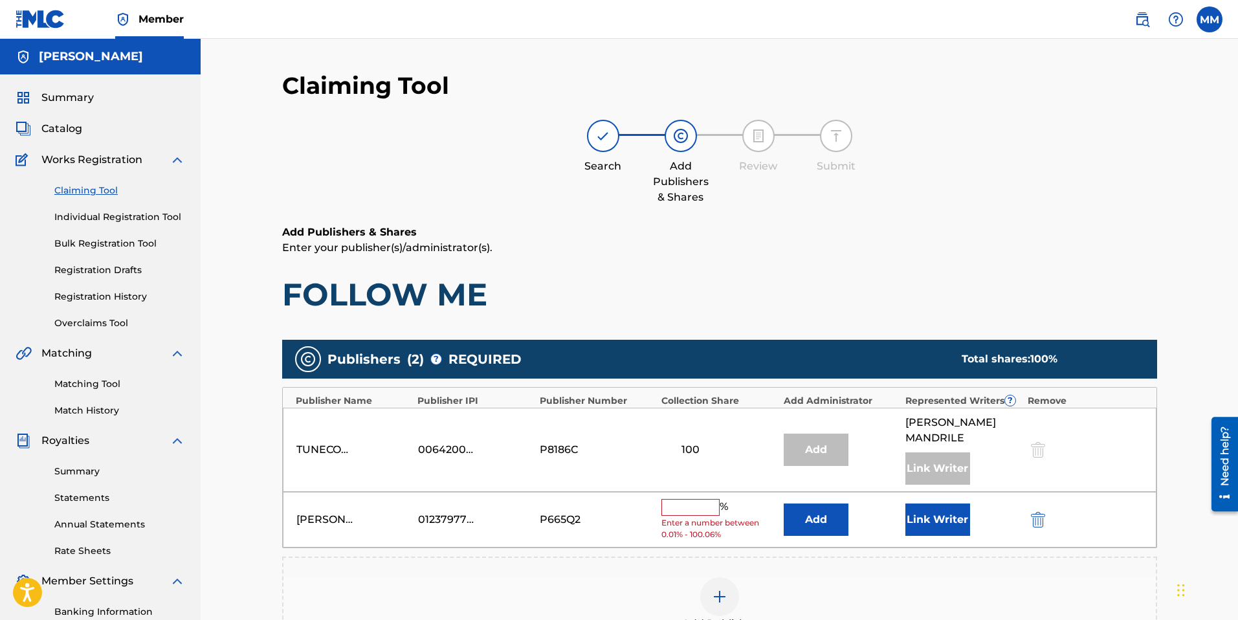
click at [930, 514] on button "Link Writer" at bounding box center [937, 519] width 65 height 32
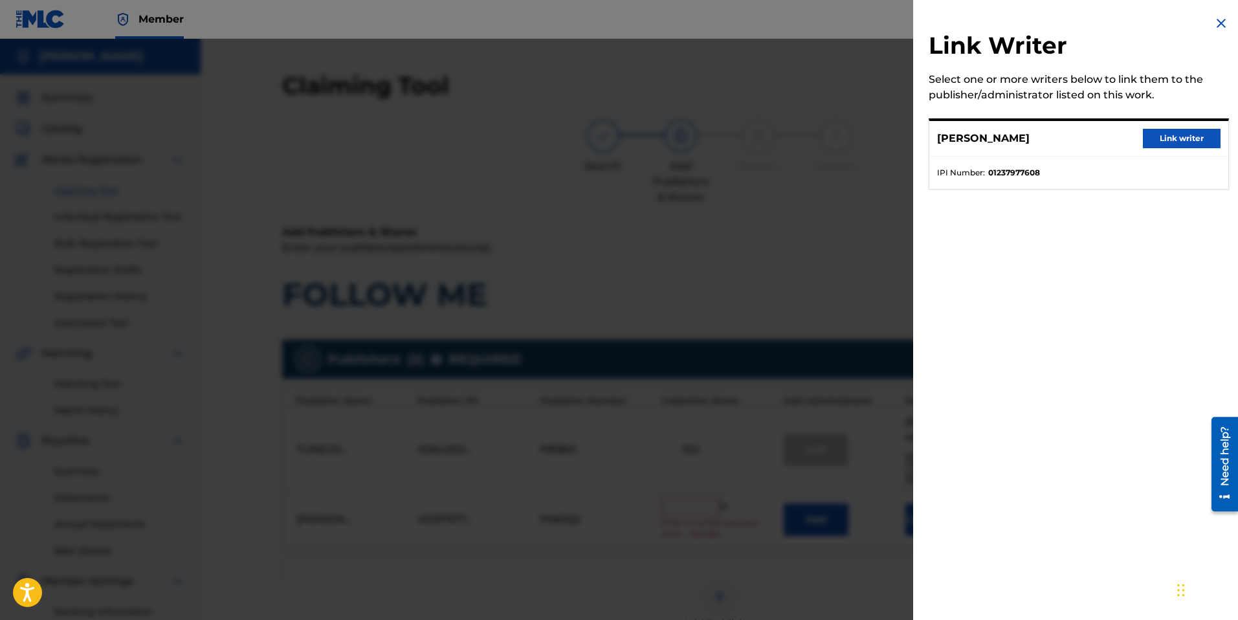
click at [1159, 138] on button "Link writer" at bounding box center [1181, 138] width 78 height 19
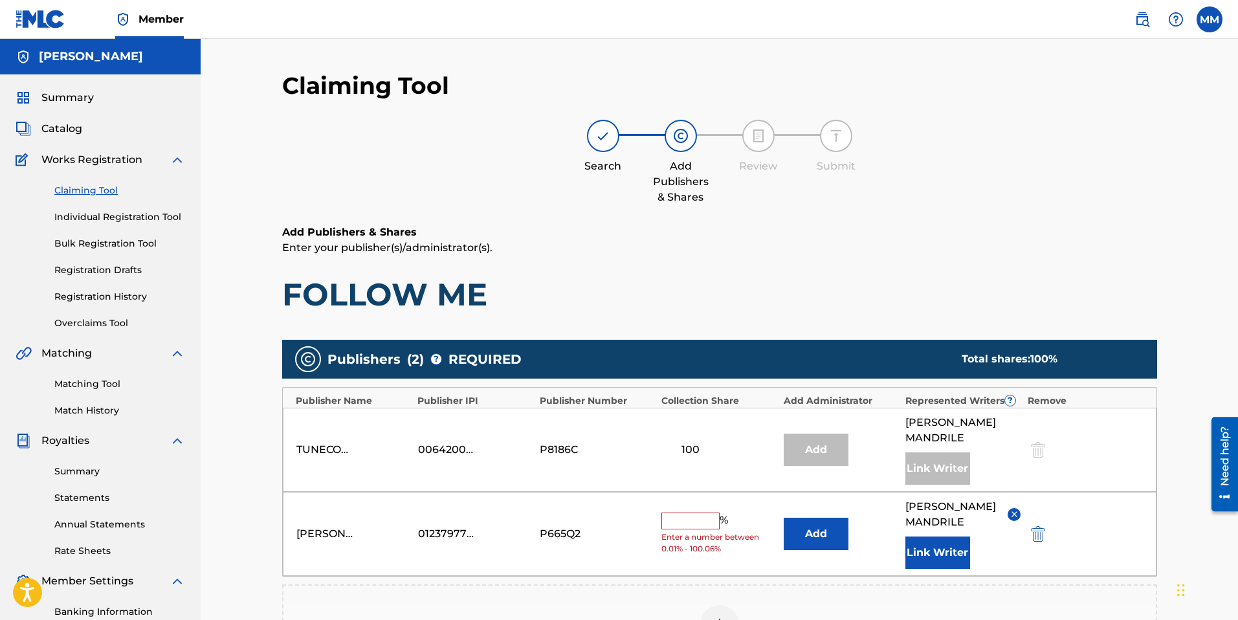
click at [660, 506] on div "[PERSON_NAME] 01237977608 P665Q2 % Enter a number between 0.01% - 100.06% Add […" at bounding box center [719, 534] width 873 height 84
click at [692, 512] on input "text" at bounding box center [690, 520] width 58 height 17
type input "100"
click at [798, 518] on button "Add" at bounding box center [815, 534] width 65 height 32
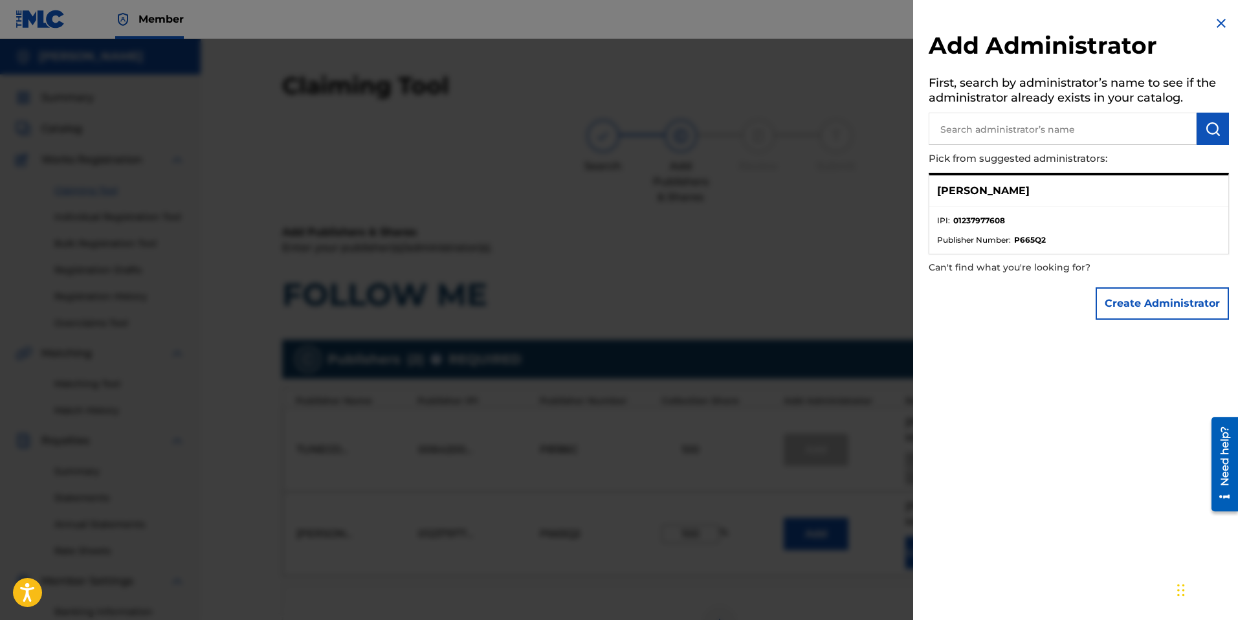
click at [1043, 201] on div "[PERSON_NAME]" at bounding box center [1078, 191] width 299 height 32
click at [1020, 180] on div "[PERSON_NAME]" at bounding box center [1078, 191] width 299 height 32
click at [983, 201] on div "[PERSON_NAME]" at bounding box center [1078, 191] width 299 height 32
click at [985, 131] on input "text" at bounding box center [1062, 129] width 268 height 32
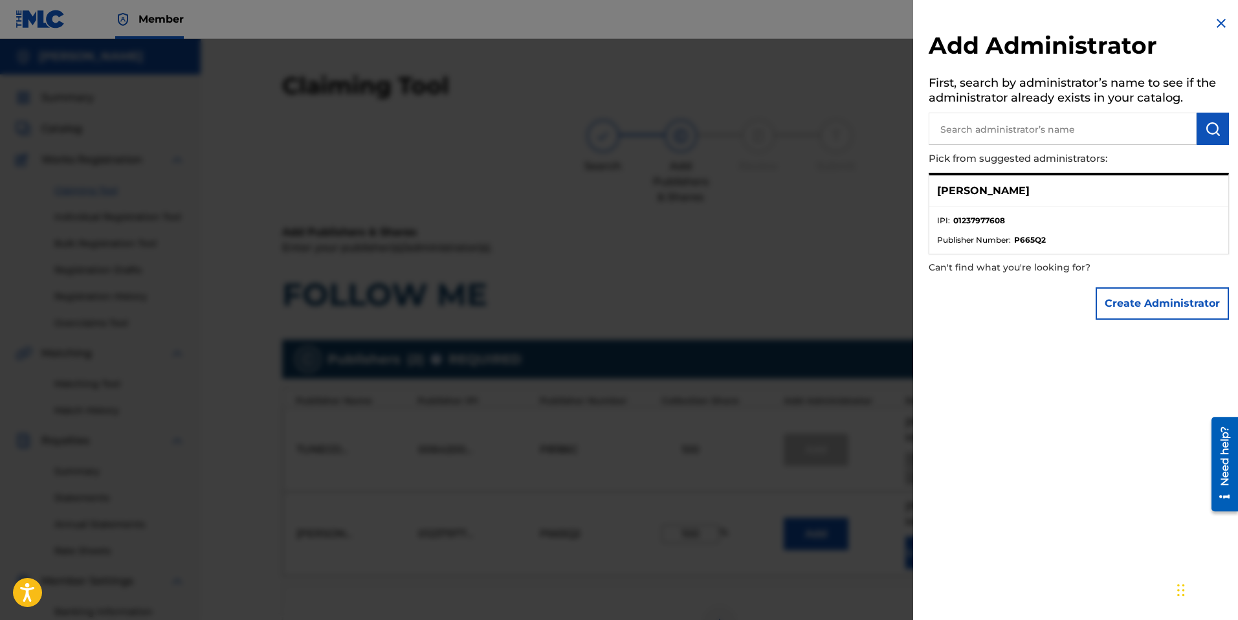
drag, startPoint x: 983, startPoint y: 186, endPoint x: 1005, endPoint y: 197, distance: 24.6
click at [993, 191] on p "[PERSON_NAME]" at bounding box center [983, 191] width 93 height 16
click at [1187, 305] on button "Create Administrator" at bounding box center [1161, 303] width 133 height 32
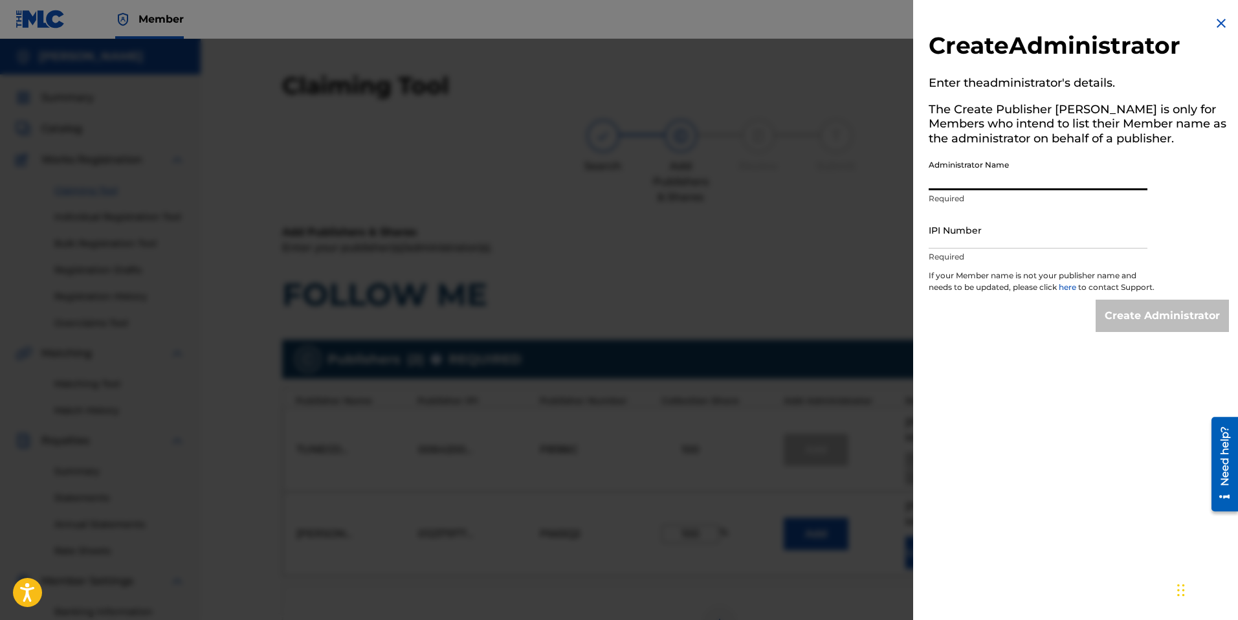
click at [1001, 179] on input "Administrator Name" at bounding box center [1037, 171] width 219 height 37
click at [1220, 21] on img at bounding box center [1221, 24] width 16 height 16
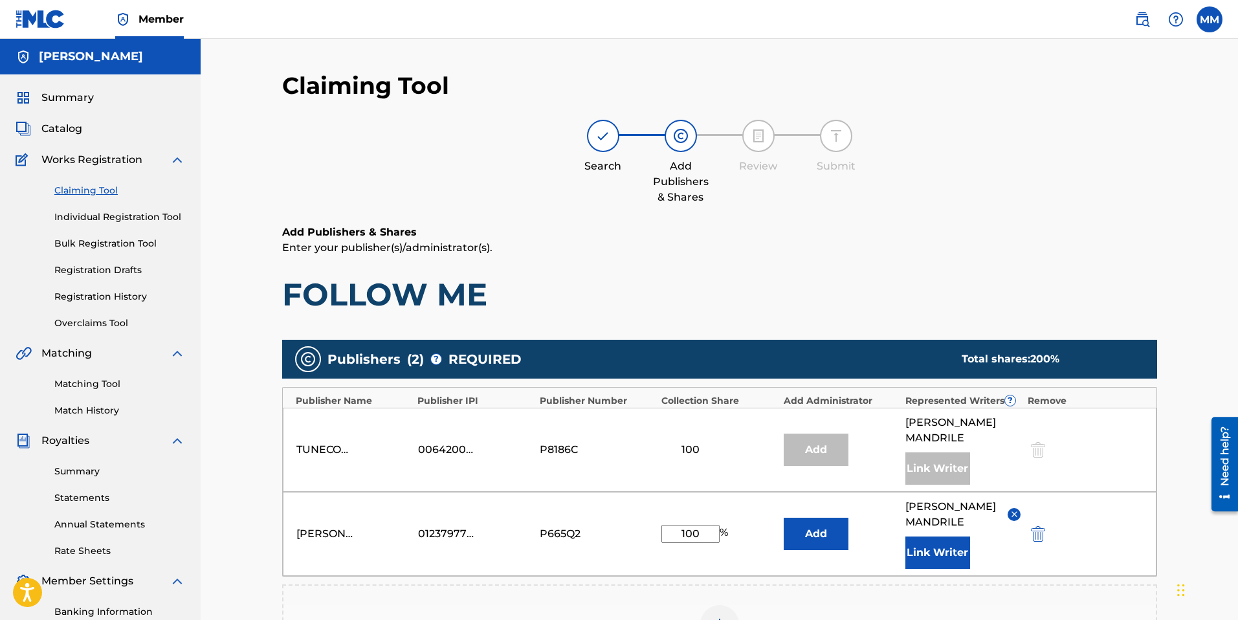
click at [802, 436] on div "Add" at bounding box center [815, 449] width 65 height 32
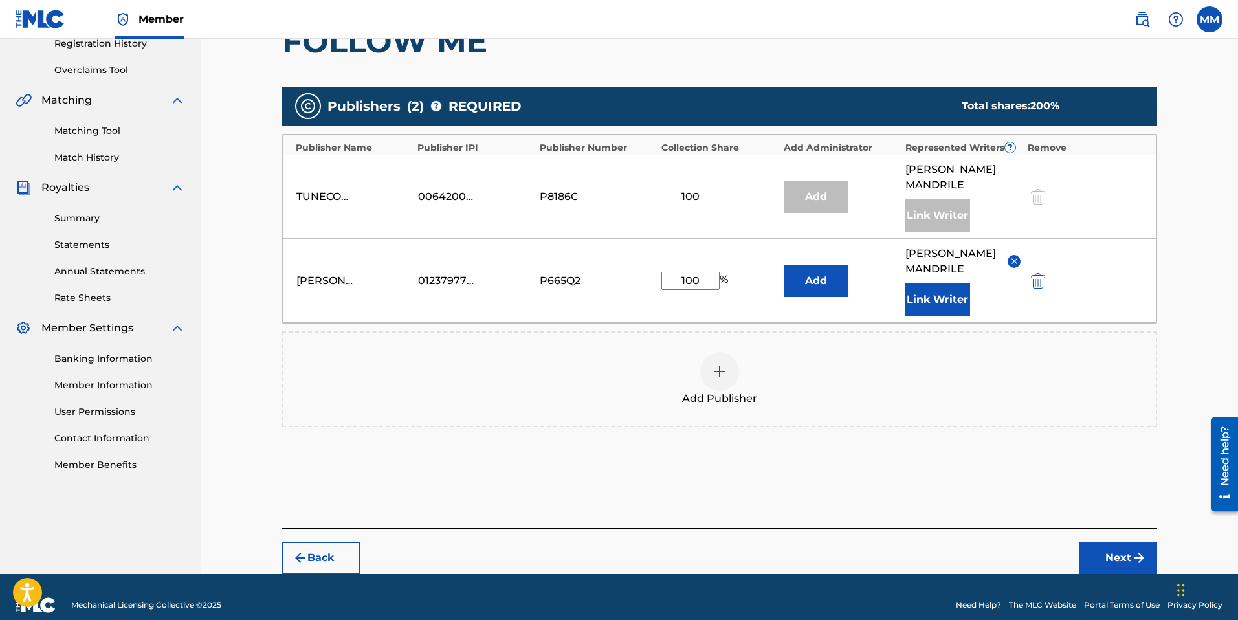
scroll to position [254, 0]
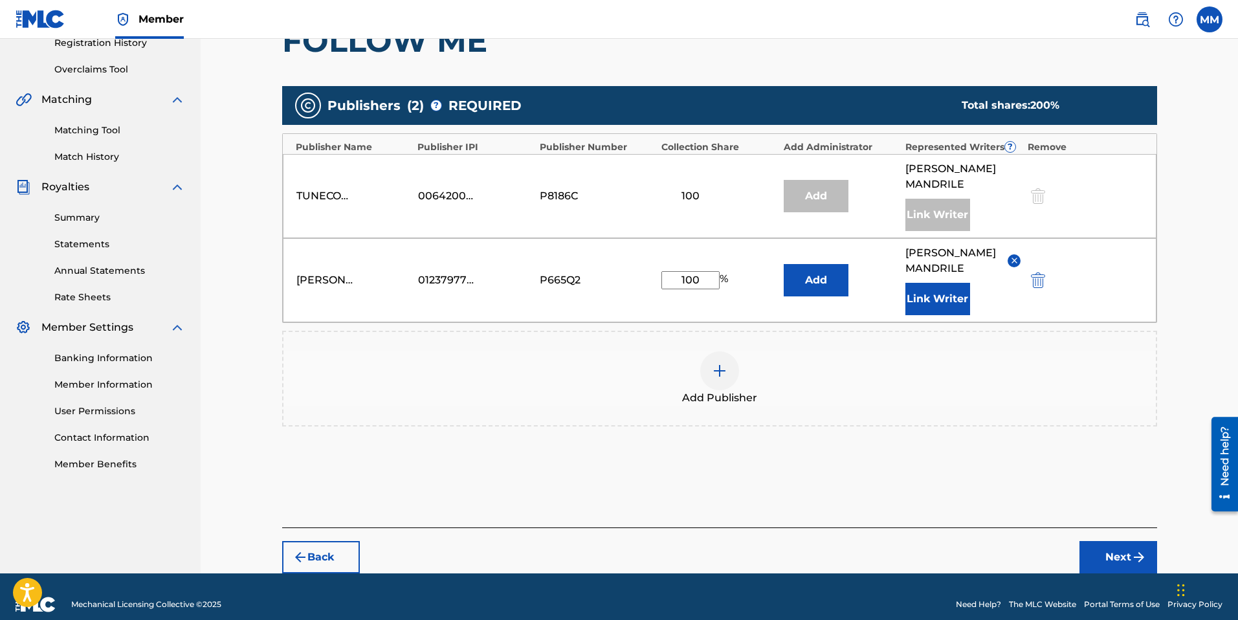
click at [1122, 541] on button "Next" at bounding box center [1118, 557] width 78 height 32
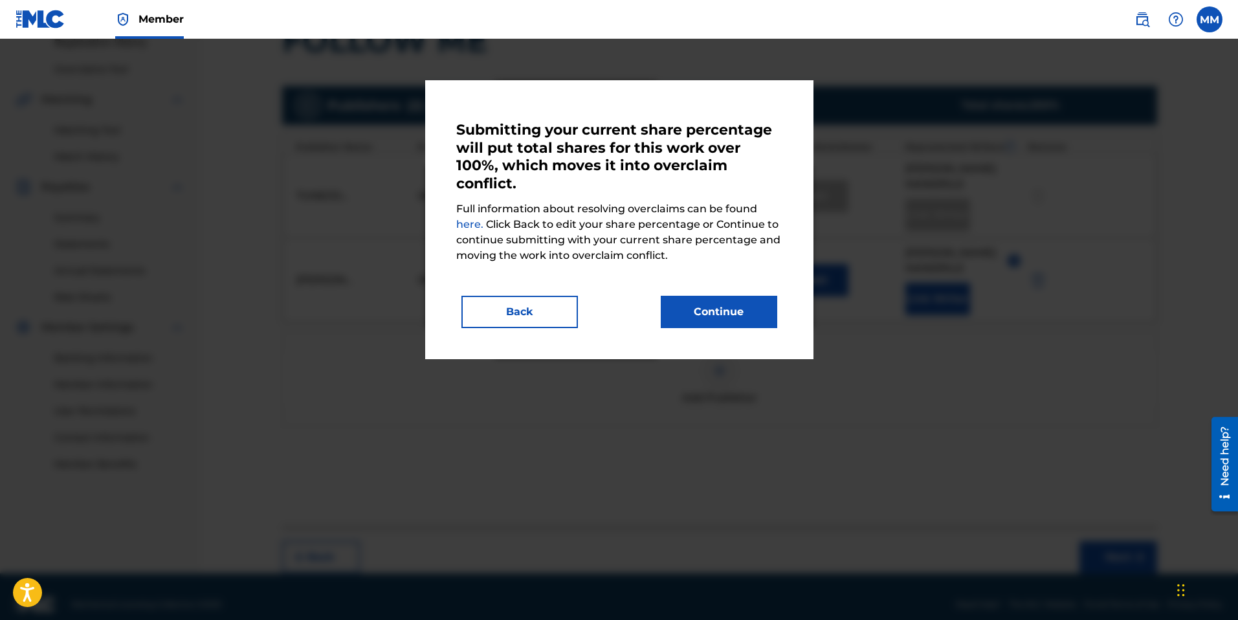
click at [528, 311] on button "Back" at bounding box center [519, 312] width 116 height 32
